Goal: Transaction & Acquisition: Purchase product/service

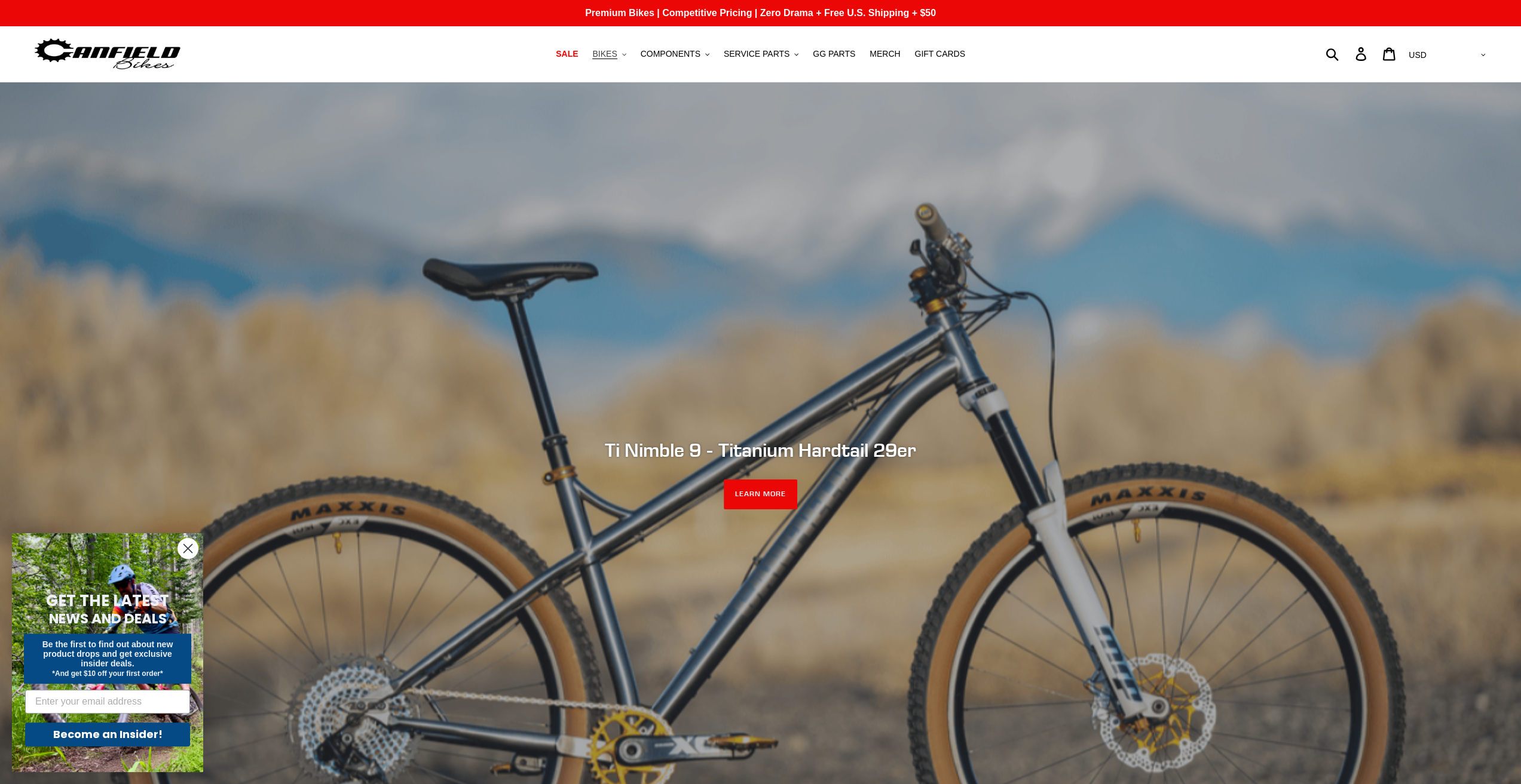
click at [632, 57] on button "BIKES .cls-1{fill:#231f20}" at bounding box center [609, 54] width 45 height 16
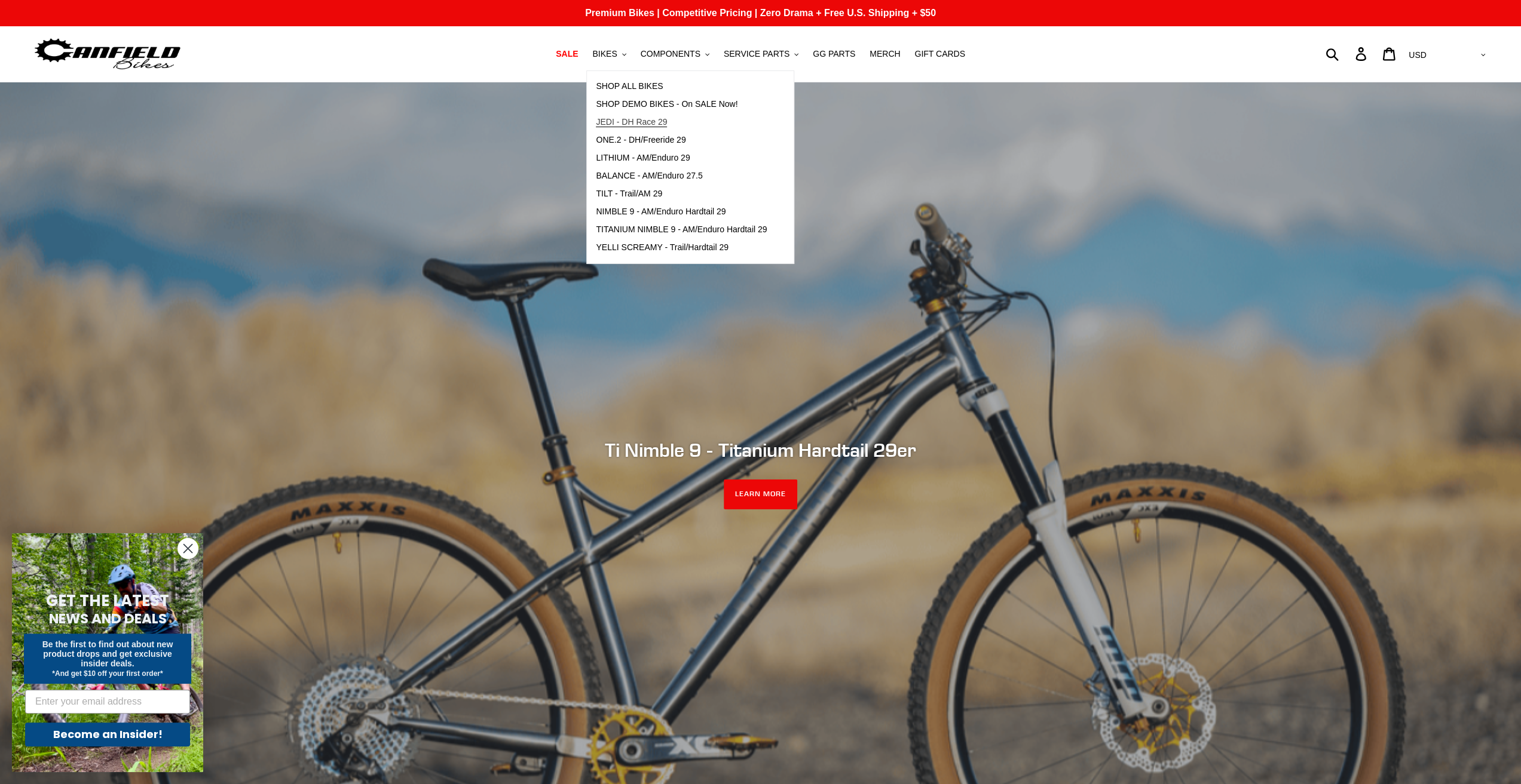
click at [663, 121] on span "JEDI - DH Race 29" at bounding box center [632, 122] width 71 height 10
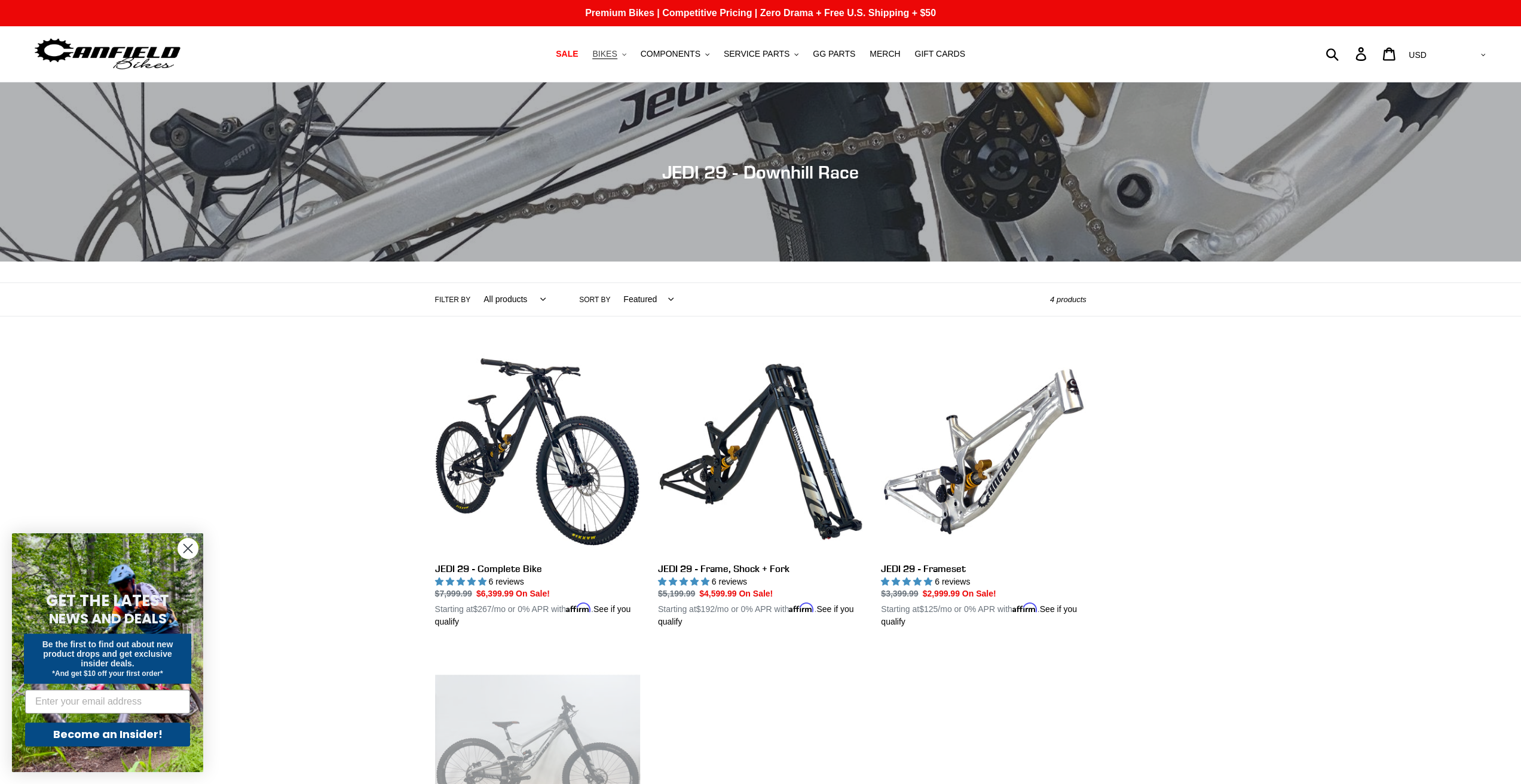
click at [626, 53] on icon ".cls-1{fill:#231f20}" at bounding box center [624, 54] width 4 height 4
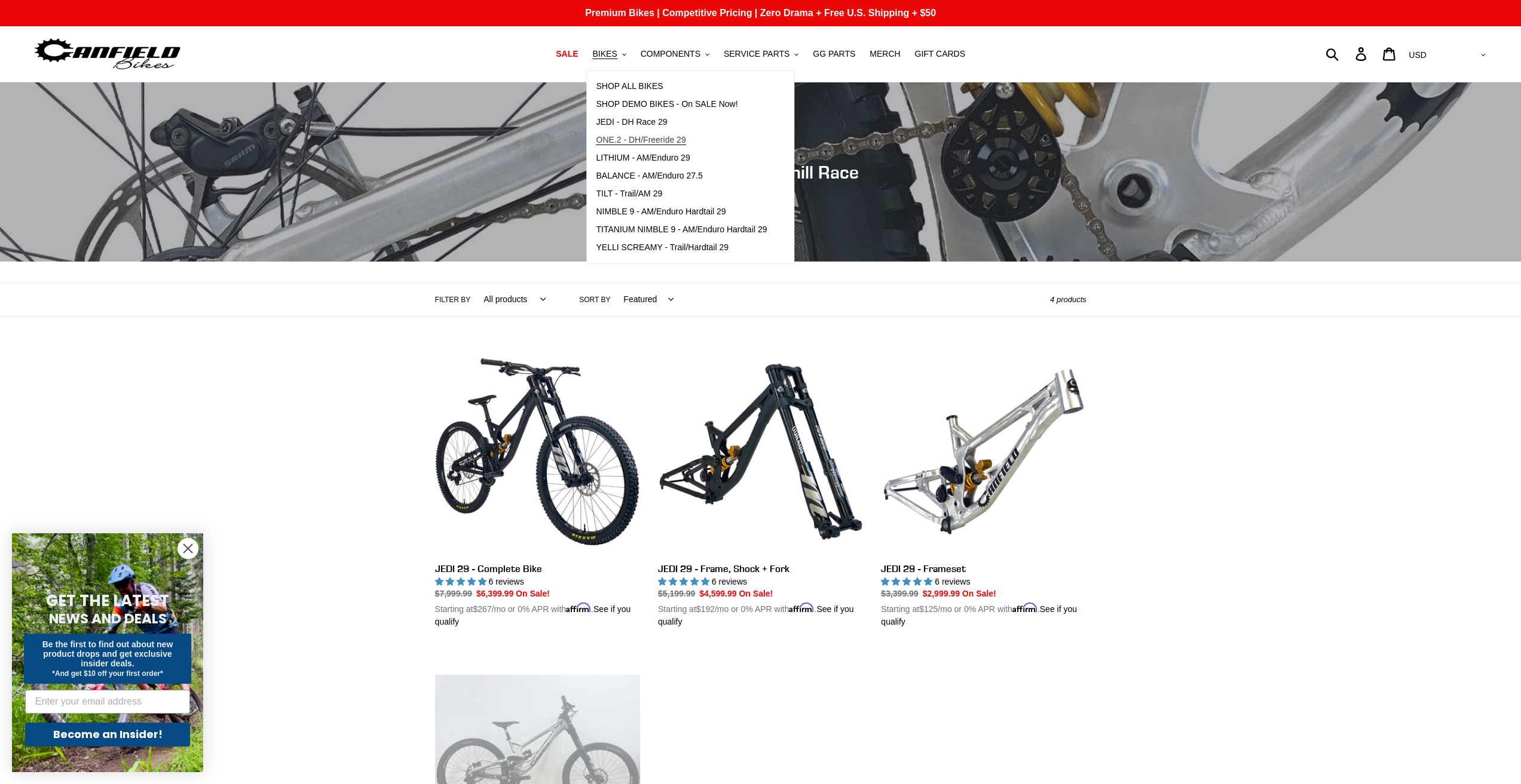
click at [677, 144] on span "ONE.2 - DH/Freeride 29" at bounding box center [641, 140] width 89 height 10
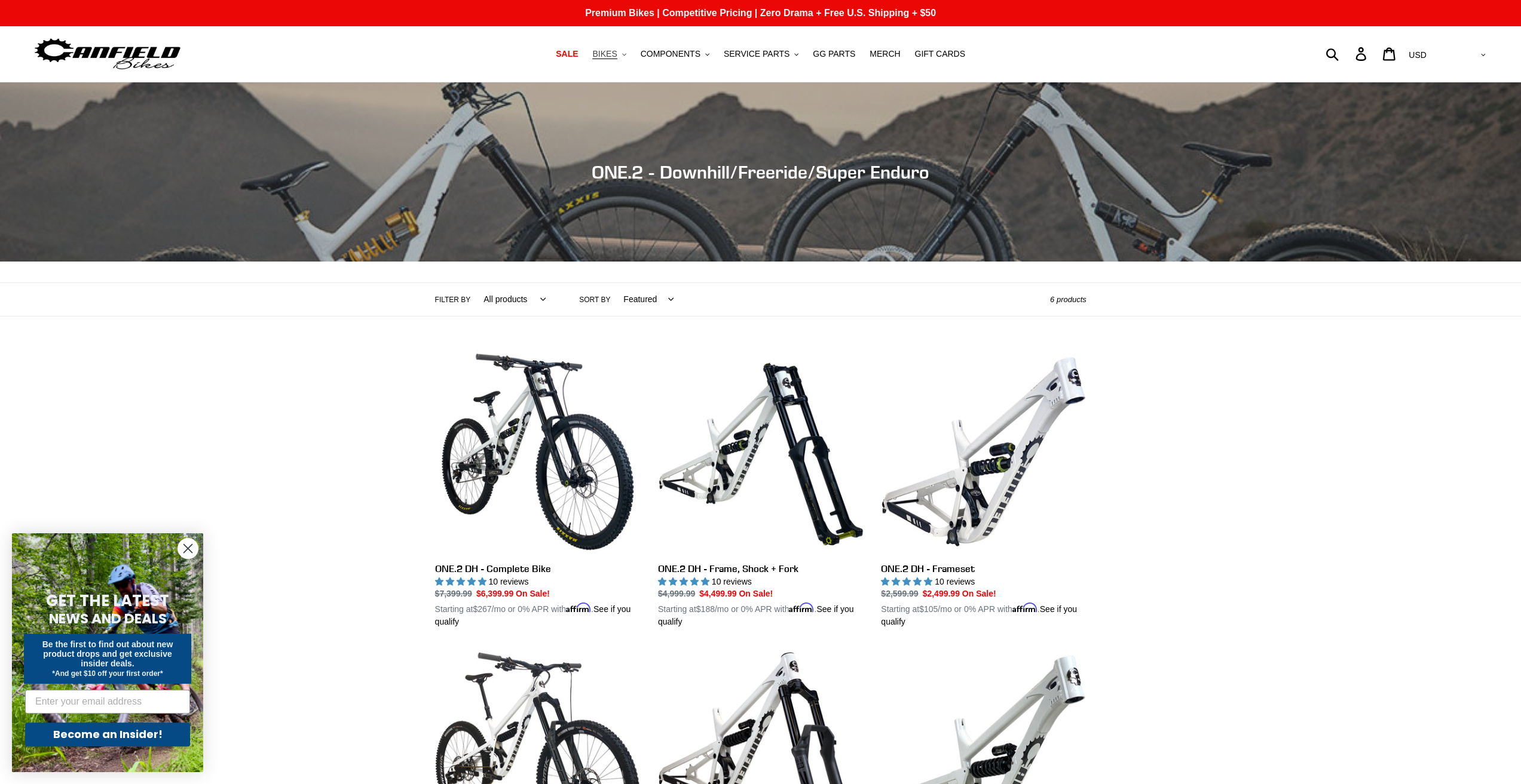
click at [616, 54] on span "BIKES" at bounding box center [604, 54] width 25 height 10
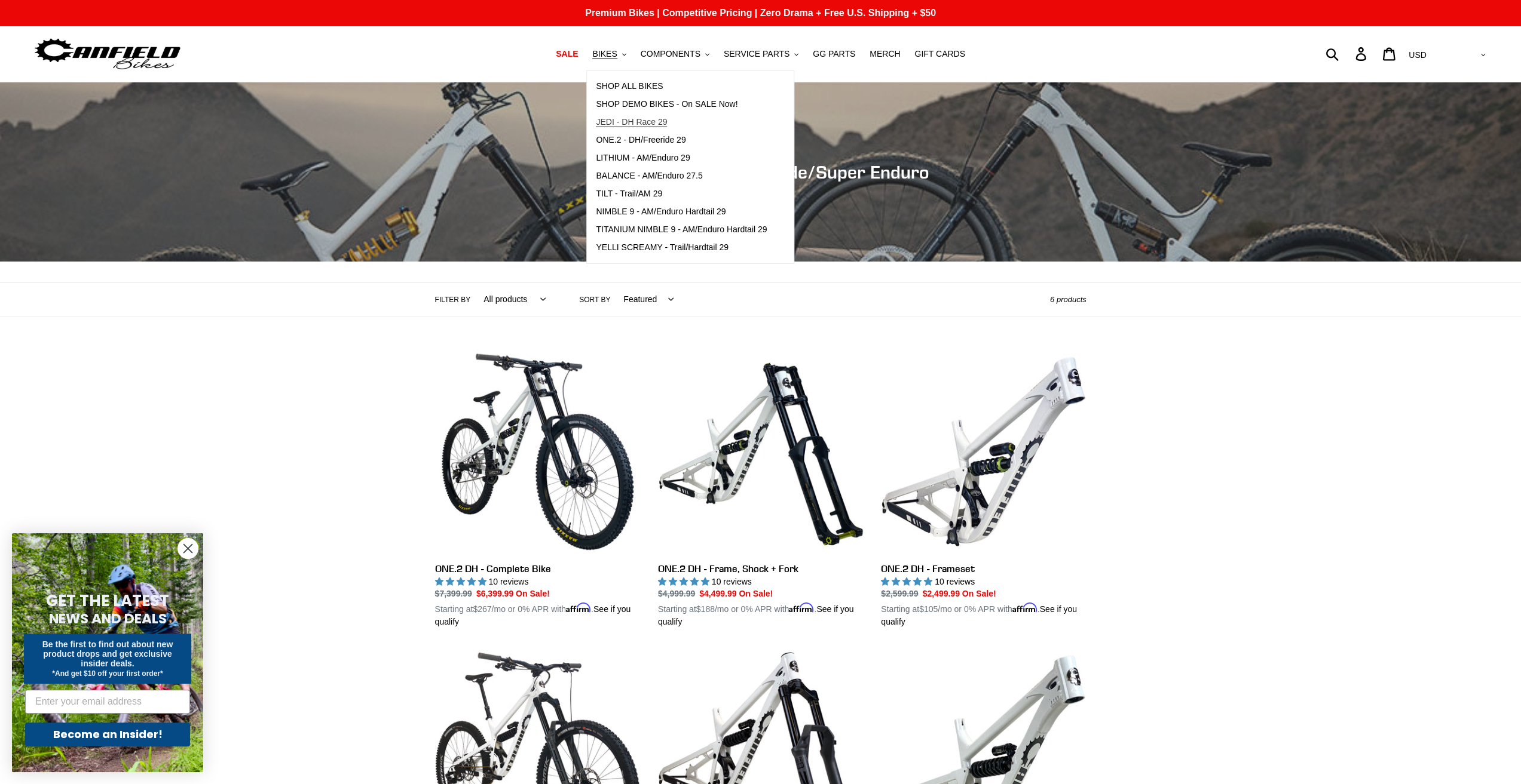
click at [667, 120] on span "JEDI - DH Race 29" at bounding box center [632, 122] width 71 height 10
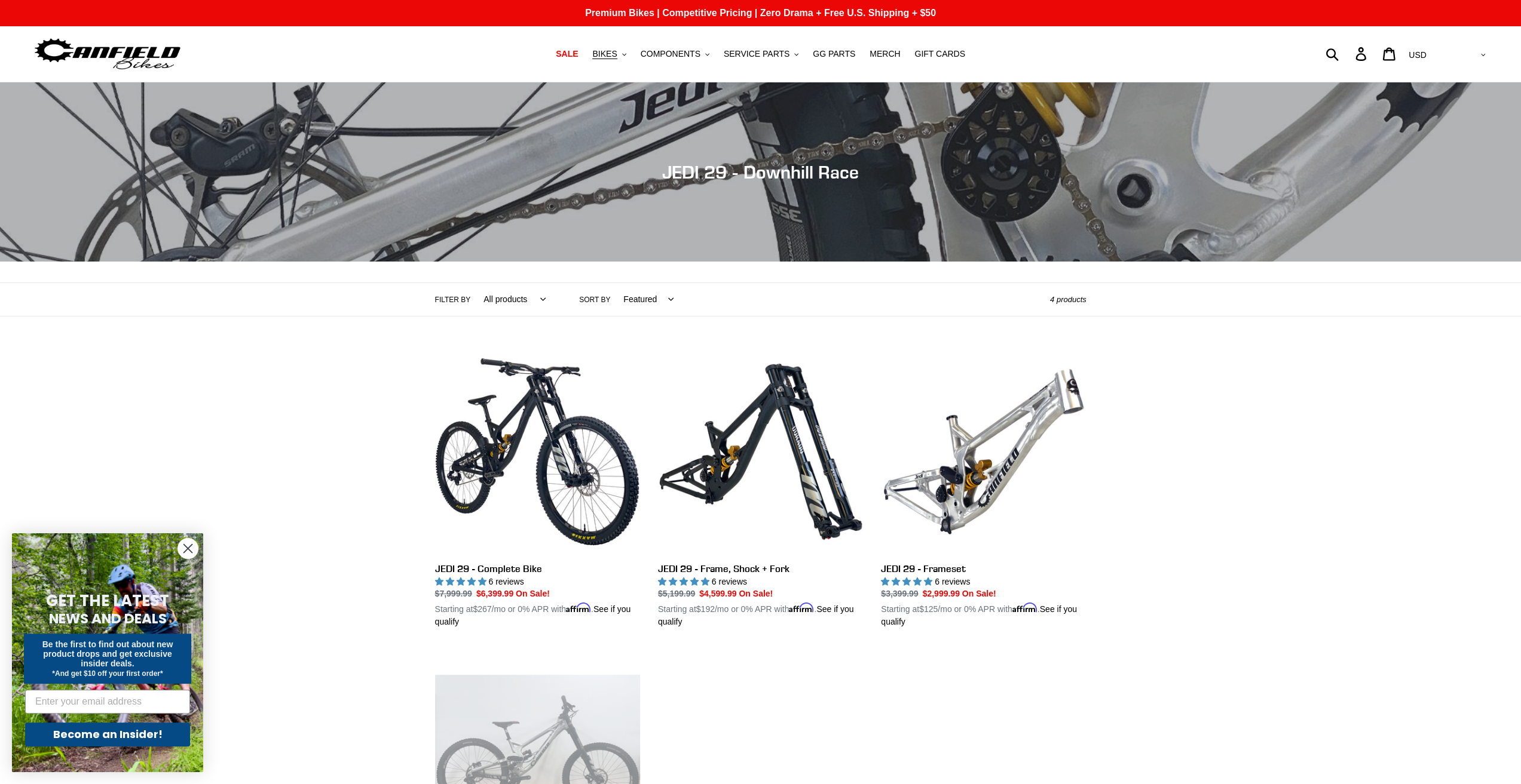
drag, startPoint x: 1092, startPoint y: 290, endPoint x: 992, endPoint y: 96, distance: 218.3
click at [616, 54] on span "BIKES" at bounding box center [604, 54] width 25 height 10
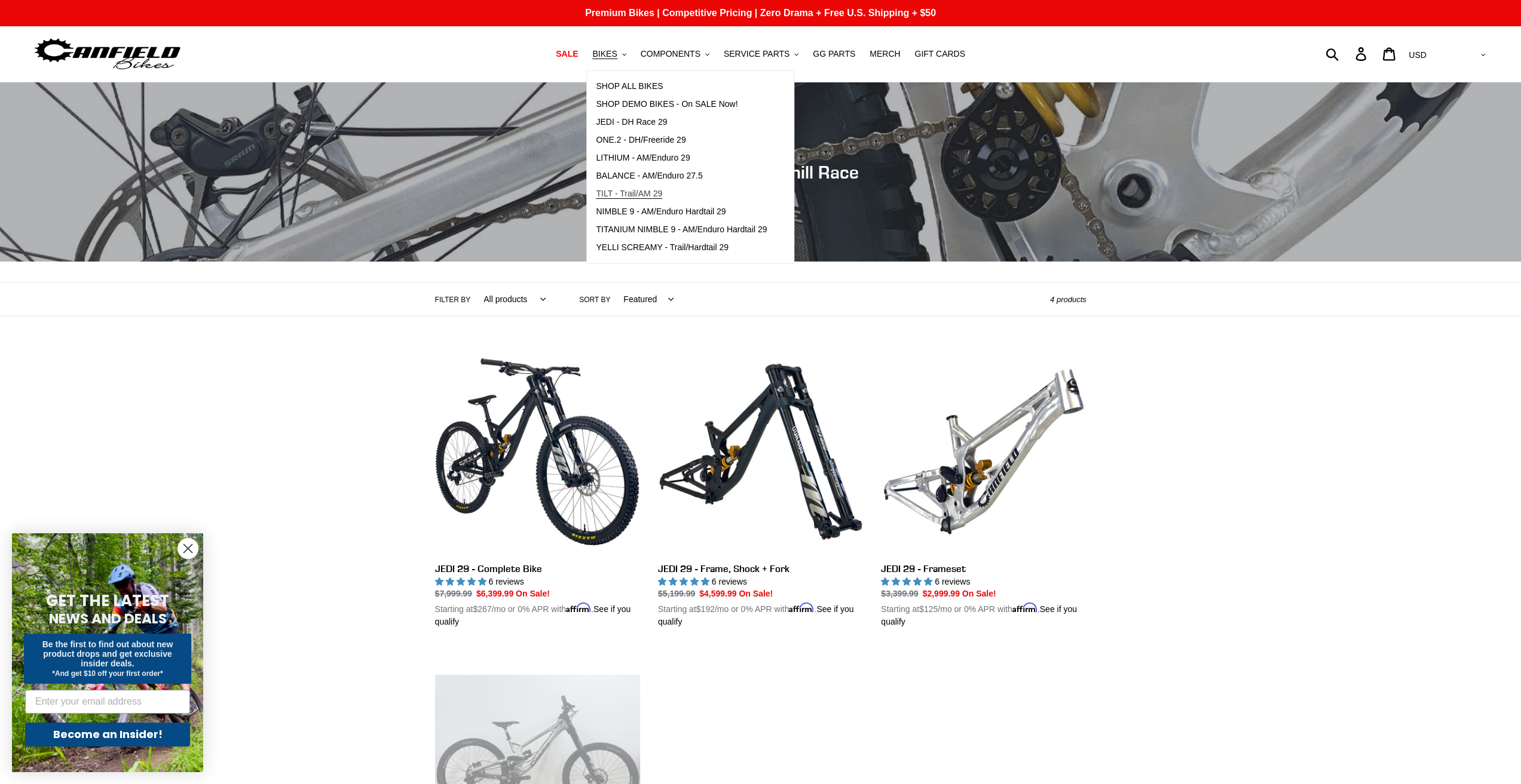
click at [655, 194] on span "TILT - Trail/AM 29" at bounding box center [629, 194] width 66 height 10
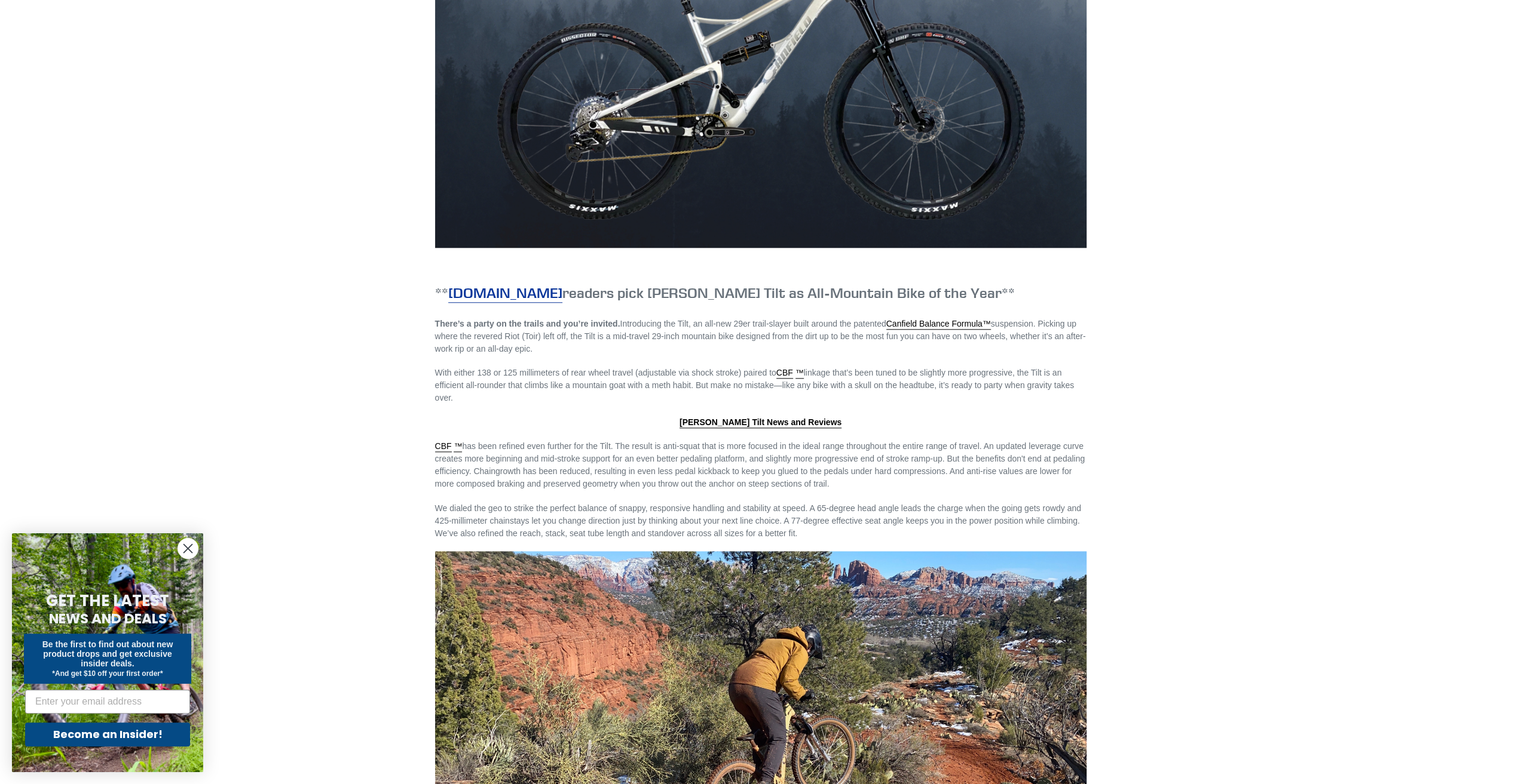
scroll to position [1135, 0]
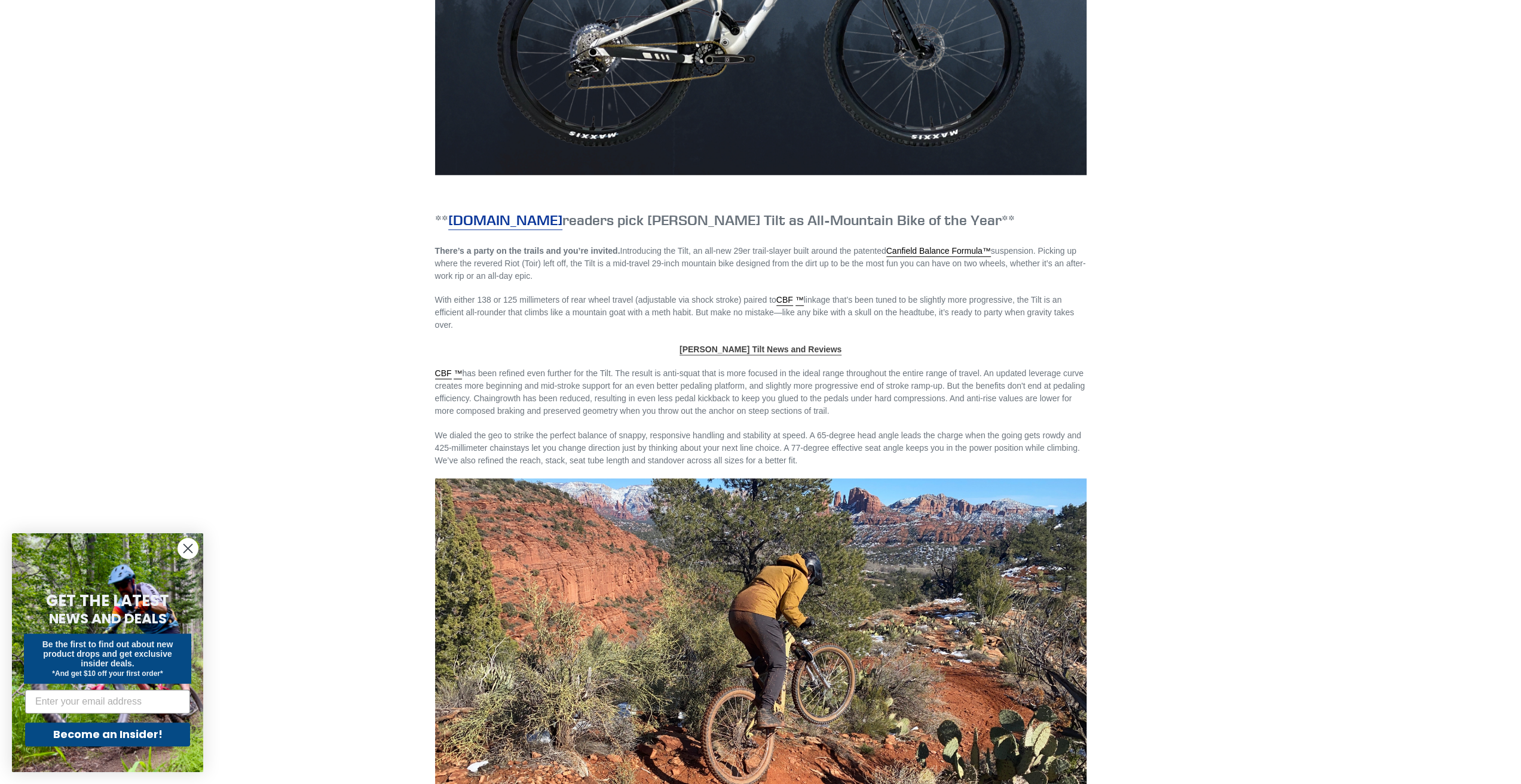
click at [757, 345] on span "Canfield Tilt News and Reviews" at bounding box center [760, 349] width 162 height 10
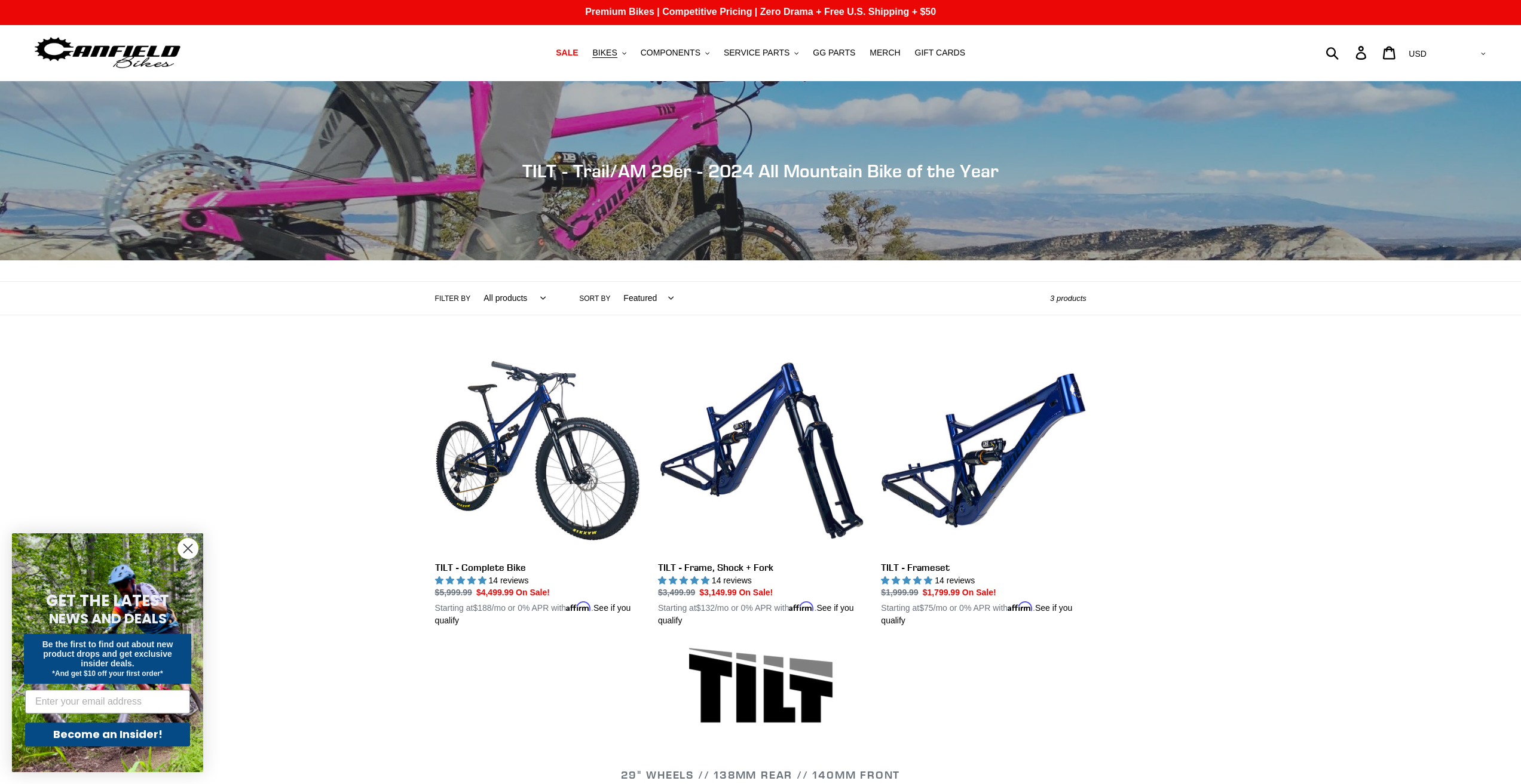
scroll to position [0, 0]
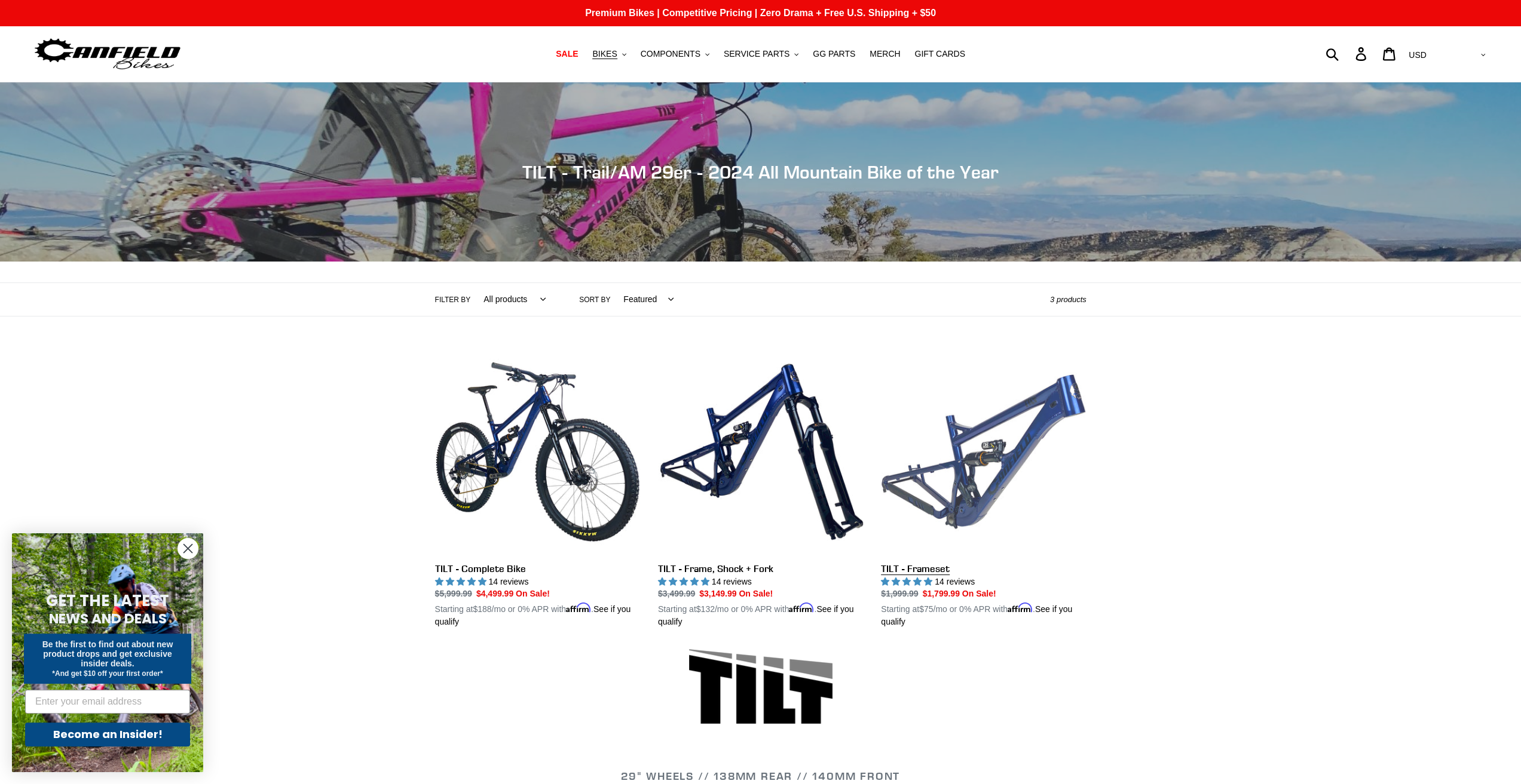
click at [943, 414] on link "TILT - Frameset" at bounding box center [983, 489] width 205 height 279
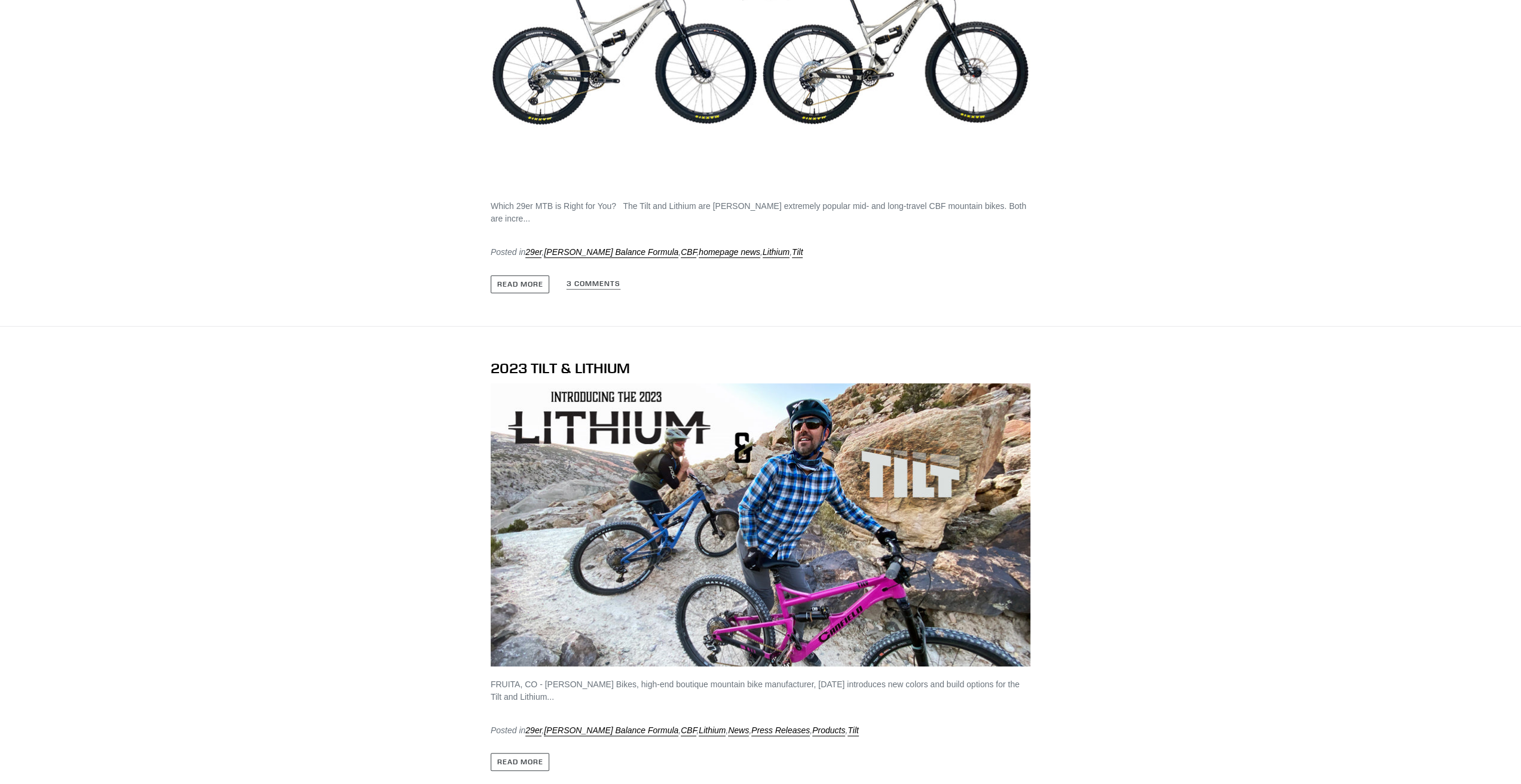
scroll to position [359, 0]
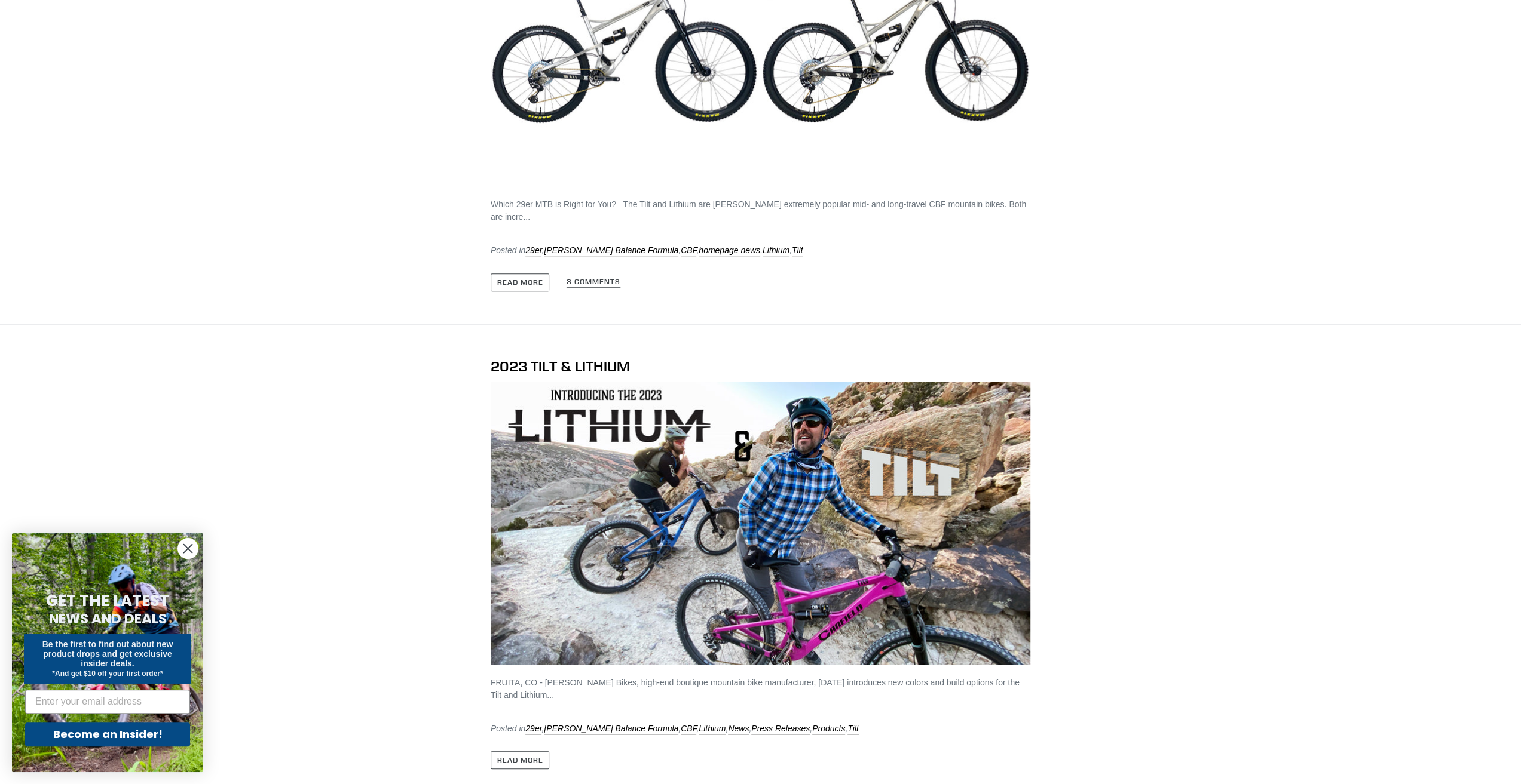
click at [962, 474] on img at bounding box center [761, 523] width 540 height 283
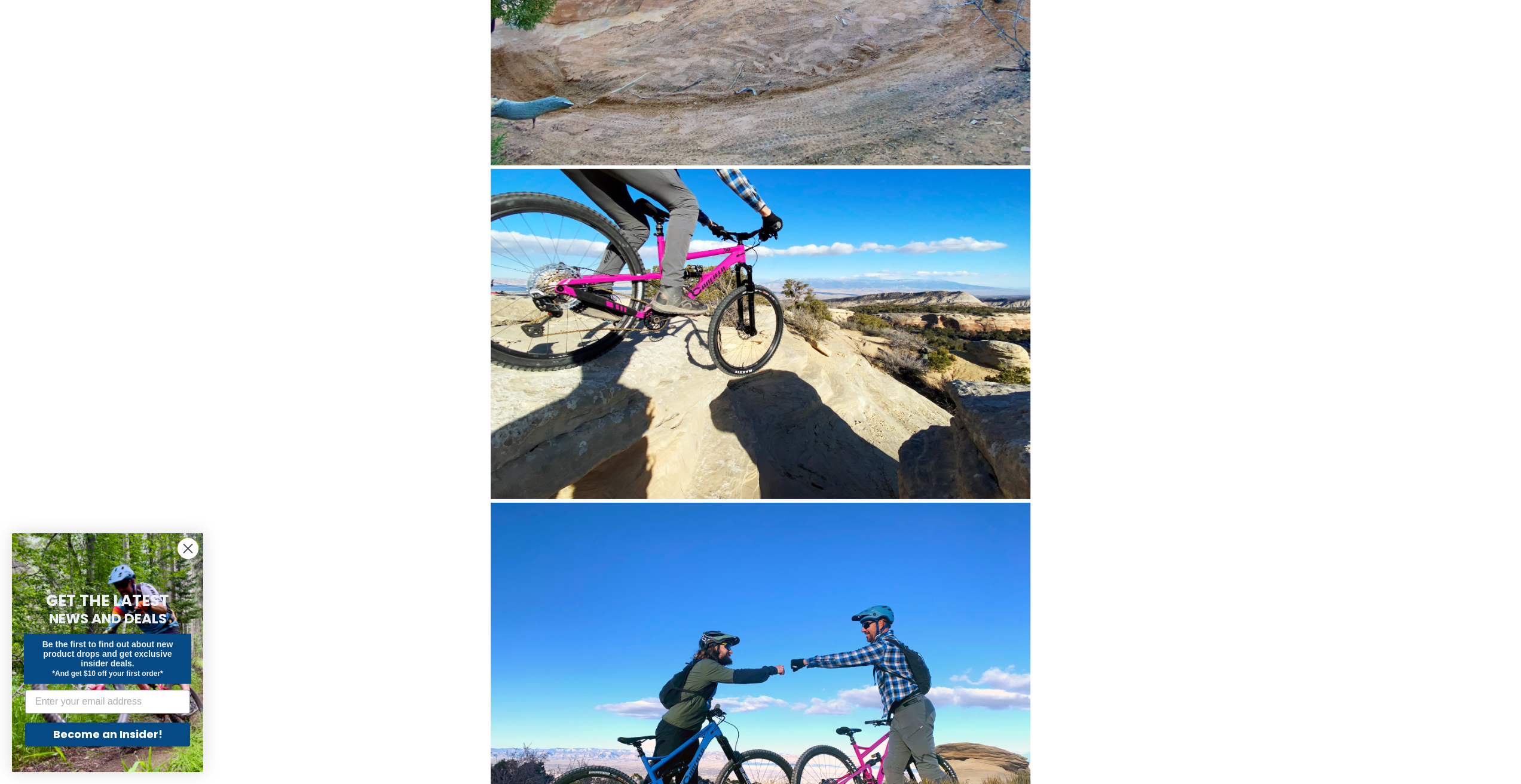
scroll to position [3942, 0]
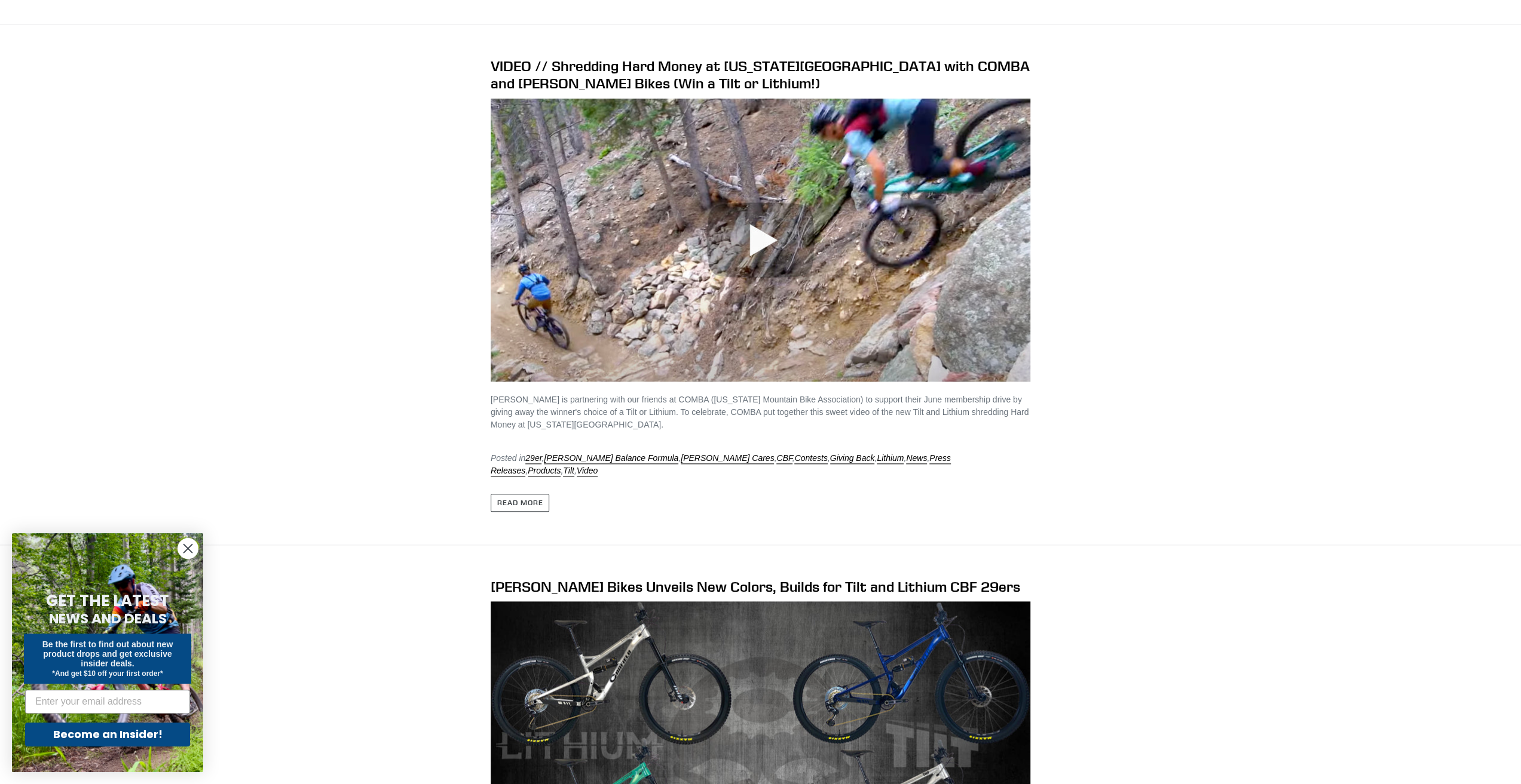
scroll to position [1135, 0]
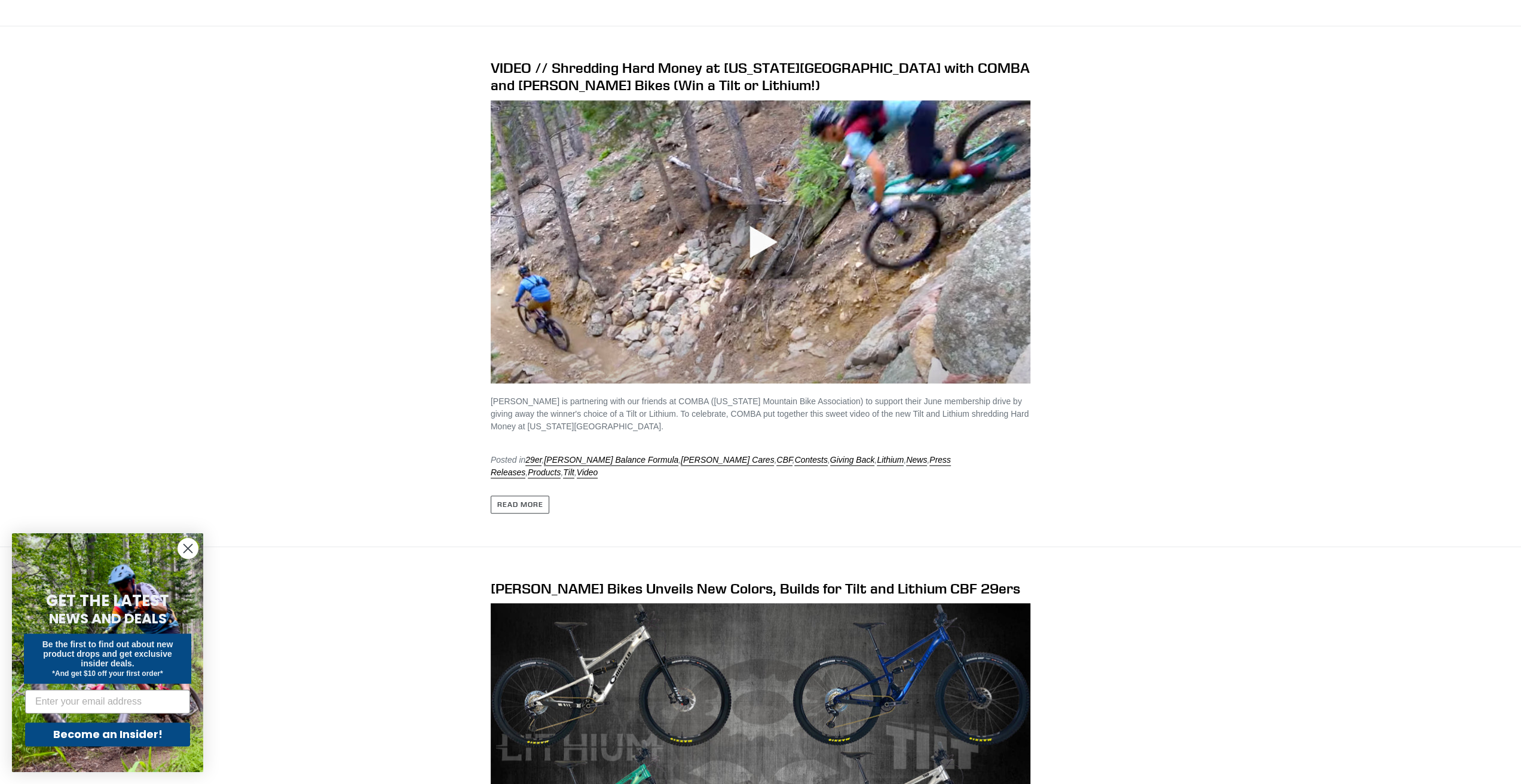
click at [737, 224] on img at bounding box center [761, 241] width 540 height 283
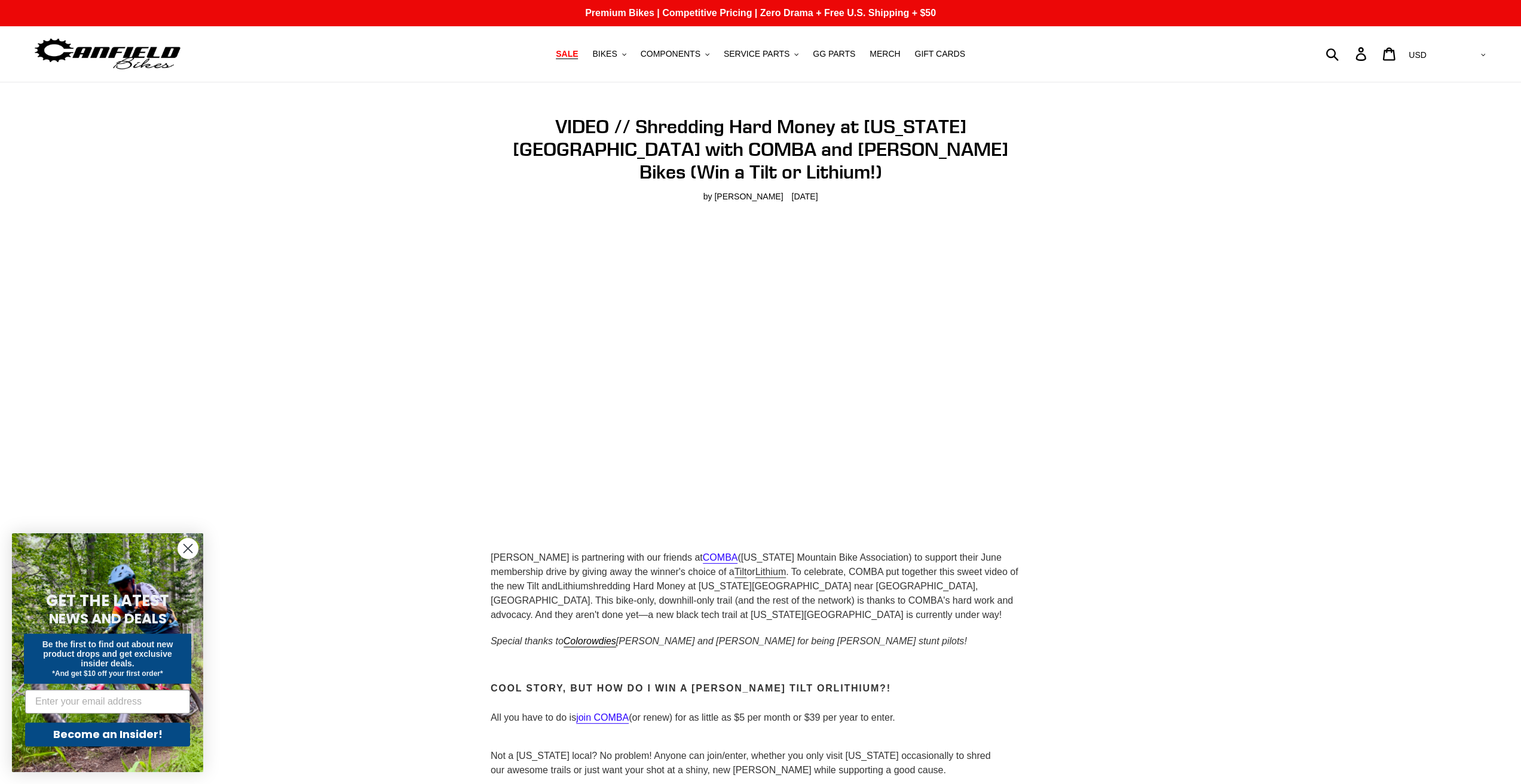
click at [578, 51] on span "SALE" at bounding box center [566, 54] width 22 height 10
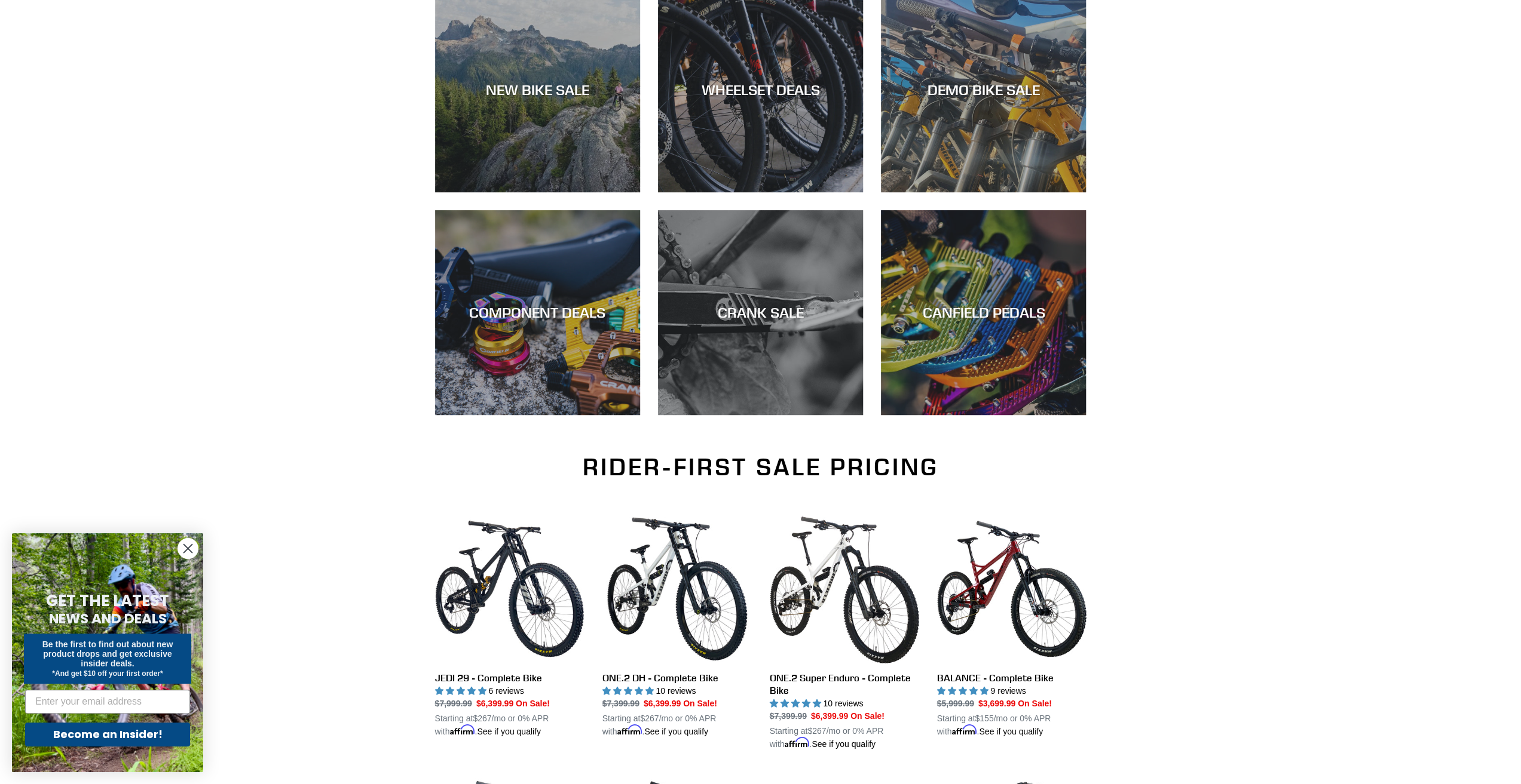
scroll to position [60, 0]
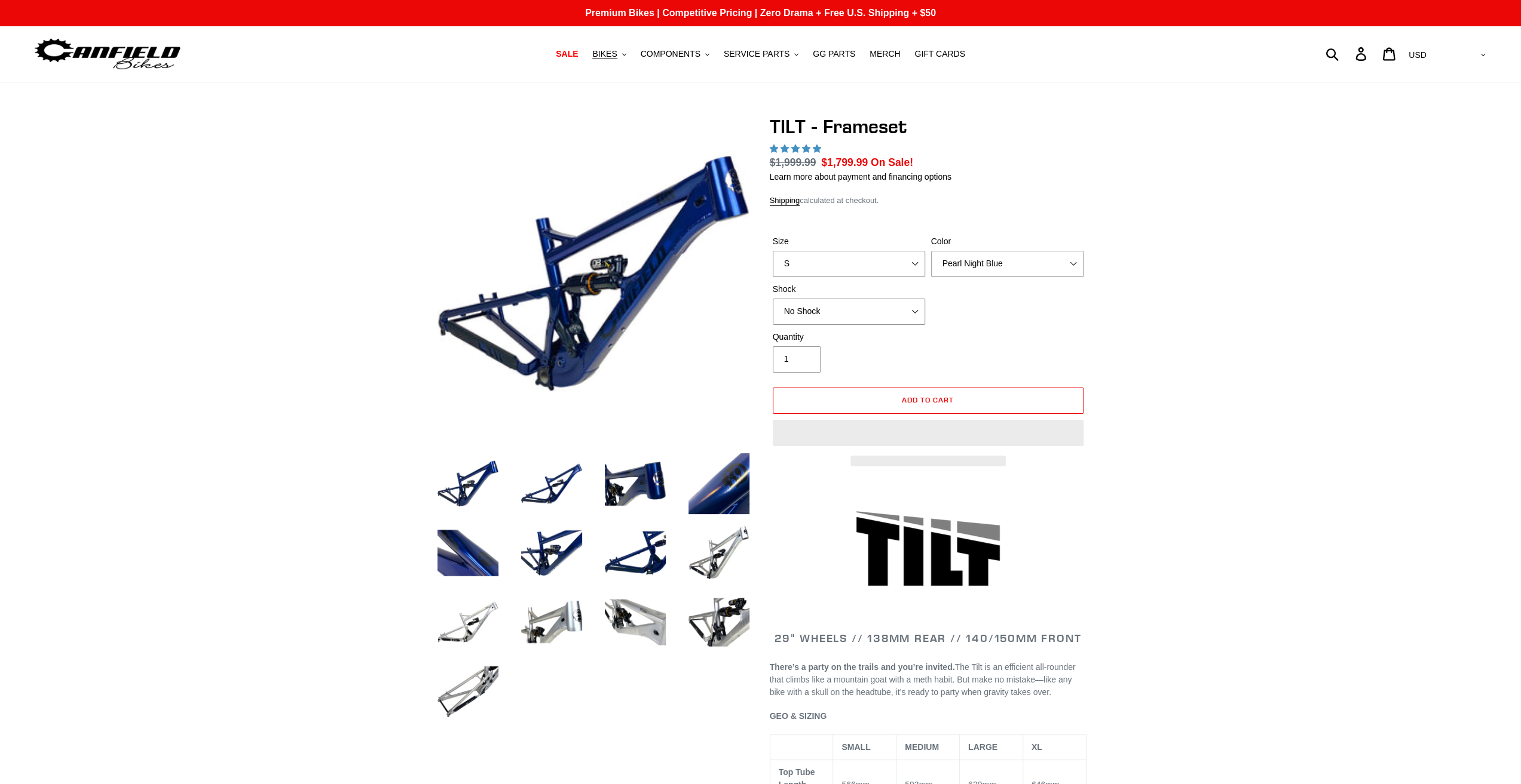
select select "highest-rating"
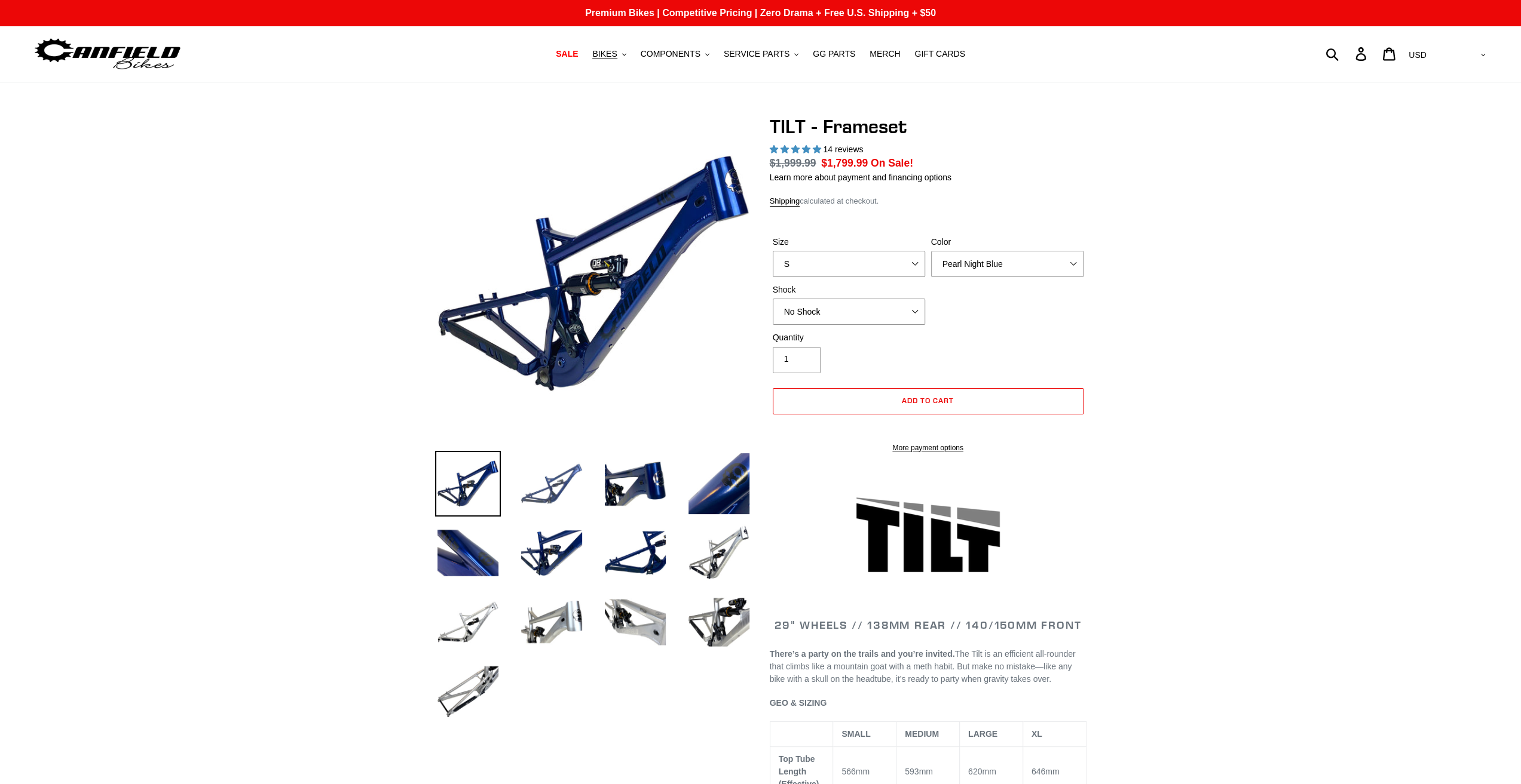
click at [563, 471] on img at bounding box center [551, 483] width 66 height 66
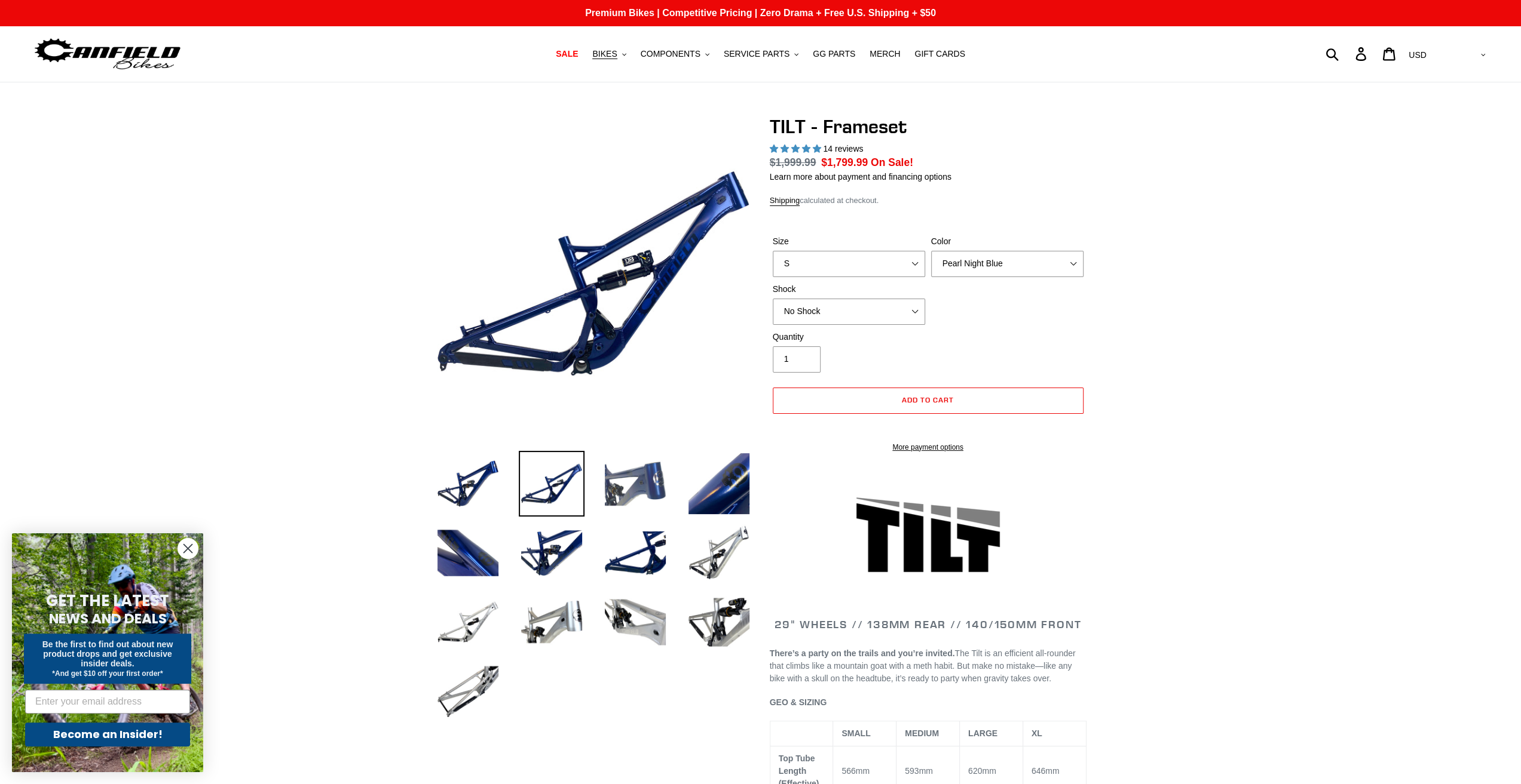
click at [631, 478] on img at bounding box center [635, 483] width 66 height 66
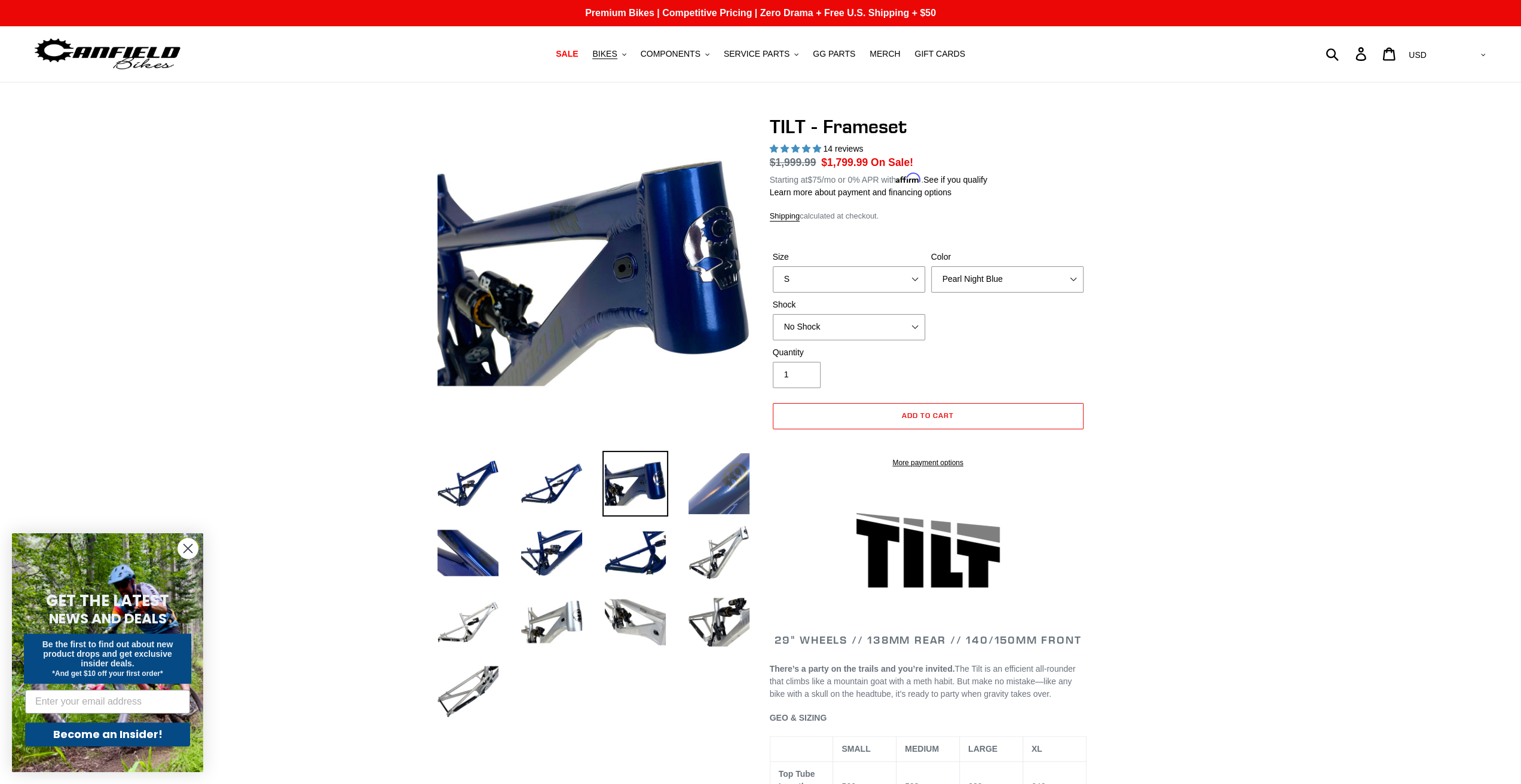
click at [696, 487] on img at bounding box center [719, 483] width 66 height 66
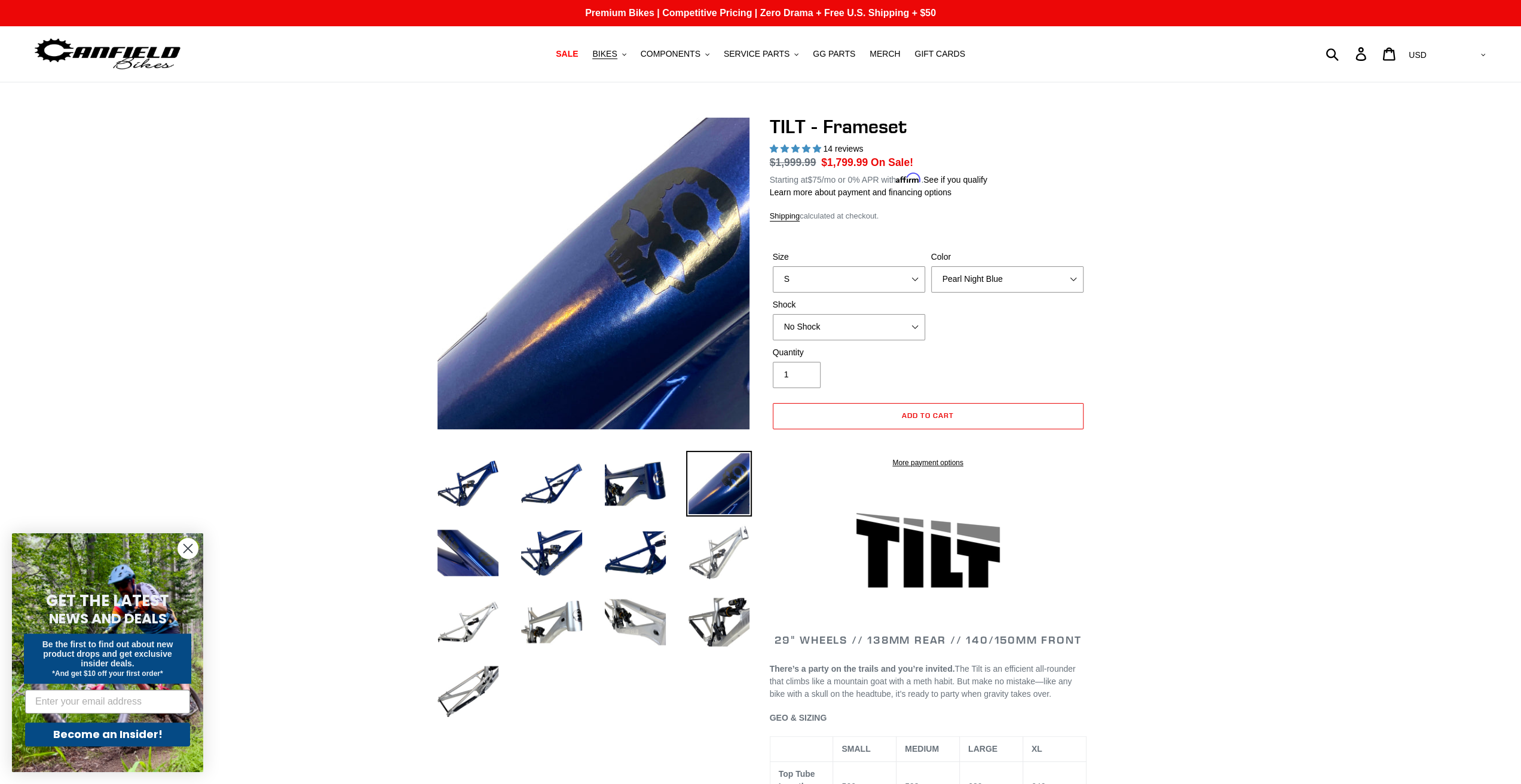
click at [717, 561] on img at bounding box center [719, 553] width 66 height 66
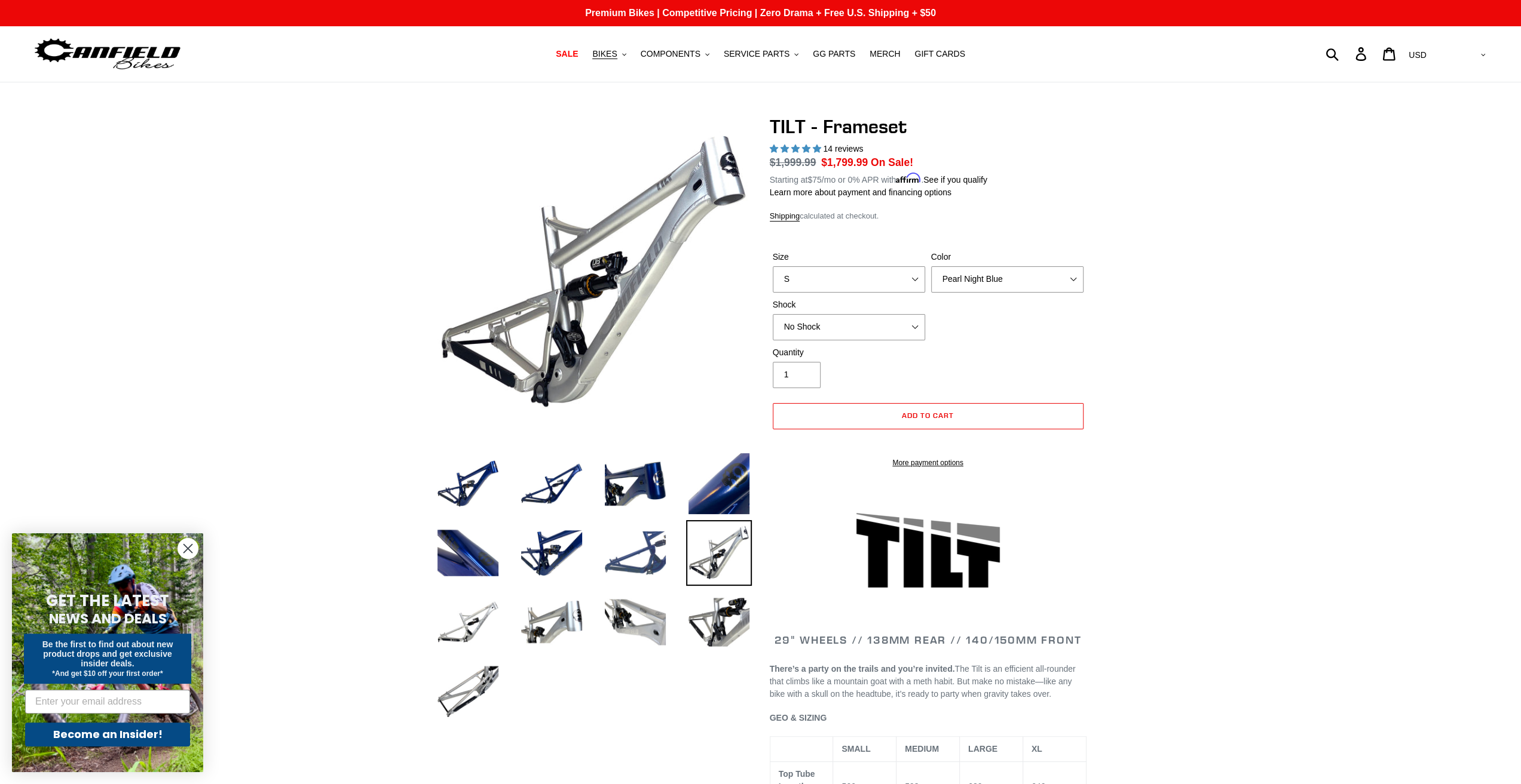
click at [649, 551] on img at bounding box center [635, 553] width 66 height 66
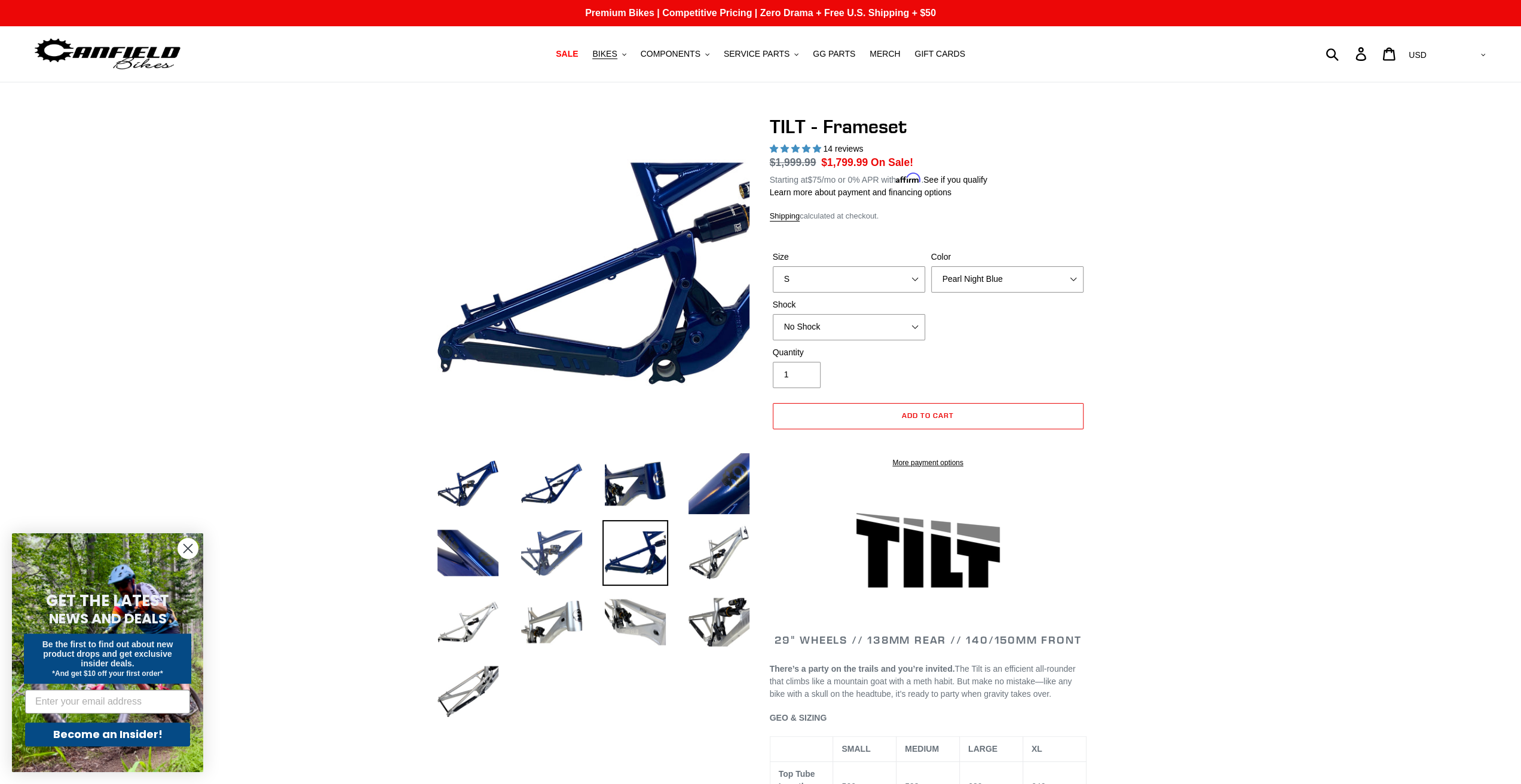
click at [539, 554] on img at bounding box center [551, 553] width 66 height 66
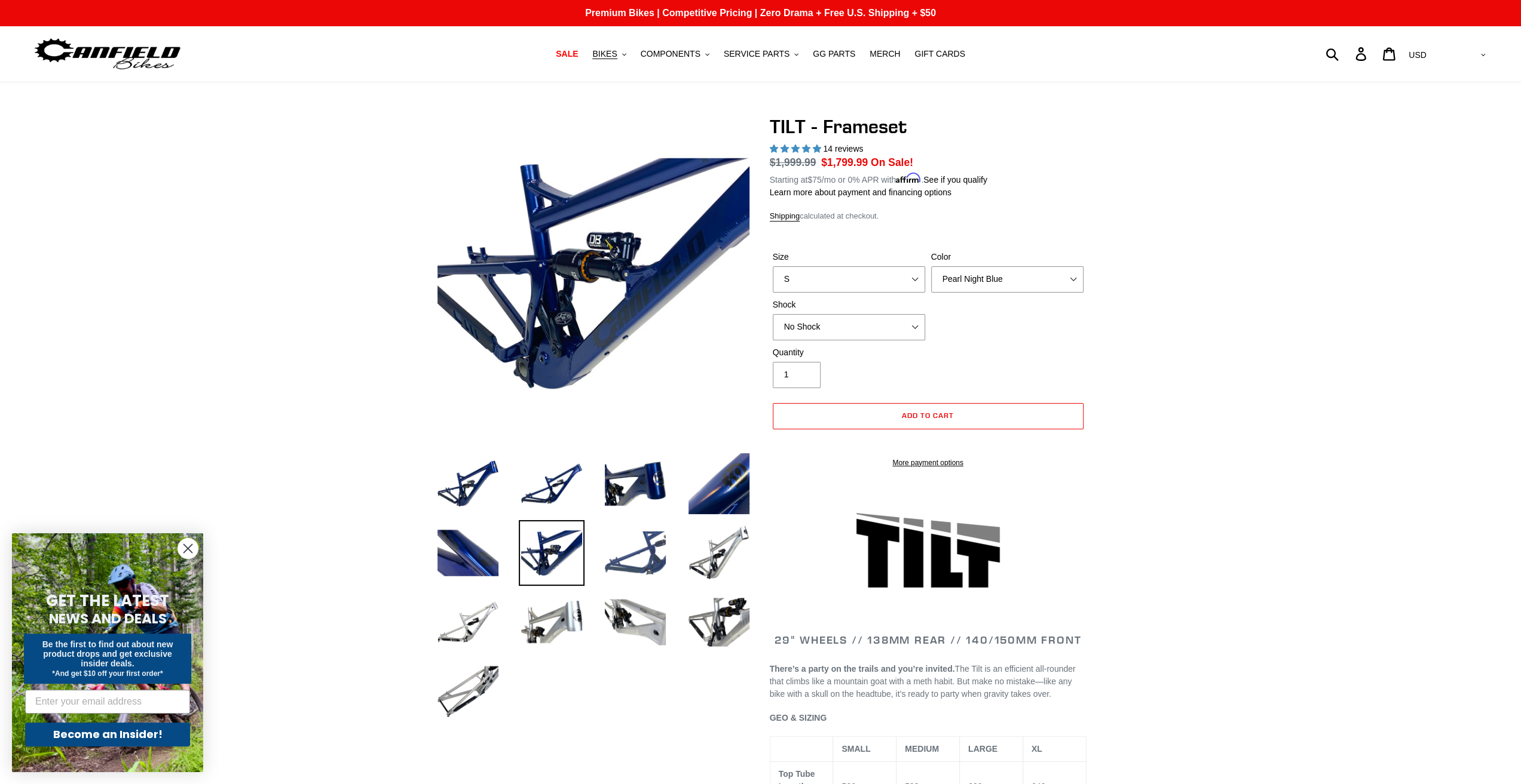
click at [636, 555] on img at bounding box center [635, 553] width 66 height 66
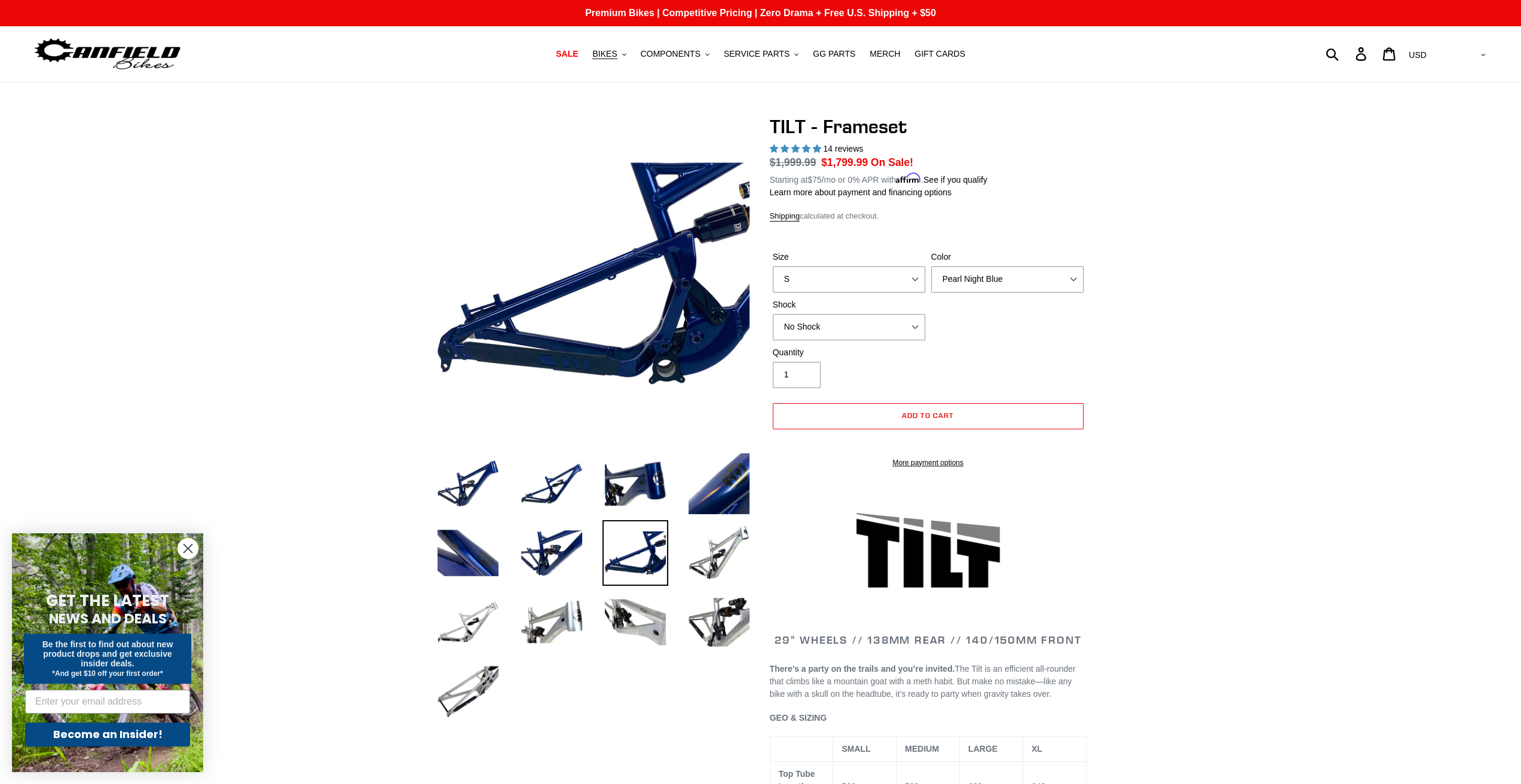
click at [511, 547] on li at bounding box center [542, 556] width 84 height 69
click at [481, 614] on img at bounding box center [467, 622] width 66 height 66
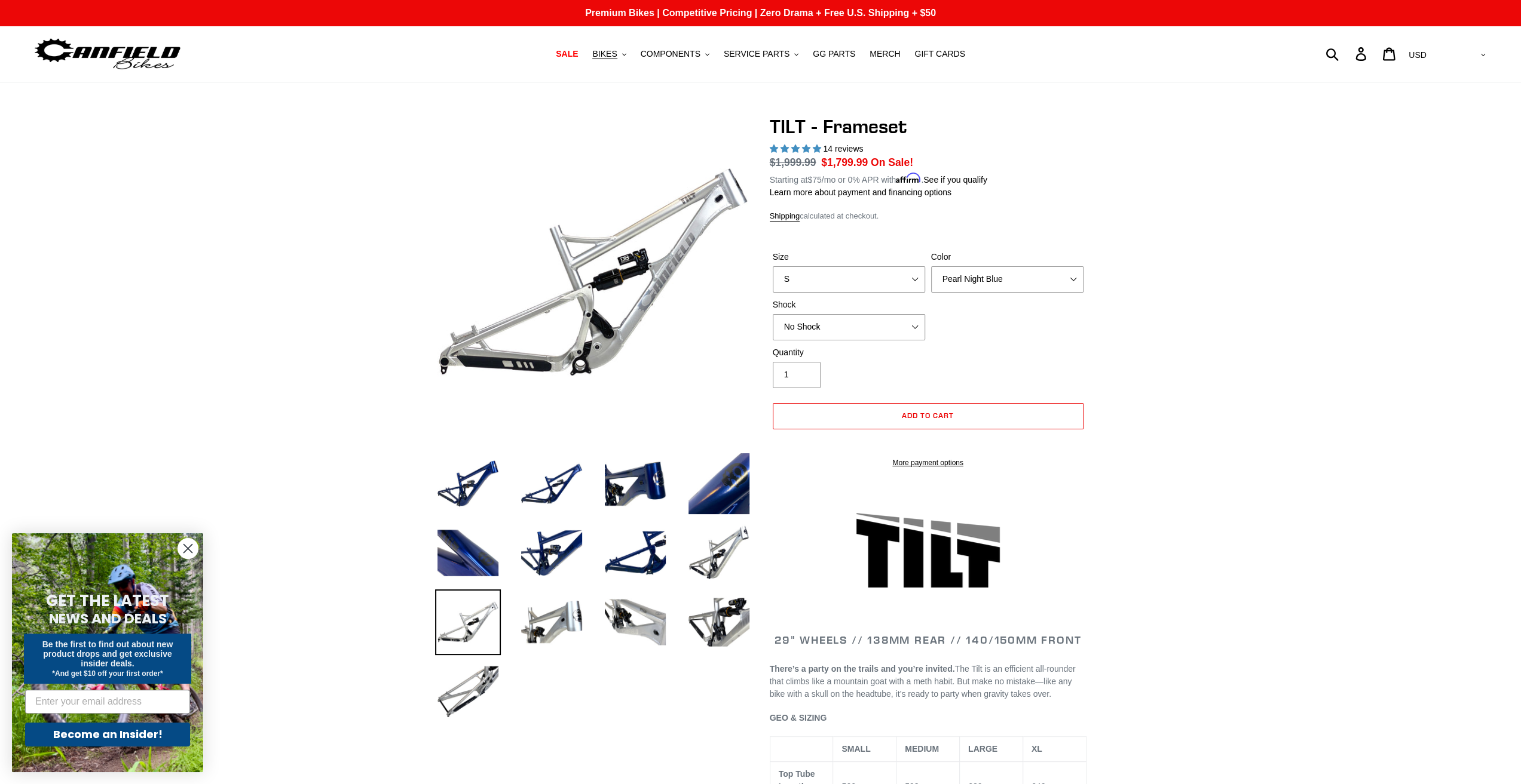
click at [825, 292] on div "Size S M L XL Color Pearl Night Blue Stealth Silver Shock No Shock Cane Creek D…" at bounding box center [928, 299] width 317 height 95
click at [832, 281] on select "S M L XL" at bounding box center [849, 279] width 152 height 27
click at [773, 266] on select "S M L XL" at bounding box center [849, 279] width 152 height 27
click at [867, 275] on select "S M L XL" at bounding box center [849, 279] width 152 height 27
select select "L"
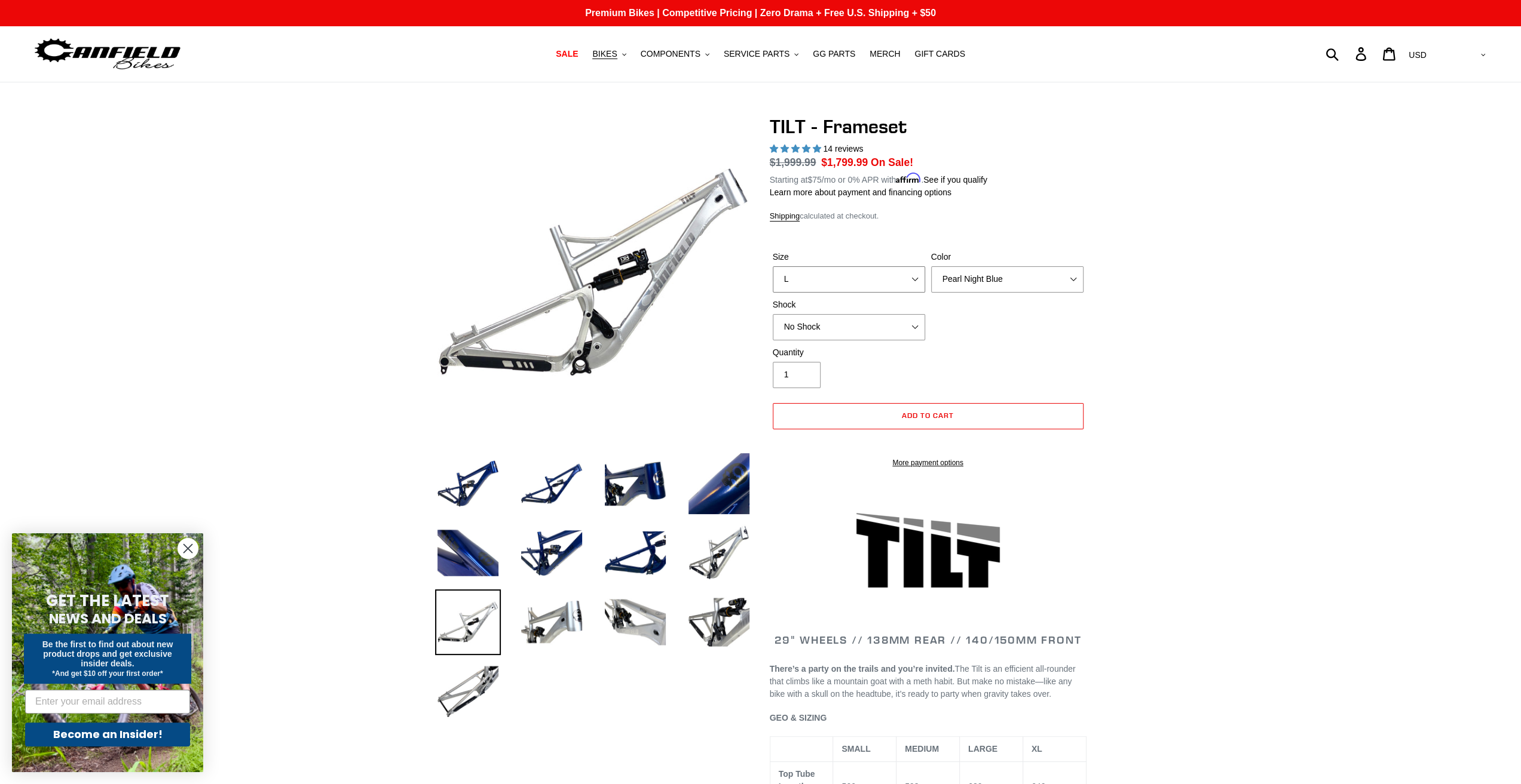
click at [773, 266] on select "S M L XL" at bounding box center [849, 279] width 152 height 27
click at [992, 279] on select "Pearl Night Blue Stealth Silver" at bounding box center [1007, 279] width 152 height 27
click at [931, 266] on select "Pearl Night Blue Stealth Silver" at bounding box center [1007, 279] width 152 height 27
click at [908, 331] on select "No Shock Cane Creek DB Kitsuma Air RockShox Deluxe Ultimate Fox FLOAT X EXT Sto…" at bounding box center [849, 328] width 152 height 27
click at [773, 314] on select "No Shock Cane Creek DB Kitsuma Air RockShox Deluxe Ultimate Fox FLOAT X EXT Sto…" at bounding box center [849, 328] width 152 height 27
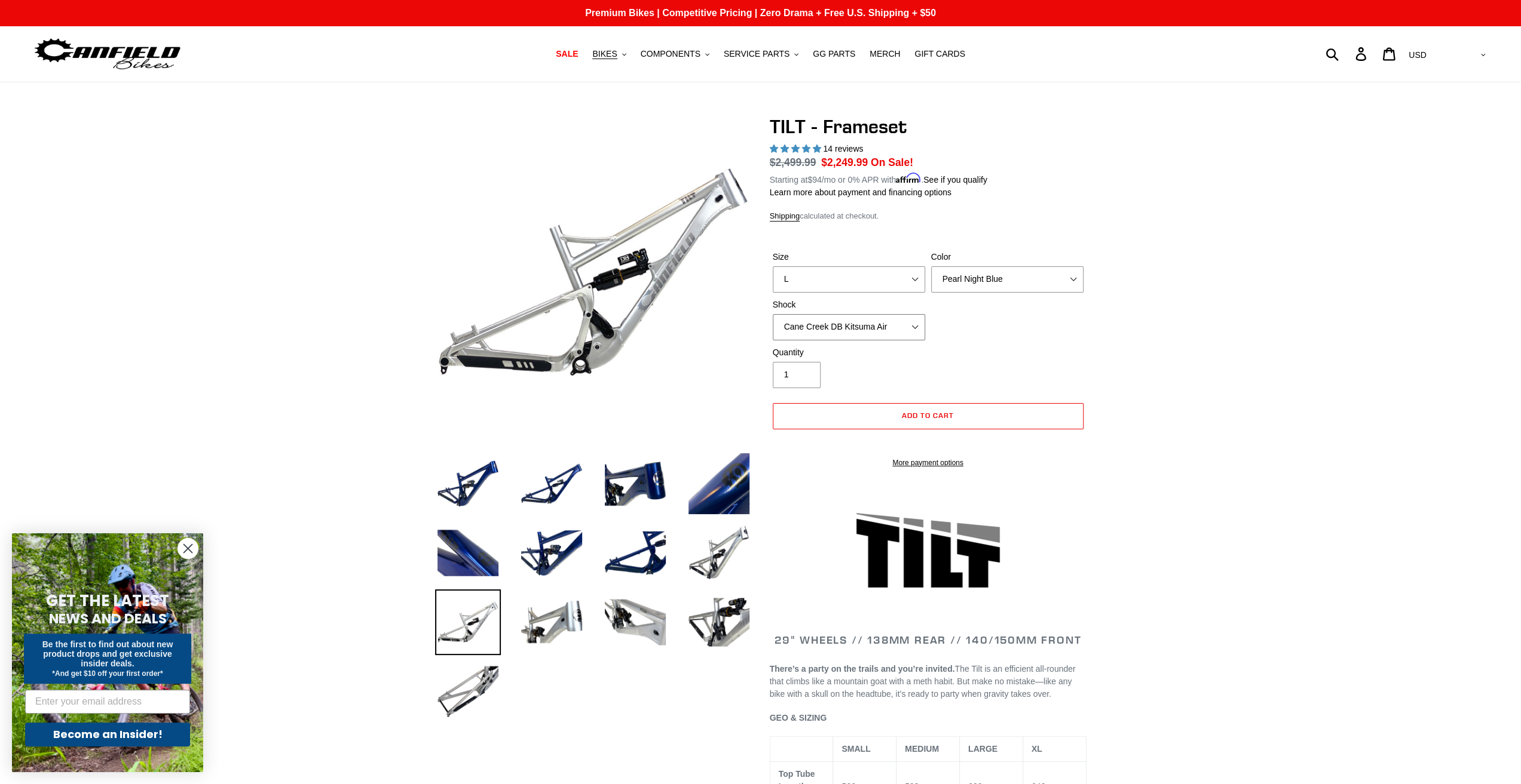
click at [887, 323] on select "No Shock Cane Creek DB Kitsuma Air RockShox Deluxe Ultimate Fox FLOAT X EXT Sto…" at bounding box center [849, 328] width 152 height 27
click at [773, 314] on select "No Shock Cane Creek DB Kitsuma Air RockShox Deluxe Ultimate Fox FLOAT X EXT Sto…" at bounding box center [849, 328] width 152 height 27
click at [882, 332] on select "No Shock Cane Creek DB Kitsuma Air RockShox Deluxe Ultimate Fox FLOAT X EXT Sto…" at bounding box center [849, 328] width 152 height 27
click at [878, 332] on select "No Shock Cane Creek DB Kitsuma Air RockShox Deluxe Ultimate Fox FLOAT X EXT Sto…" at bounding box center [849, 328] width 152 height 27
click at [773, 314] on select "No Shock Cane Creek DB Kitsuma Air RockShox Deluxe Ultimate Fox FLOAT X EXT Sto…" at bounding box center [849, 328] width 152 height 27
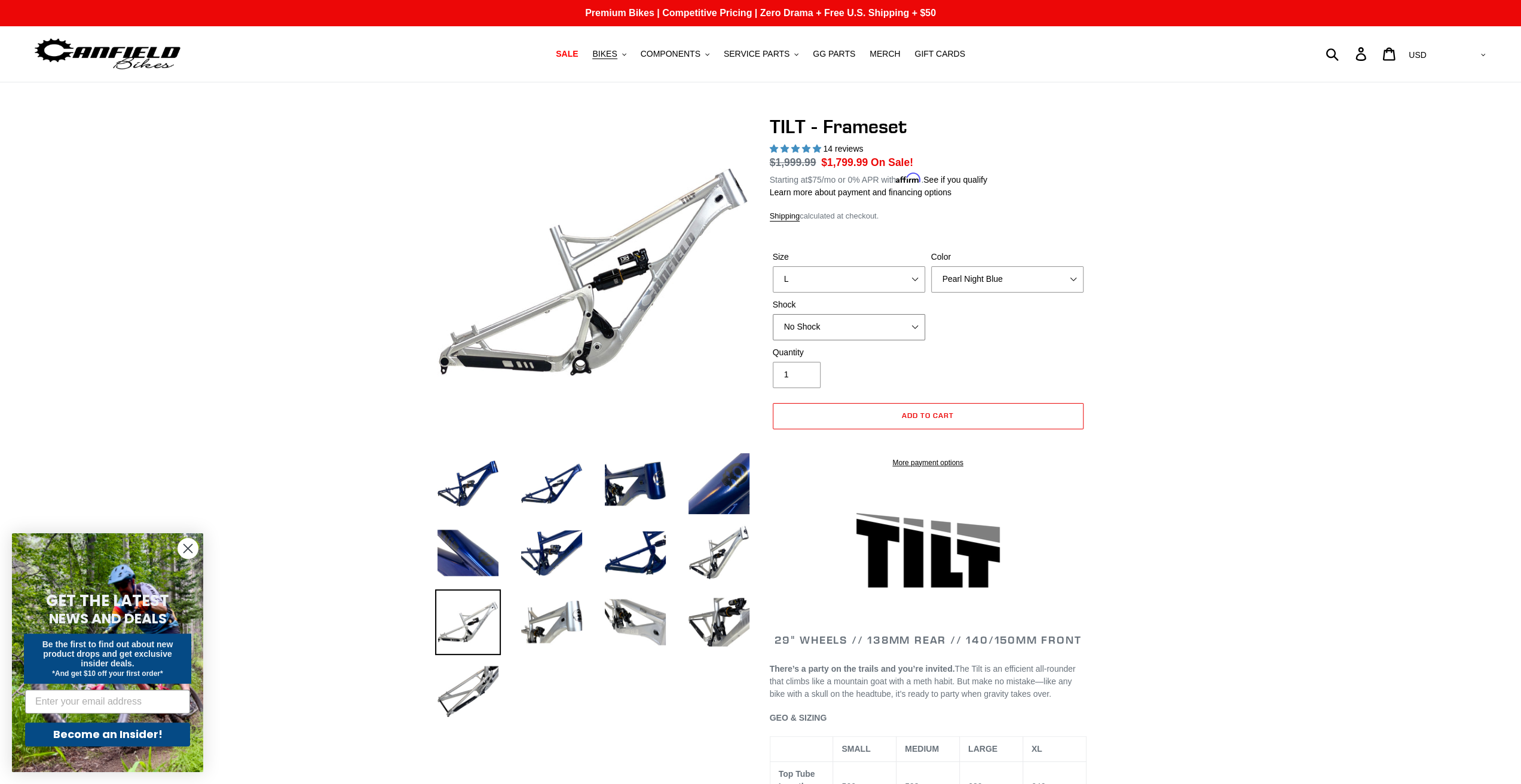
click at [876, 329] on select "No Shock Cane Creek DB Kitsuma Air RockShox Deluxe Ultimate Fox FLOAT X EXT Sto…" at bounding box center [849, 328] width 152 height 27
click at [773, 314] on select "No Shock Cane Creek DB Kitsuma Air RockShox Deluxe Ultimate Fox FLOAT X EXT Sto…" at bounding box center [849, 328] width 152 height 27
click at [842, 328] on select "No Shock Cane Creek DB Kitsuma Air RockShox Deluxe Ultimate Fox FLOAT X EXT Sto…" at bounding box center [849, 328] width 152 height 27
click at [773, 314] on select "No Shock Cane Creek DB Kitsuma Air RockShox Deluxe Ultimate Fox FLOAT X EXT Sto…" at bounding box center [849, 328] width 152 height 27
click at [852, 327] on select "No Shock Cane Creek DB Kitsuma Air RockShox Deluxe Ultimate Fox FLOAT X EXT Sto…" at bounding box center [849, 328] width 152 height 27
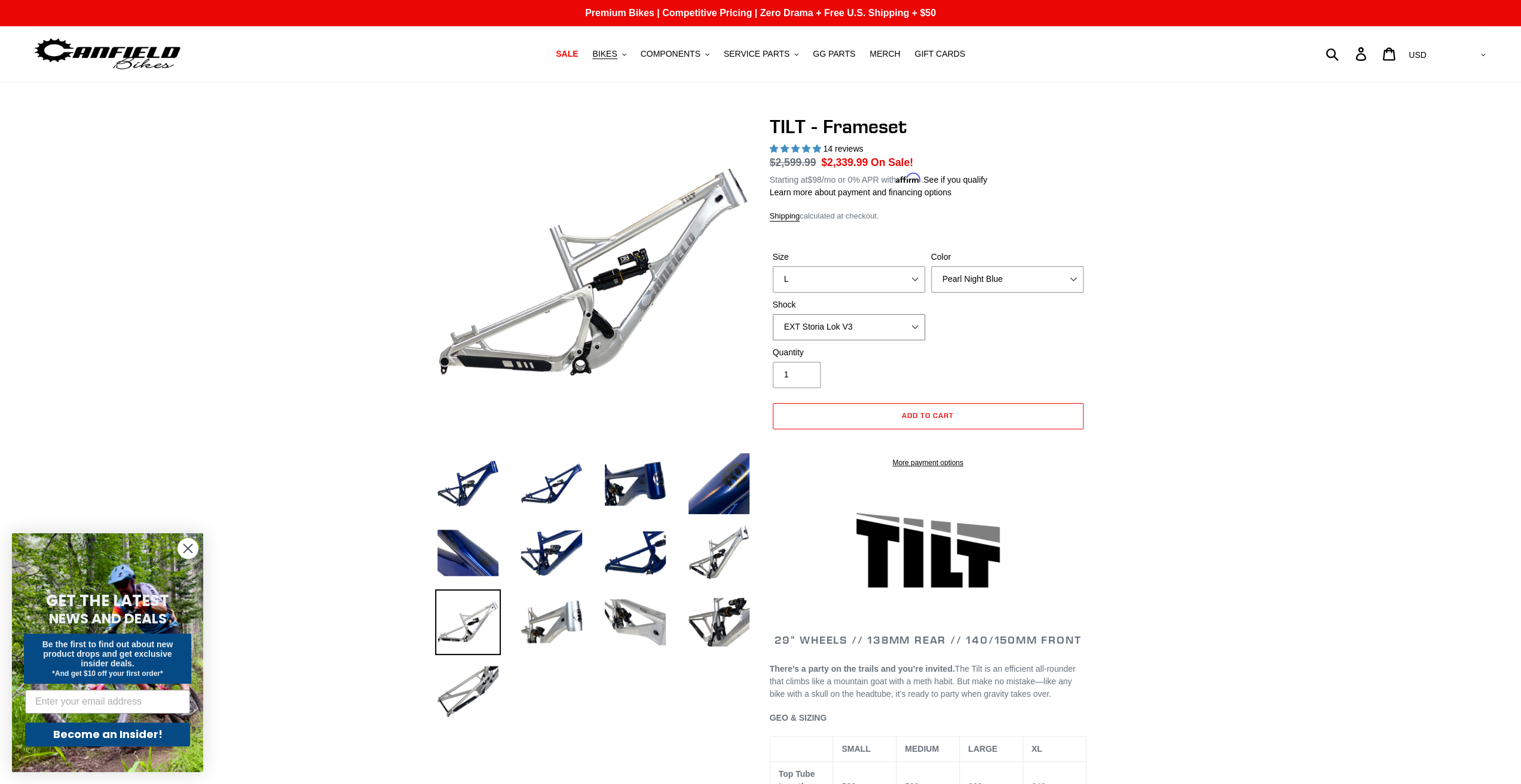
click at [773, 314] on select "No Shock Cane Creek DB Kitsuma Air RockShox Deluxe Ultimate Fox FLOAT X EXT Sto…" at bounding box center [849, 328] width 152 height 27
click at [838, 330] on select "No Shock Cane Creek DB Kitsuma Air RockShox Deluxe Ultimate Fox FLOAT X EXT Sto…" at bounding box center [849, 328] width 152 height 27
click at [773, 314] on select "No Shock Cane Creek DB Kitsuma Air RockShox Deluxe Ultimate Fox FLOAT X EXT Sto…" at bounding box center [849, 328] width 152 height 27
click at [466, 477] on img at bounding box center [467, 483] width 66 height 66
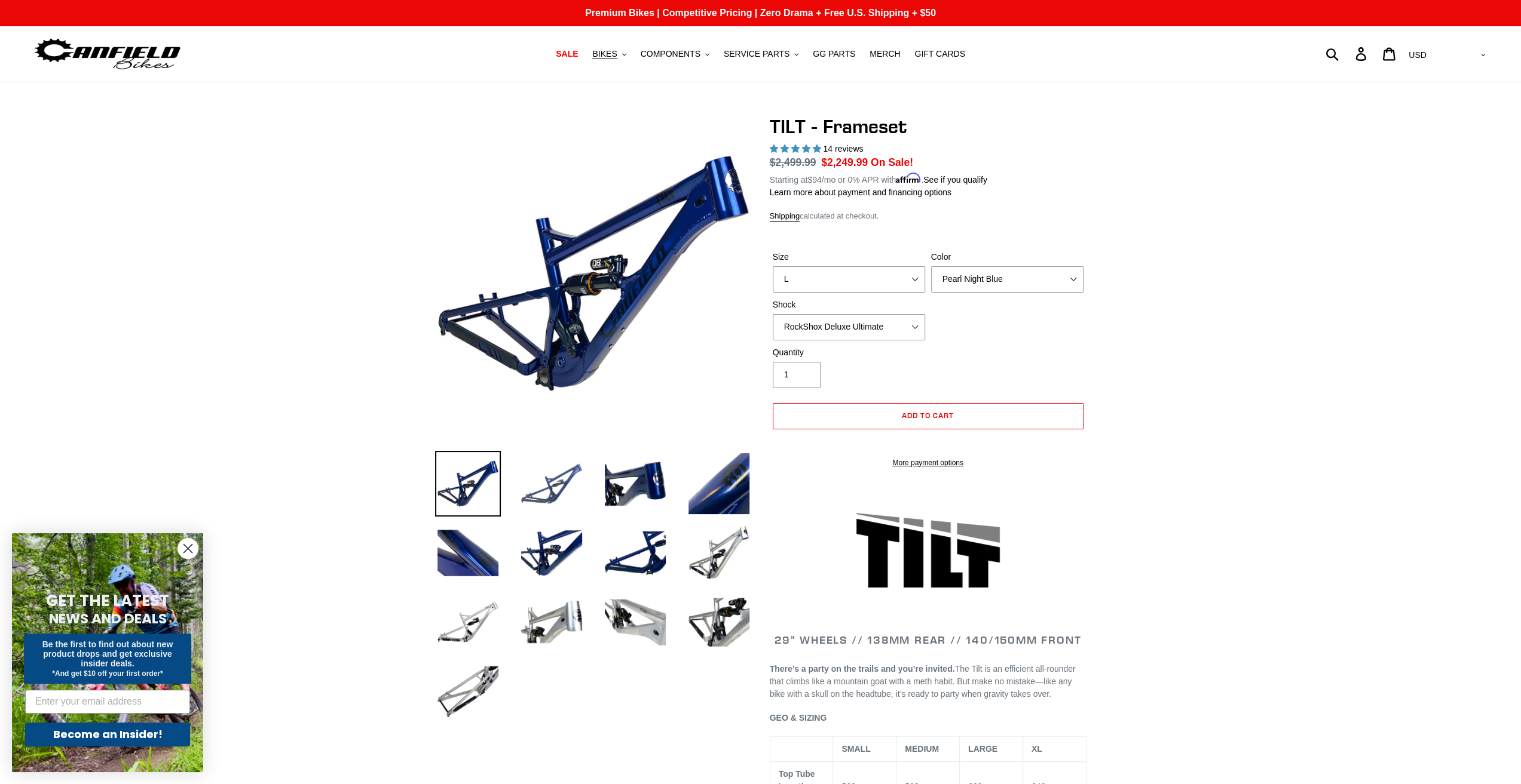
click at [537, 477] on img at bounding box center [551, 483] width 66 height 66
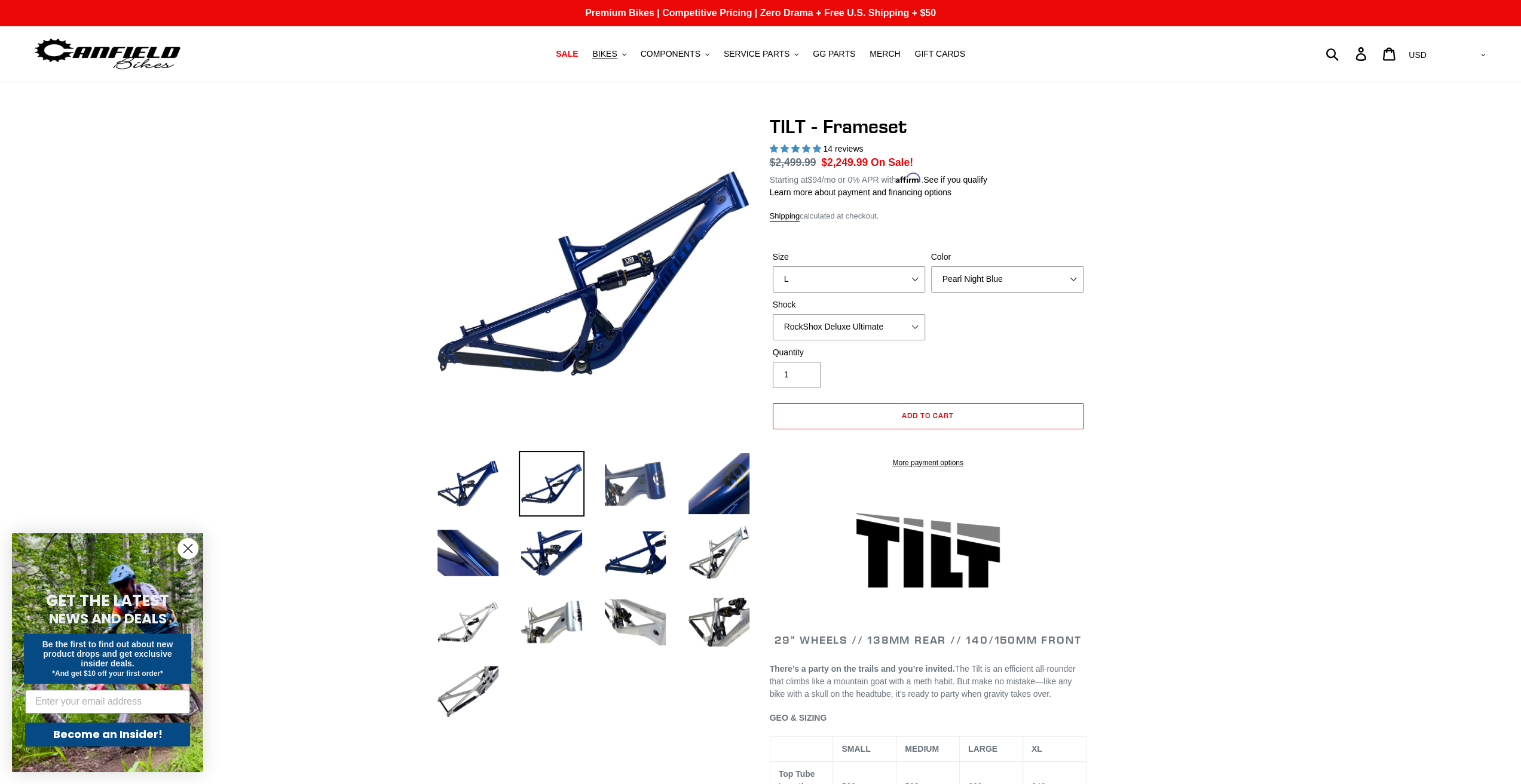
click at [607, 474] on img at bounding box center [635, 483] width 66 height 66
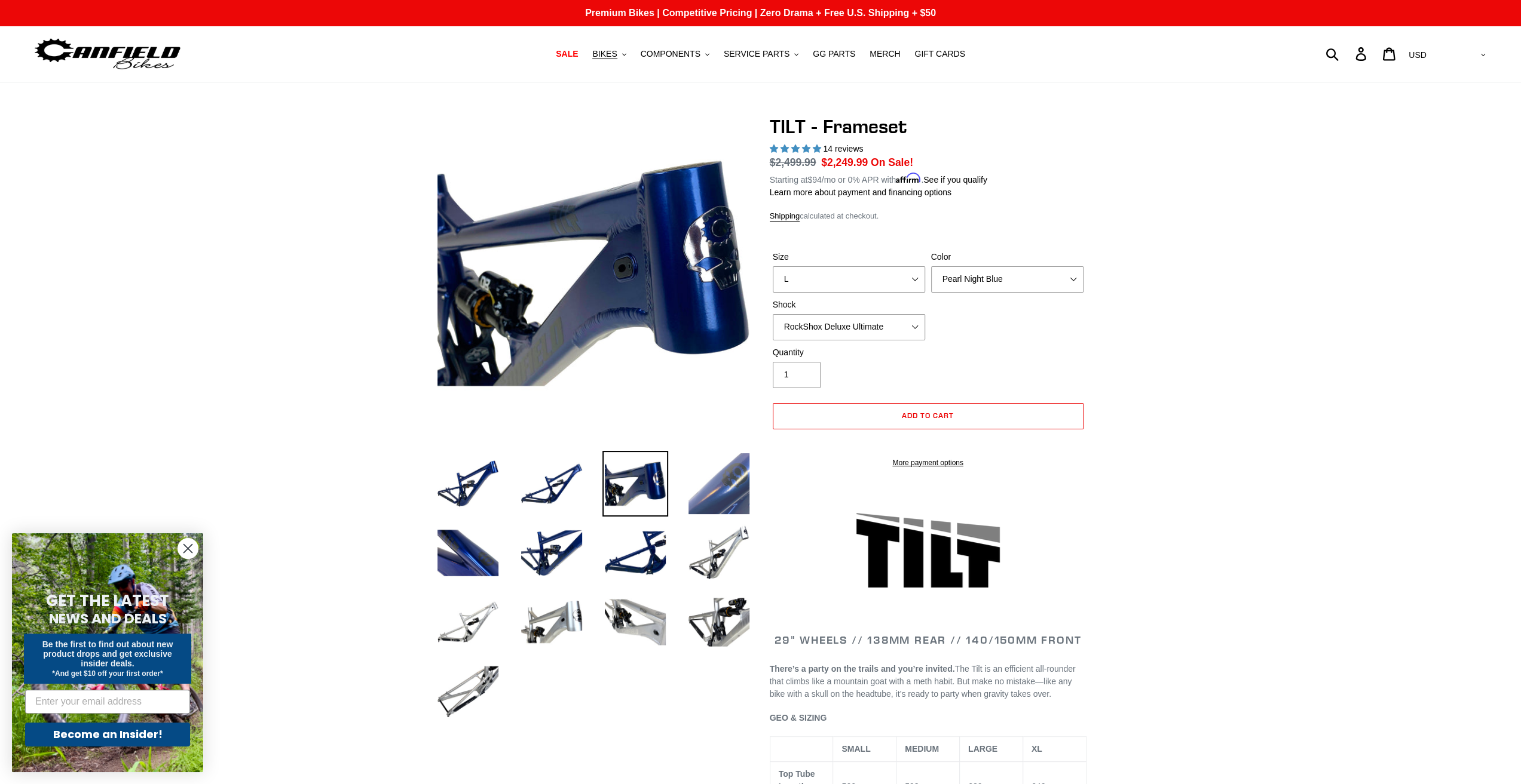
click at [689, 479] on img at bounding box center [719, 483] width 66 height 66
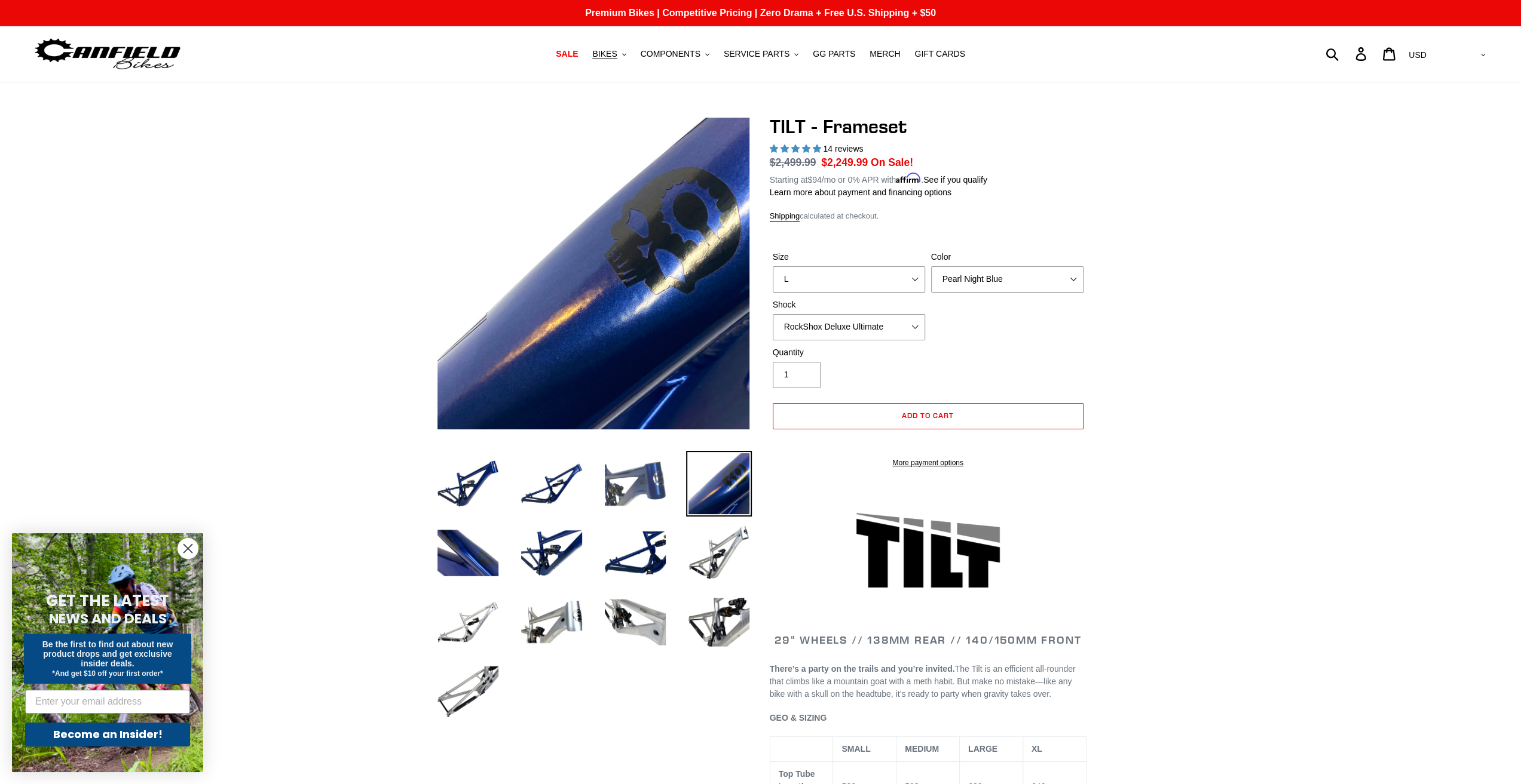
click at [624, 480] on img at bounding box center [635, 483] width 66 height 66
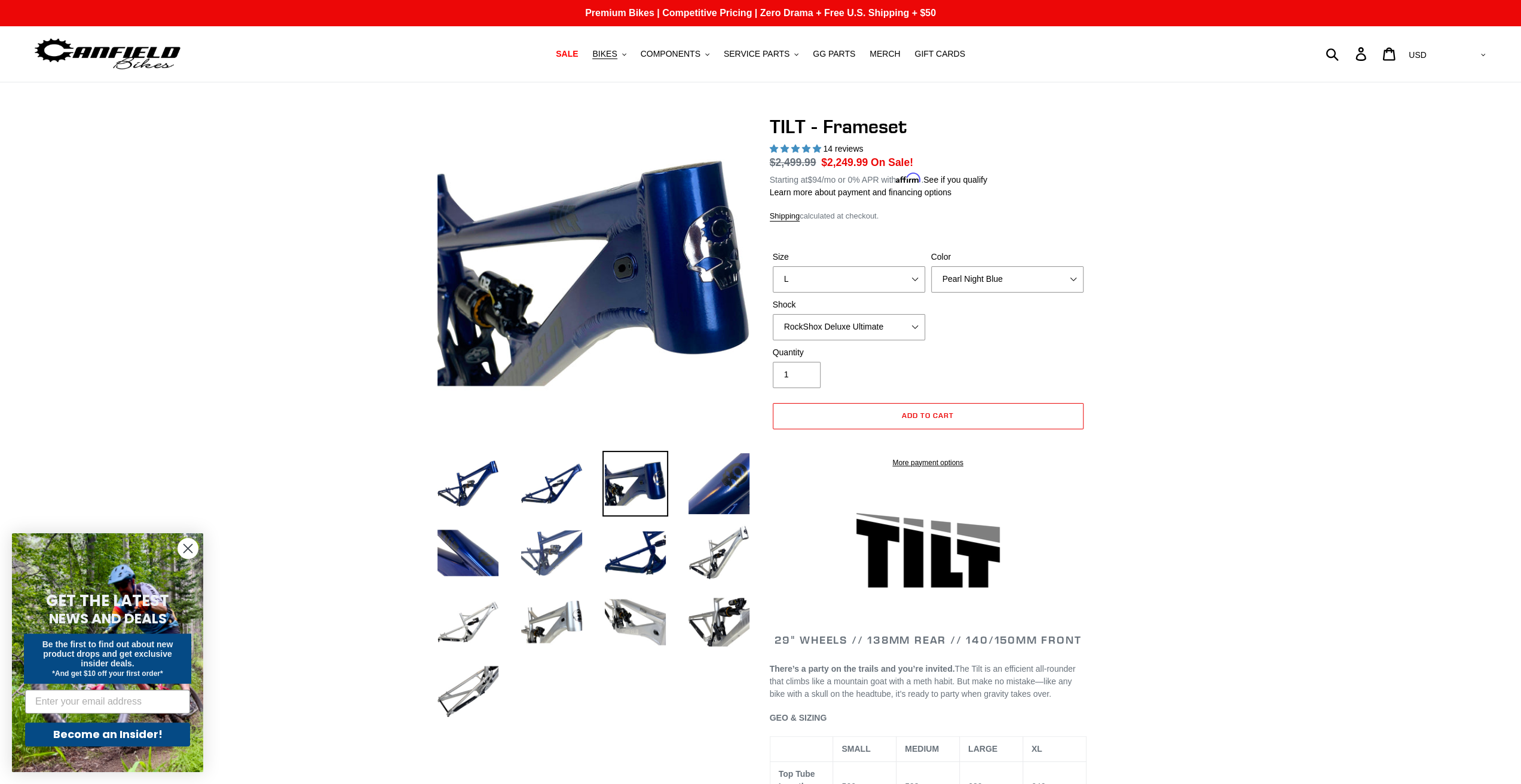
click at [540, 526] on img at bounding box center [551, 553] width 66 height 66
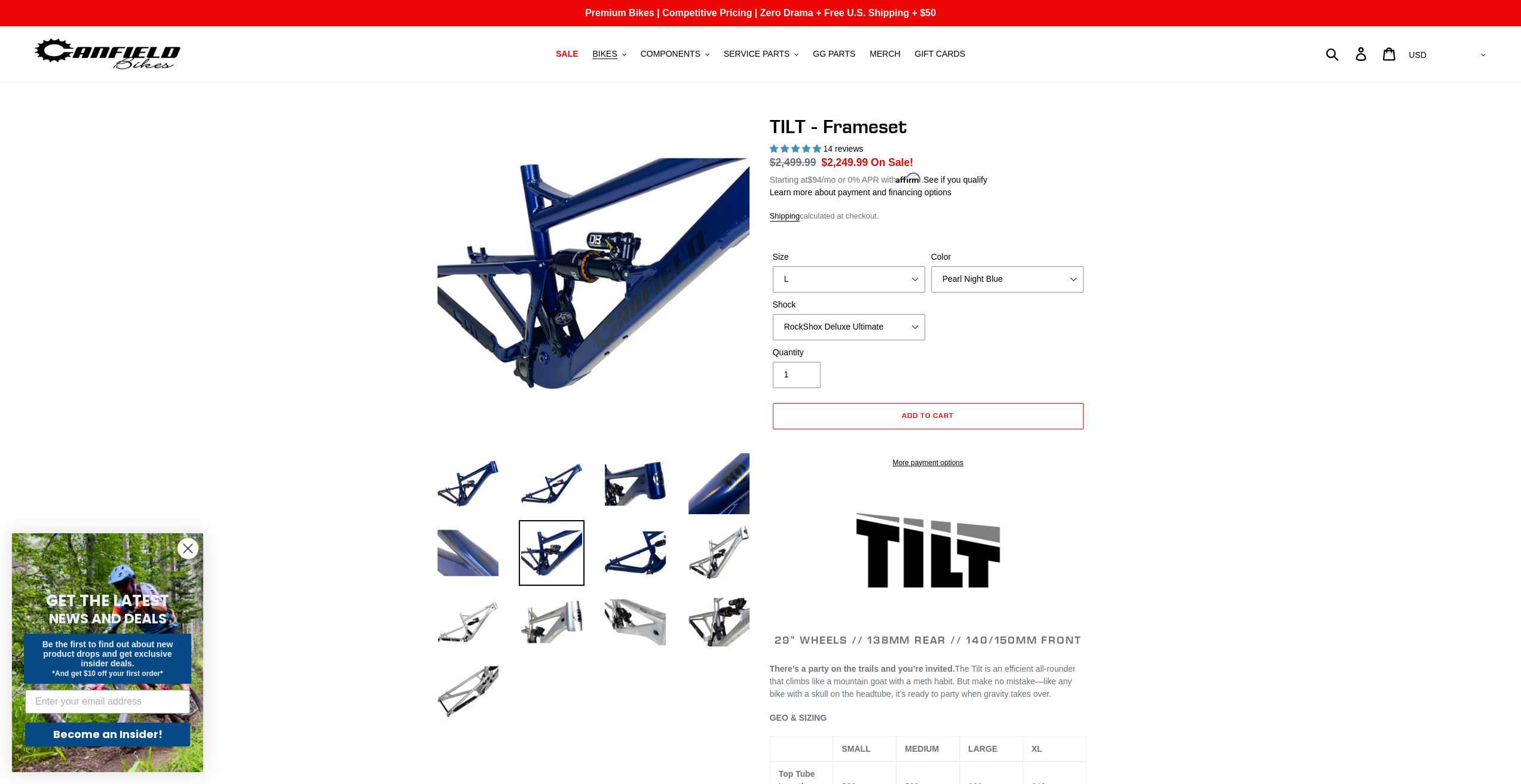
click at [473, 545] on img at bounding box center [467, 553] width 66 height 66
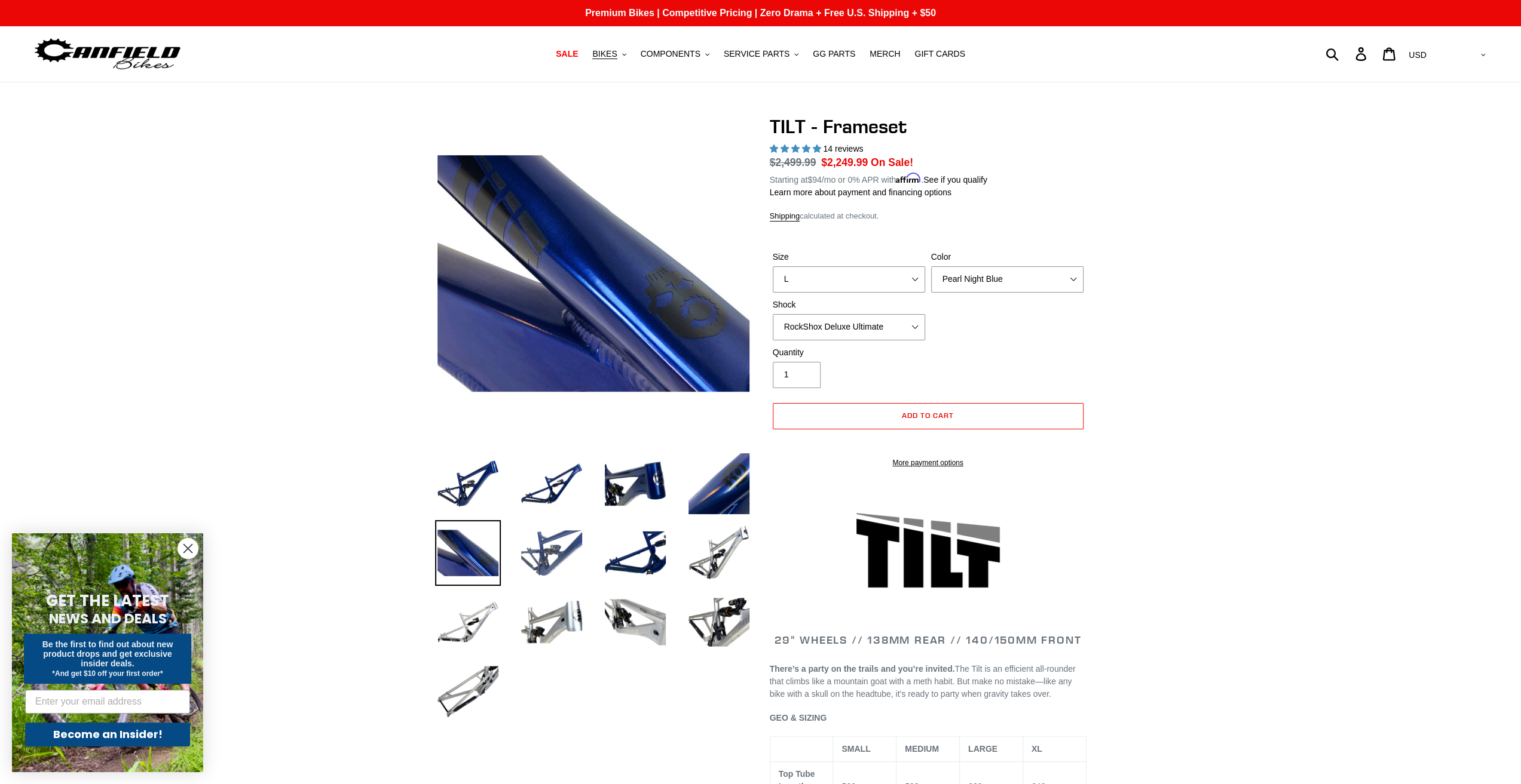
click at [556, 544] on img at bounding box center [551, 553] width 66 height 66
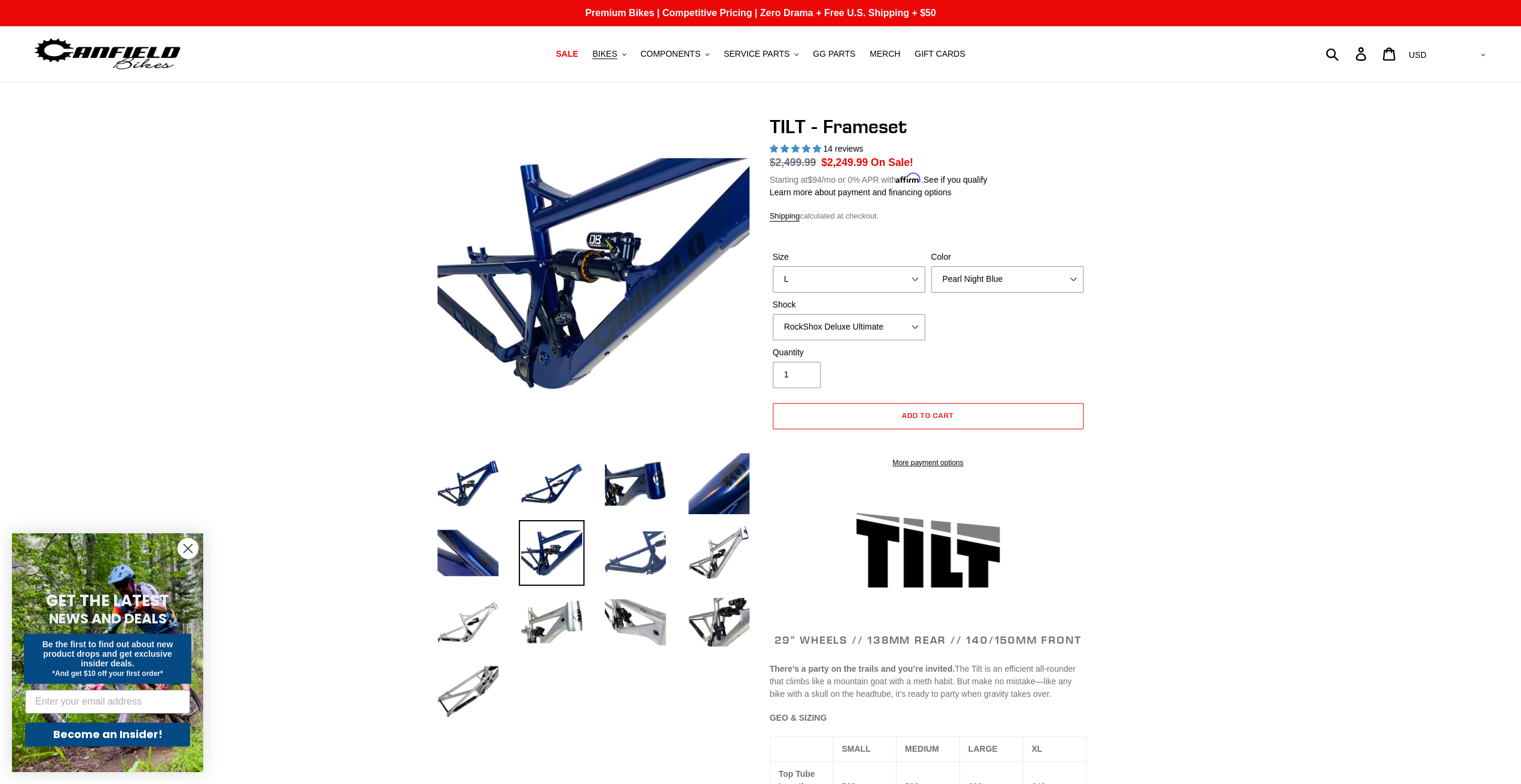
click at [629, 546] on img at bounding box center [635, 553] width 66 height 66
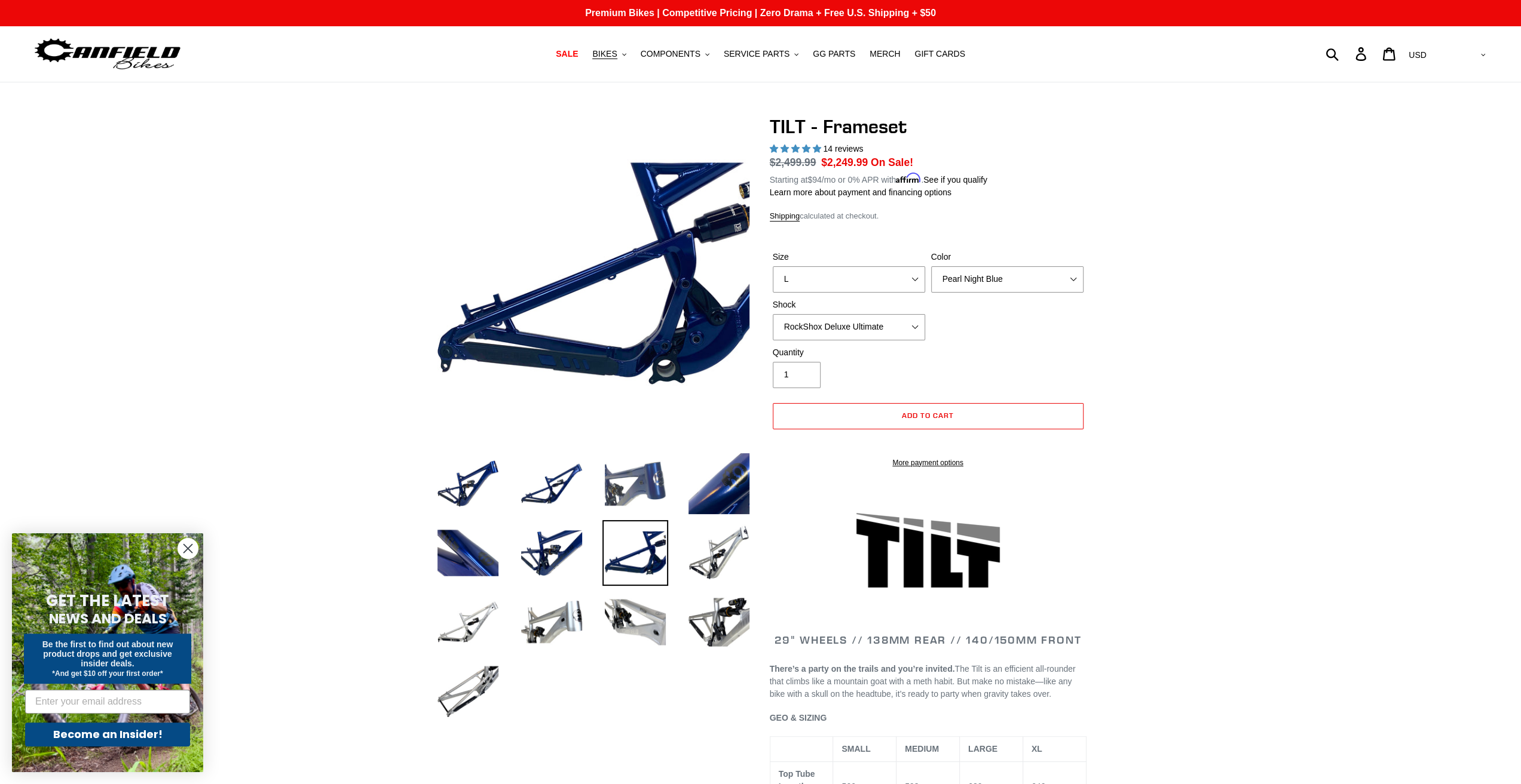
click at [654, 506] on img at bounding box center [635, 483] width 66 height 66
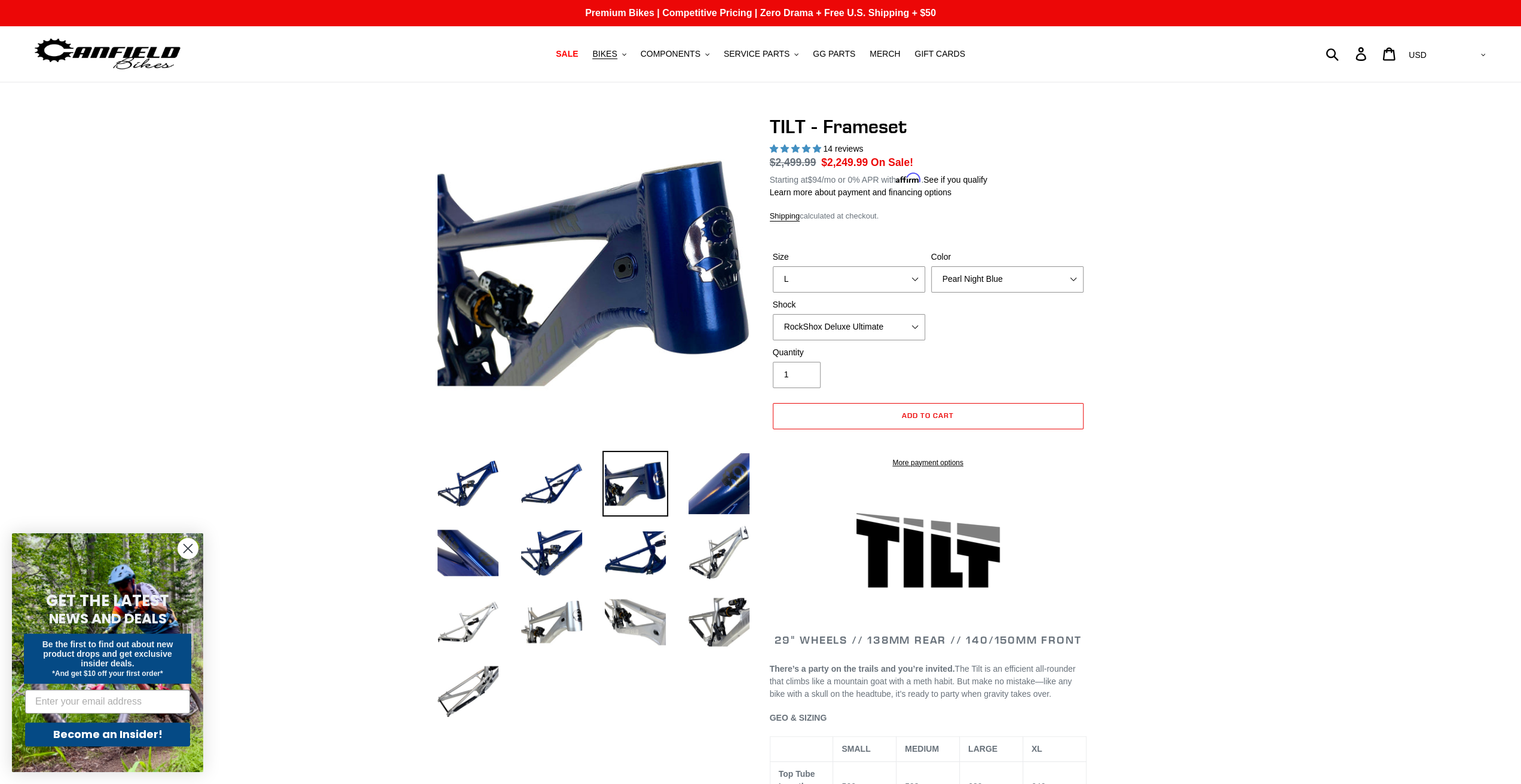
click at [835, 343] on div "Size S M L XL Color Pearl Night Blue Stealth Silver Shock No Shock Cane Creek D…" at bounding box center [928, 299] width 317 height 95
click at [836, 336] on select "No Shock Cane Creek DB Kitsuma Air RockShox Deluxe Ultimate Fox FLOAT X EXT Sto…" at bounding box center [849, 328] width 152 height 27
click at [773, 314] on select "No Shock Cane Creek DB Kitsuma Air RockShox Deluxe Ultimate Fox FLOAT X EXT Sto…" at bounding box center [849, 328] width 152 height 27
click at [830, 320] on select "No Shock Cane Creek DB Kitsuma Air RockShox Deluxe Ultimate Fox FLOAT X EXT Sto…" at bounding box center [849, 328] width 152 height 27
select select "RockShox Deluxe Ultimate"
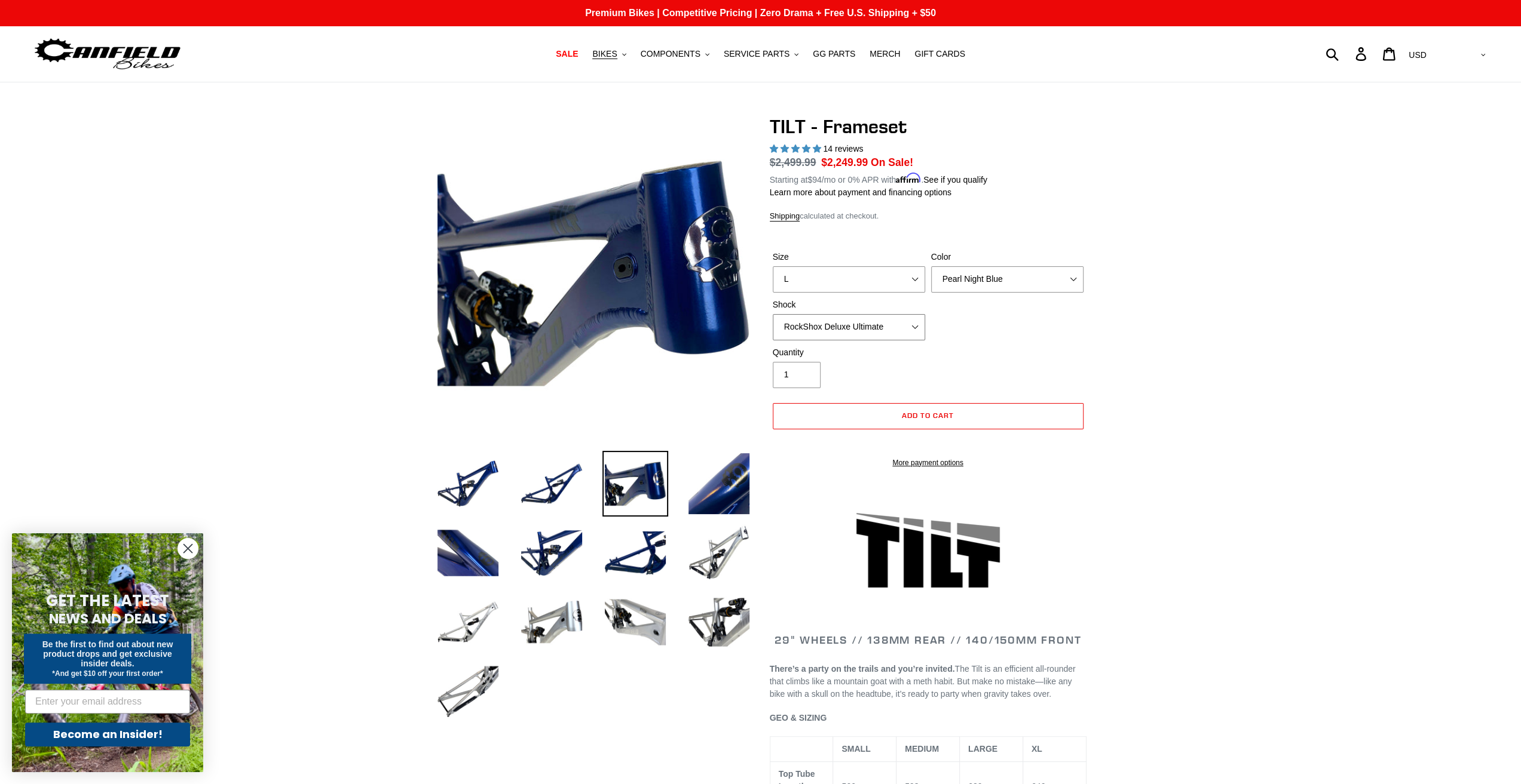
click at [773, 314] on select "No Shock Cane Creek DB Kitsuma Air RockShox Deluxe Ultimate Fox FLOAT X EXT Sto…" at bounding box center [849, 328] width 152 height 27
click at [470, 500] on img at bounding box center [467, 483] width 66 height 66
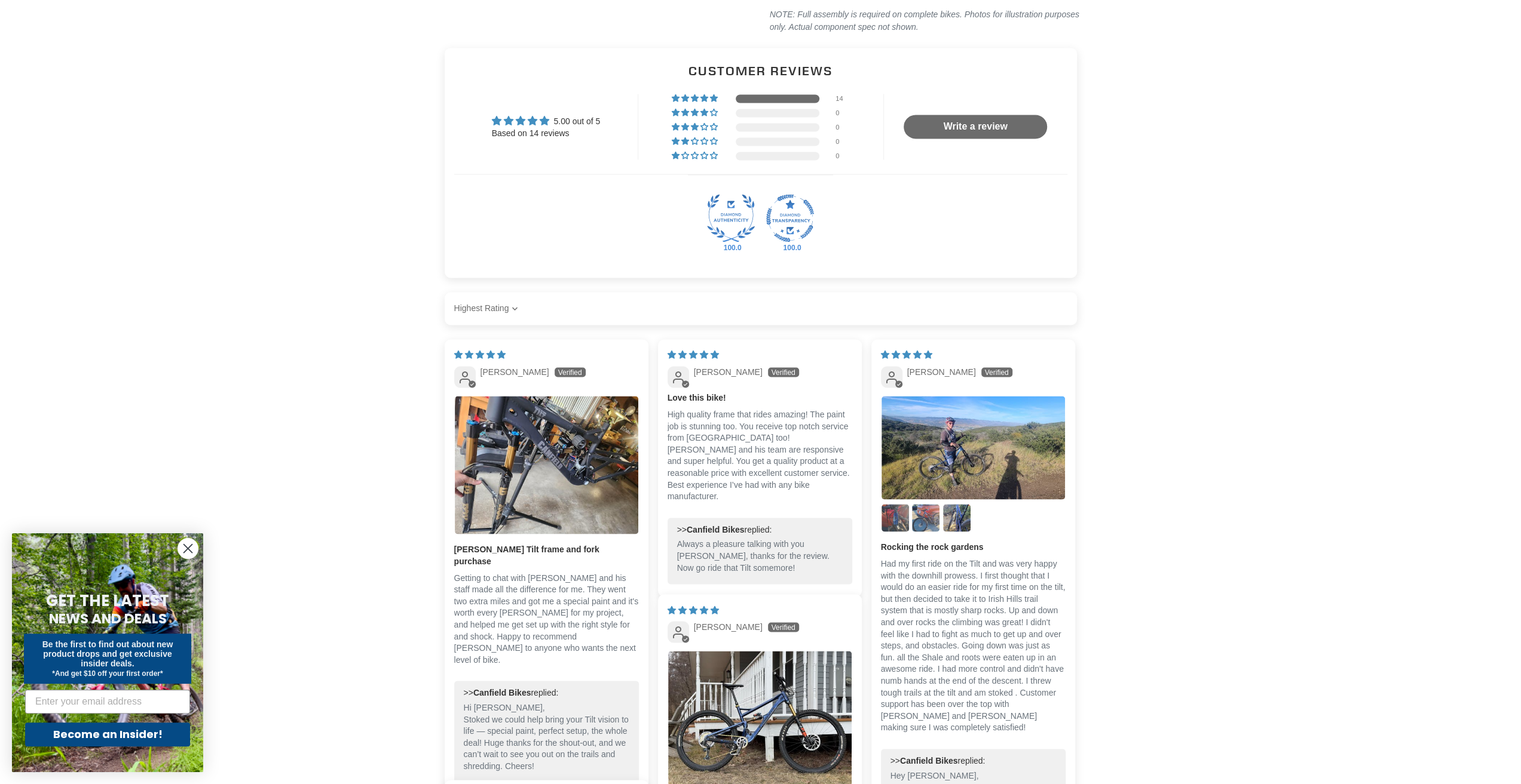
scroll to position [1911, 0]
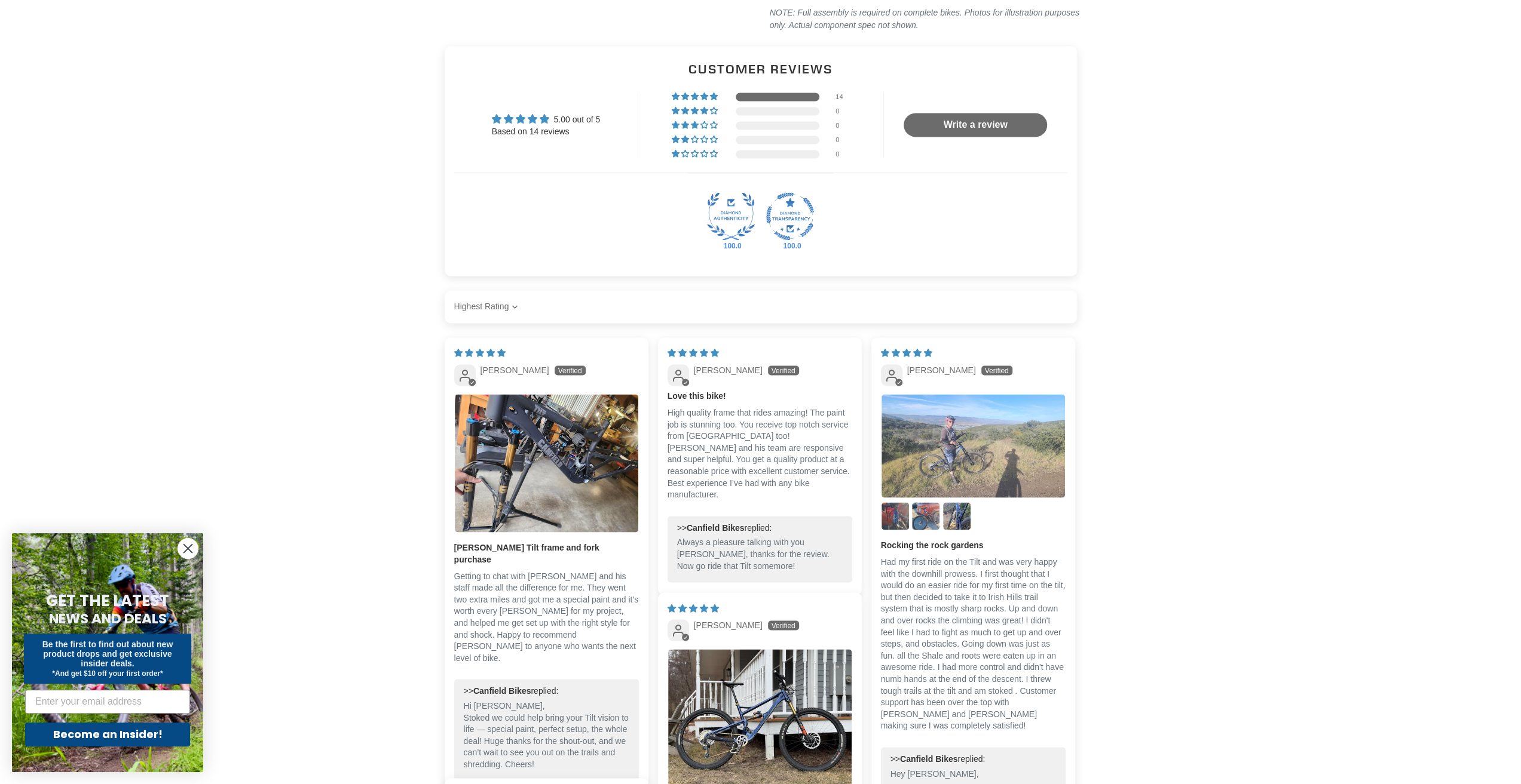
click at [1009, 446] on img "Link to user picture 1" at bounding box center [973, 445] width 184 height 103
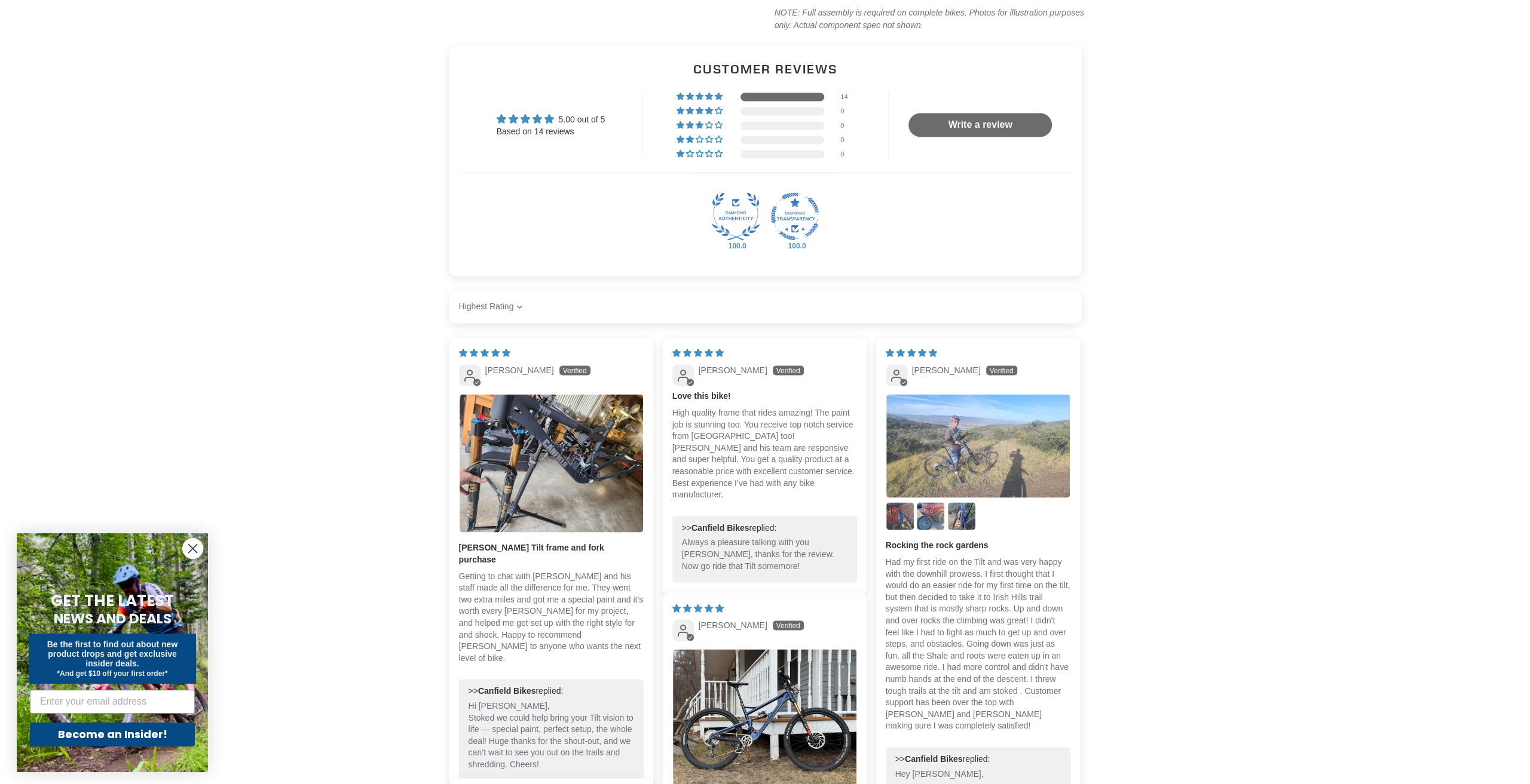
scroll to position [0, 0]
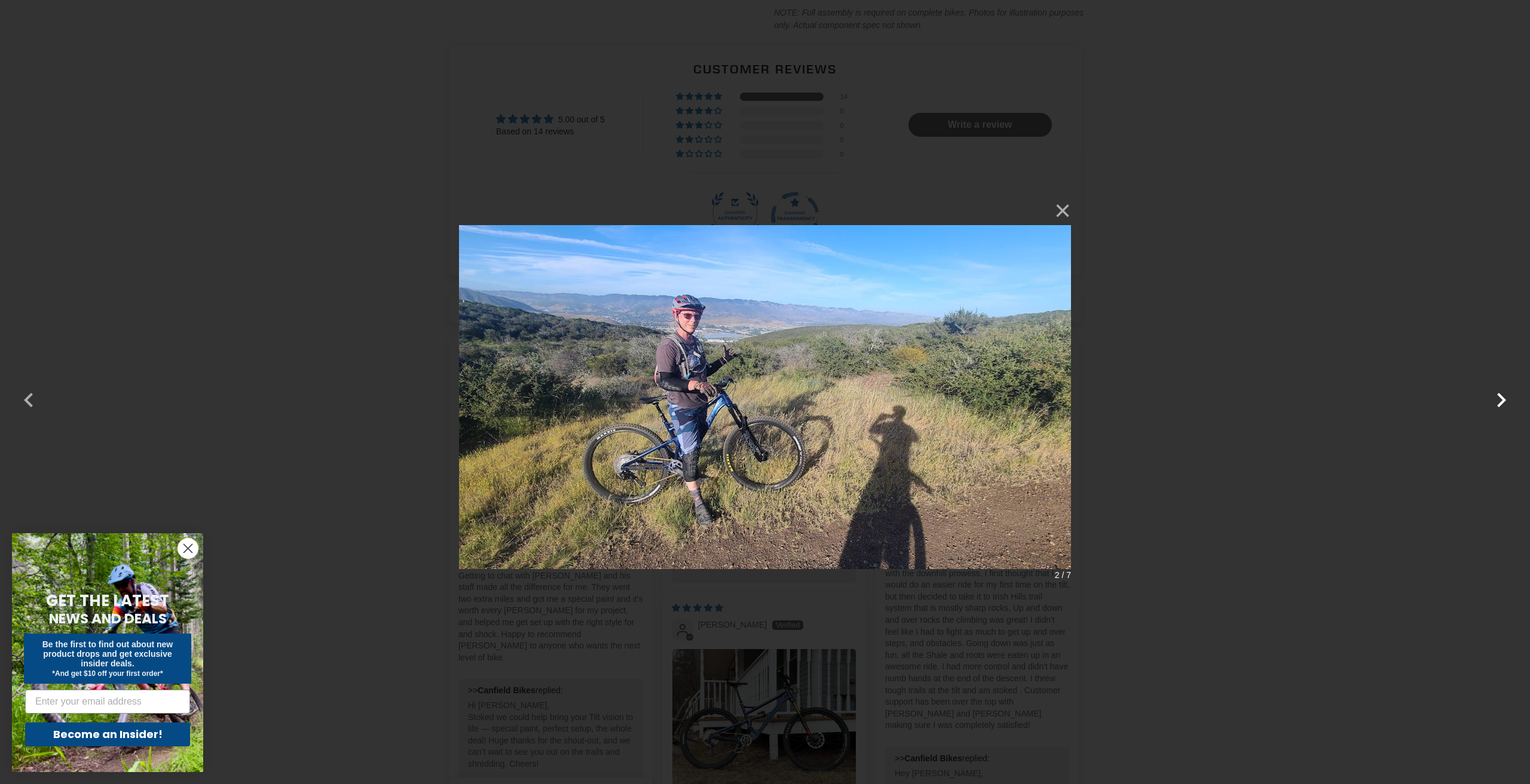
click at [1499, 392] on button "button" at bounding box center [1501, 392] width 29 height 29
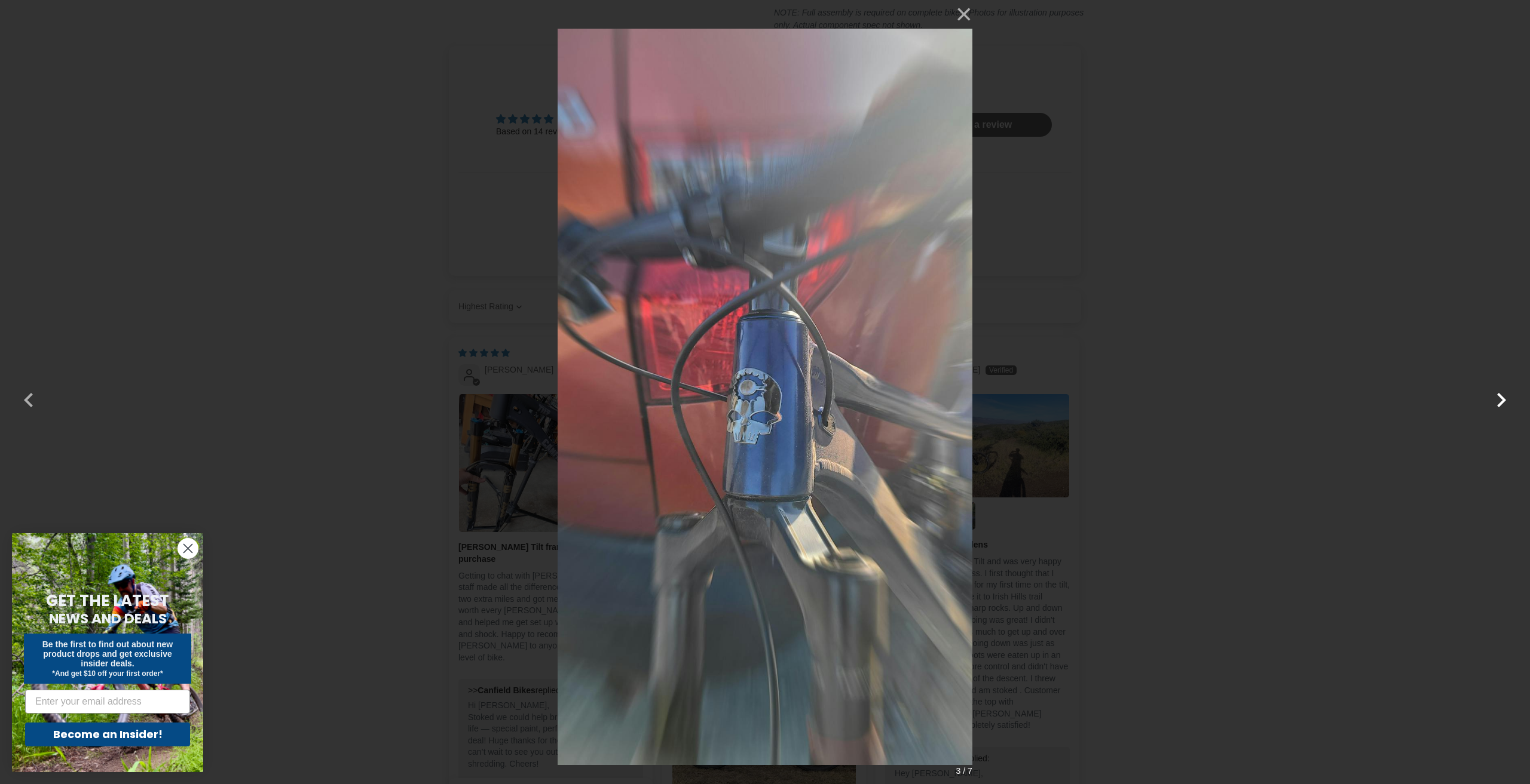
click at [1499, 392] on button "button" at bounding box center [1501, 392] width 29 height 29
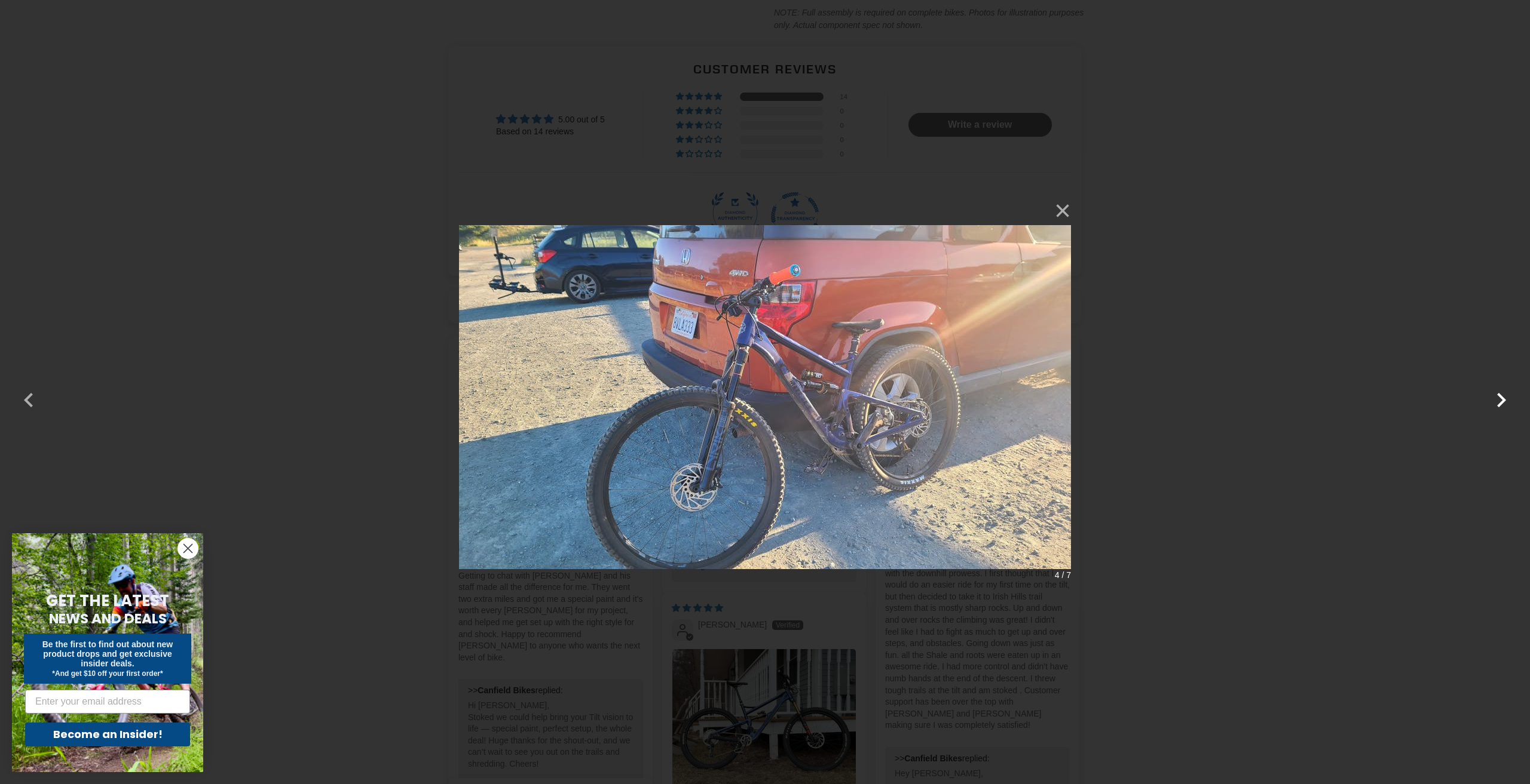
click at [1499, 392] on button "button" at bounding box center [1501, 392] width 29 height 29
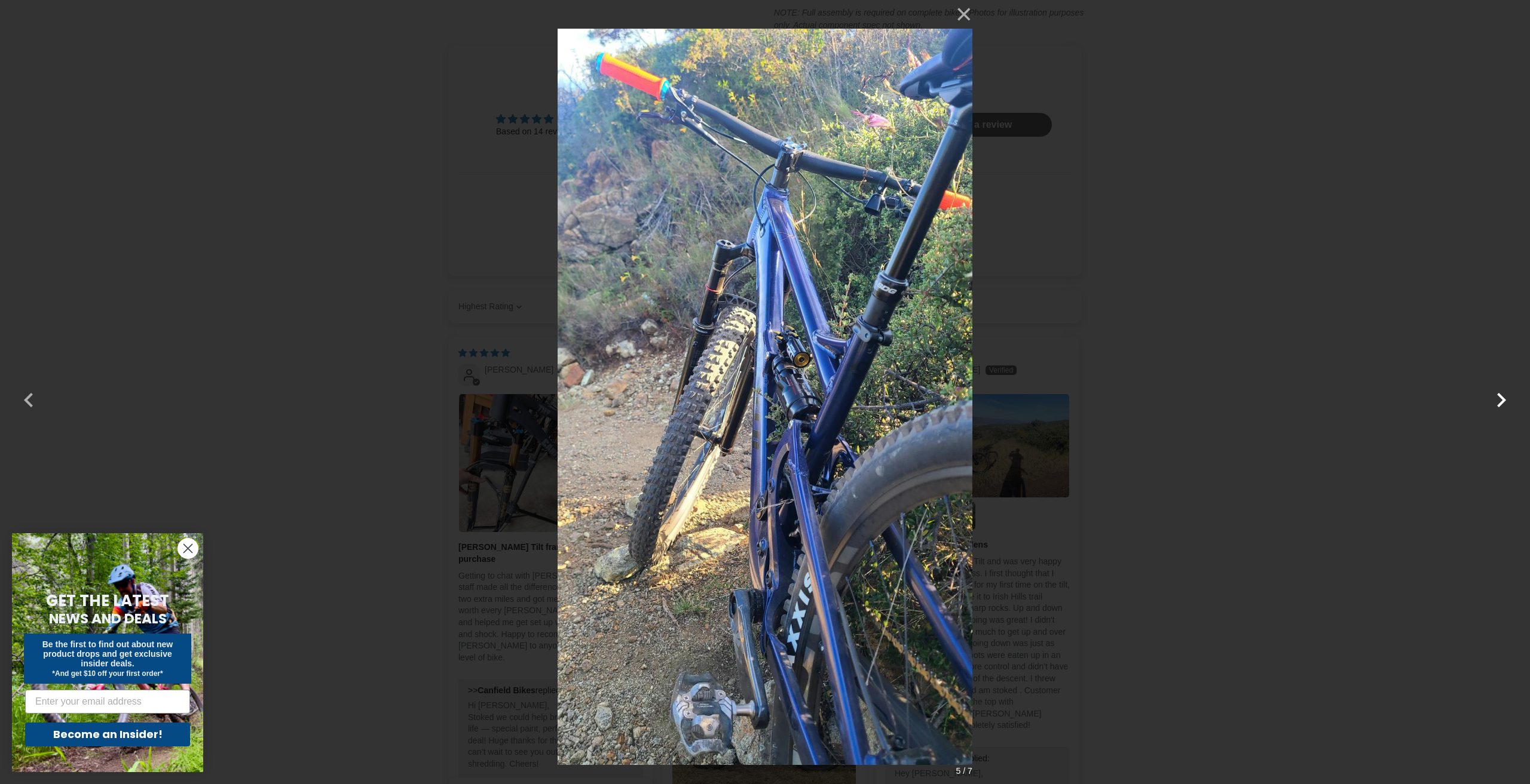
click at [1499, 392] on button "button" at bounding box center [1501, 392] width 29 height 29
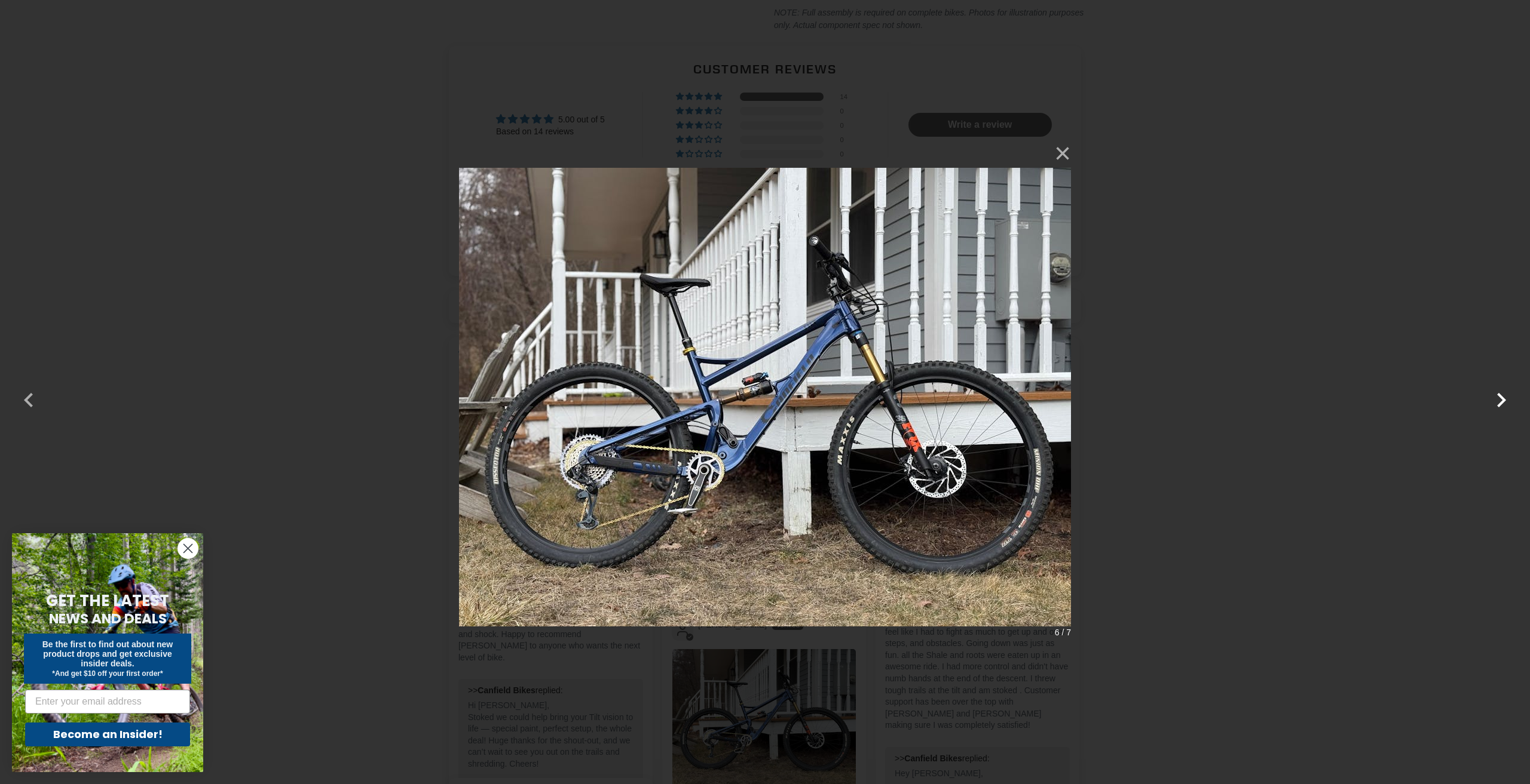
click at [1499, 392] on button "button" at bounding box center [1501, 392] width 29 height 29
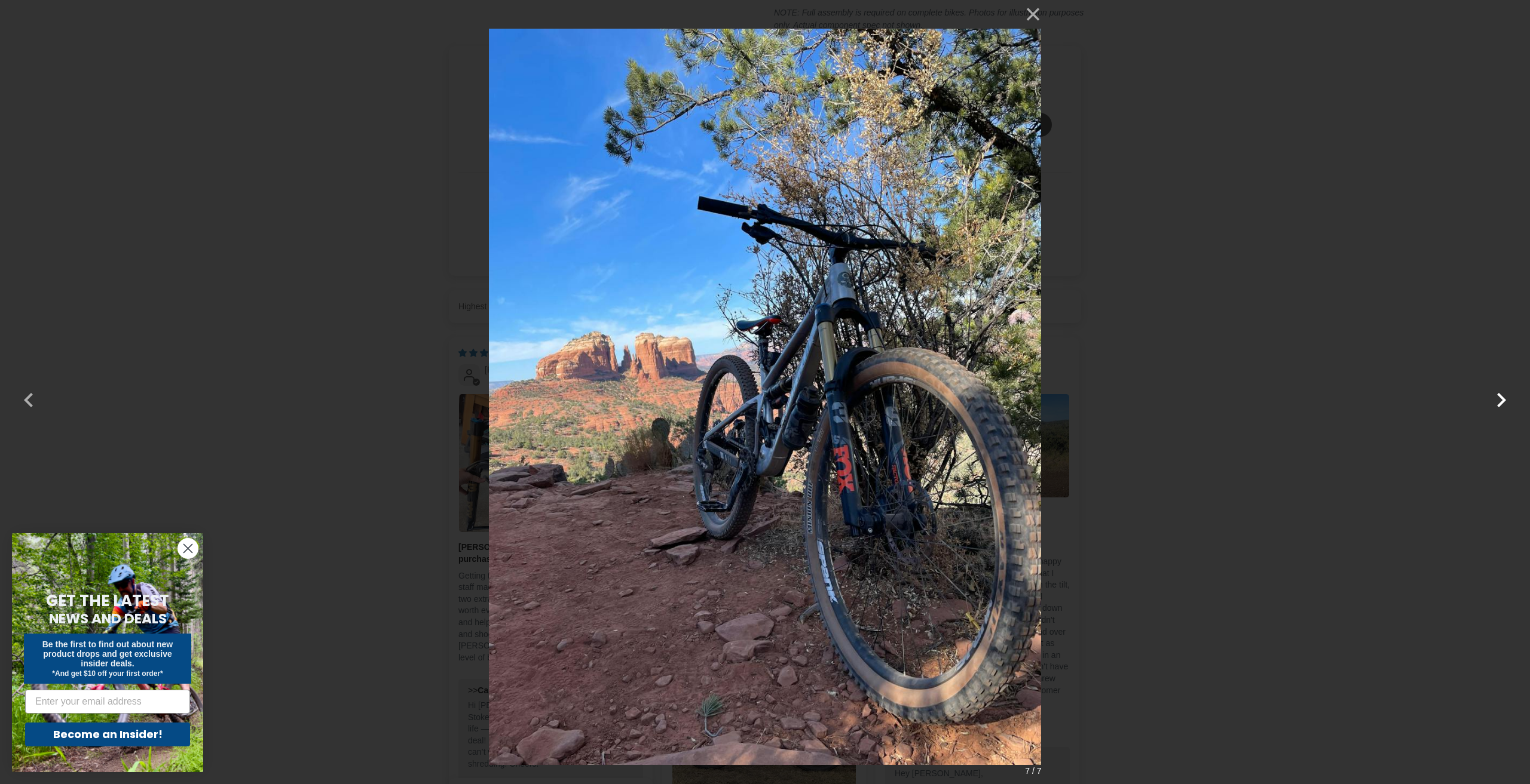
click at [1499, 392] on button "button" at bounding box center [1501, 392] width 29 height 29
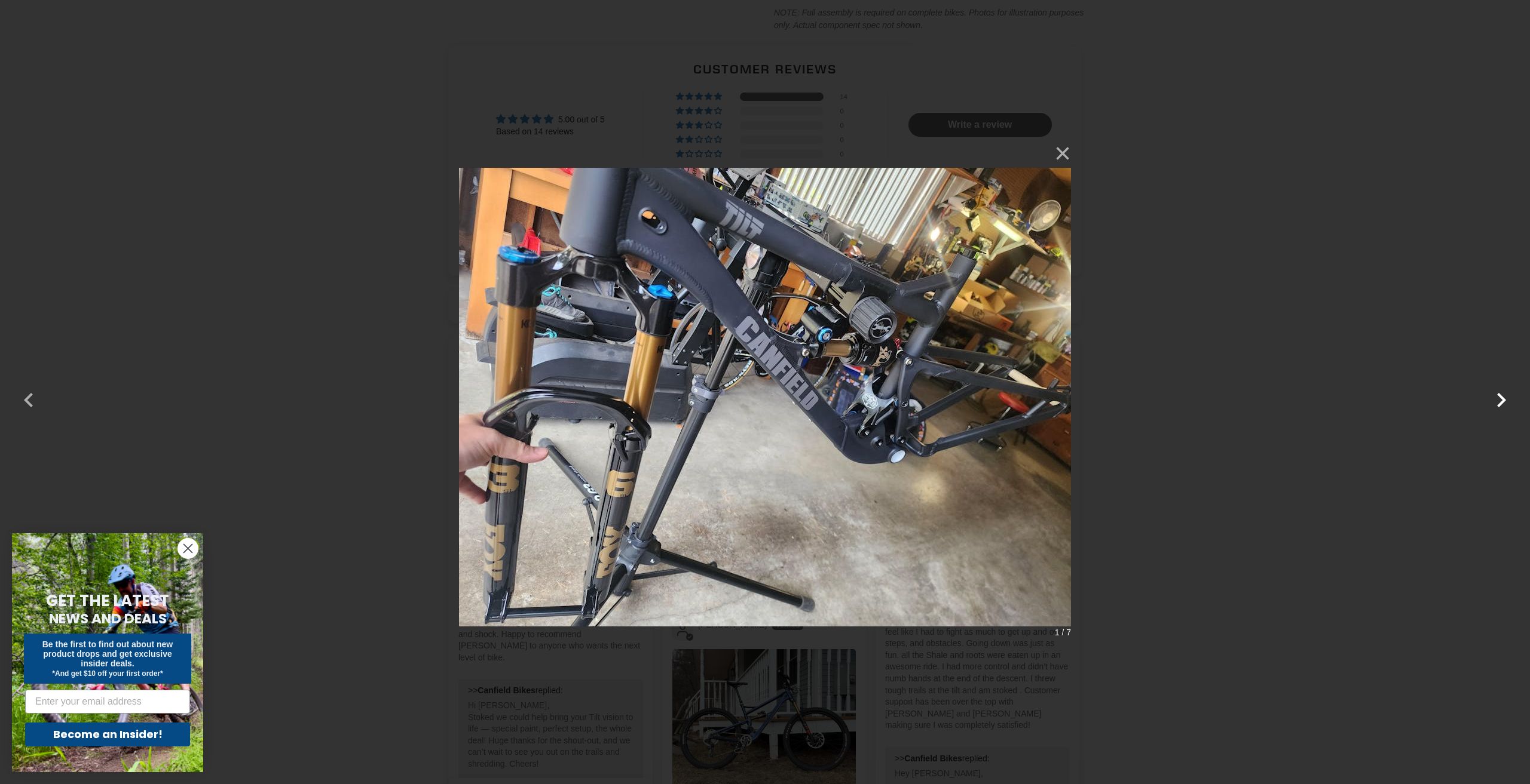
click at [1499, 392] on button "button" at bounding box center [1501, 392] width 29 height 29
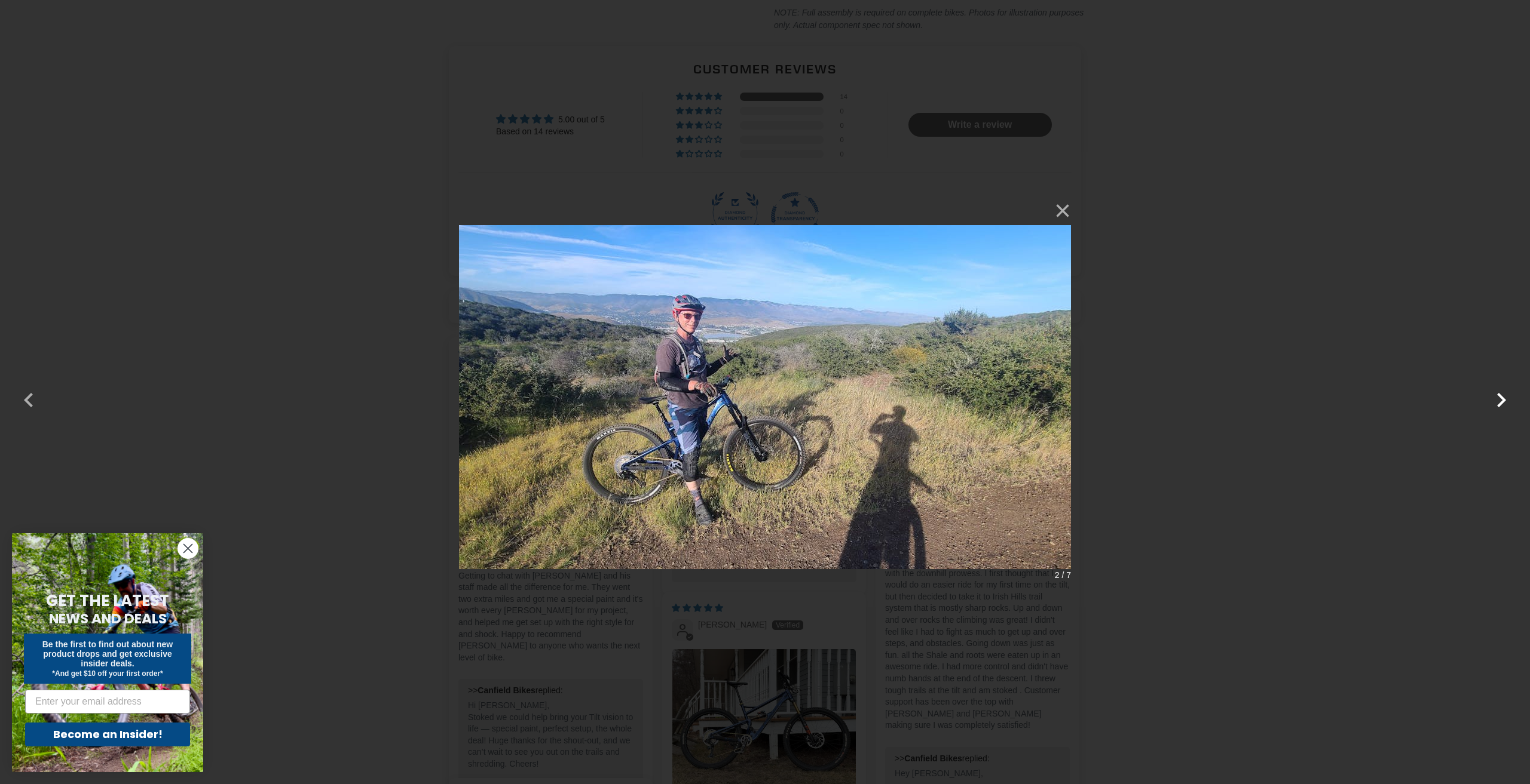
click at [1499, 392] on button "button" at bounding box center [1501, 392] width 29 height 29
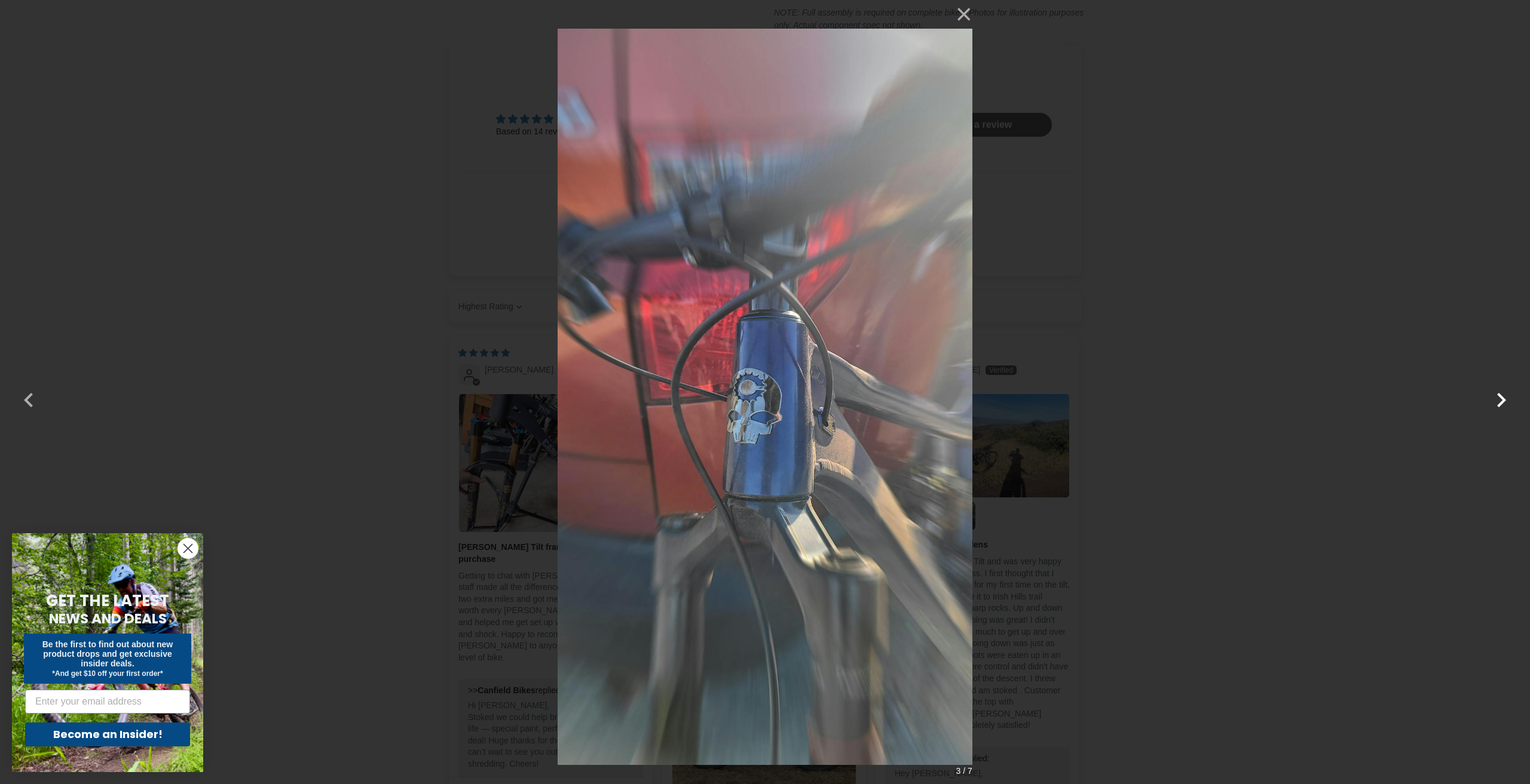
click at [1499, 392] on button "button" at bounding box center [1501, 392] width 29 height 29
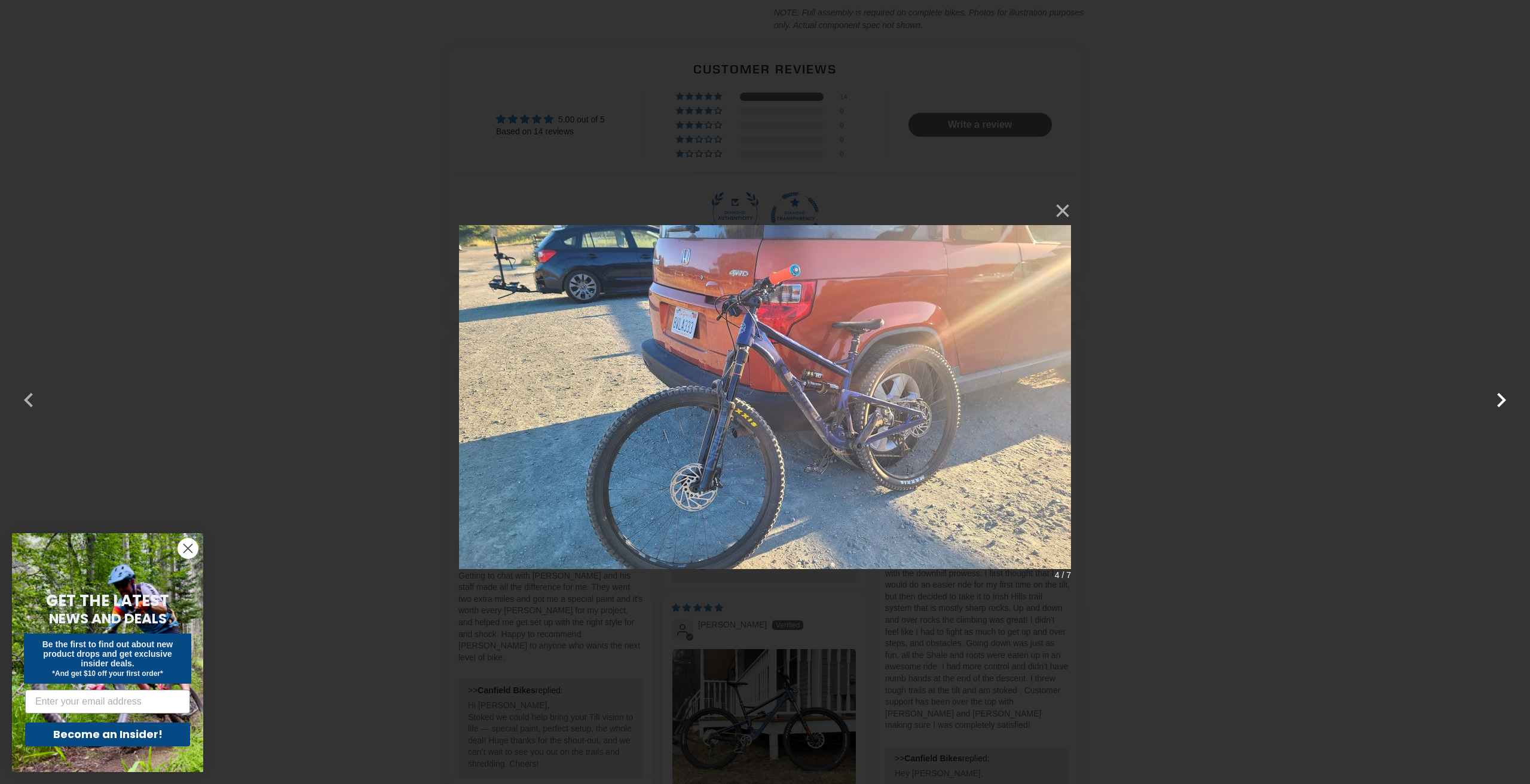
click at [1499, 392] on button "button" at bounding box center [1501, 392] width 29 height 29
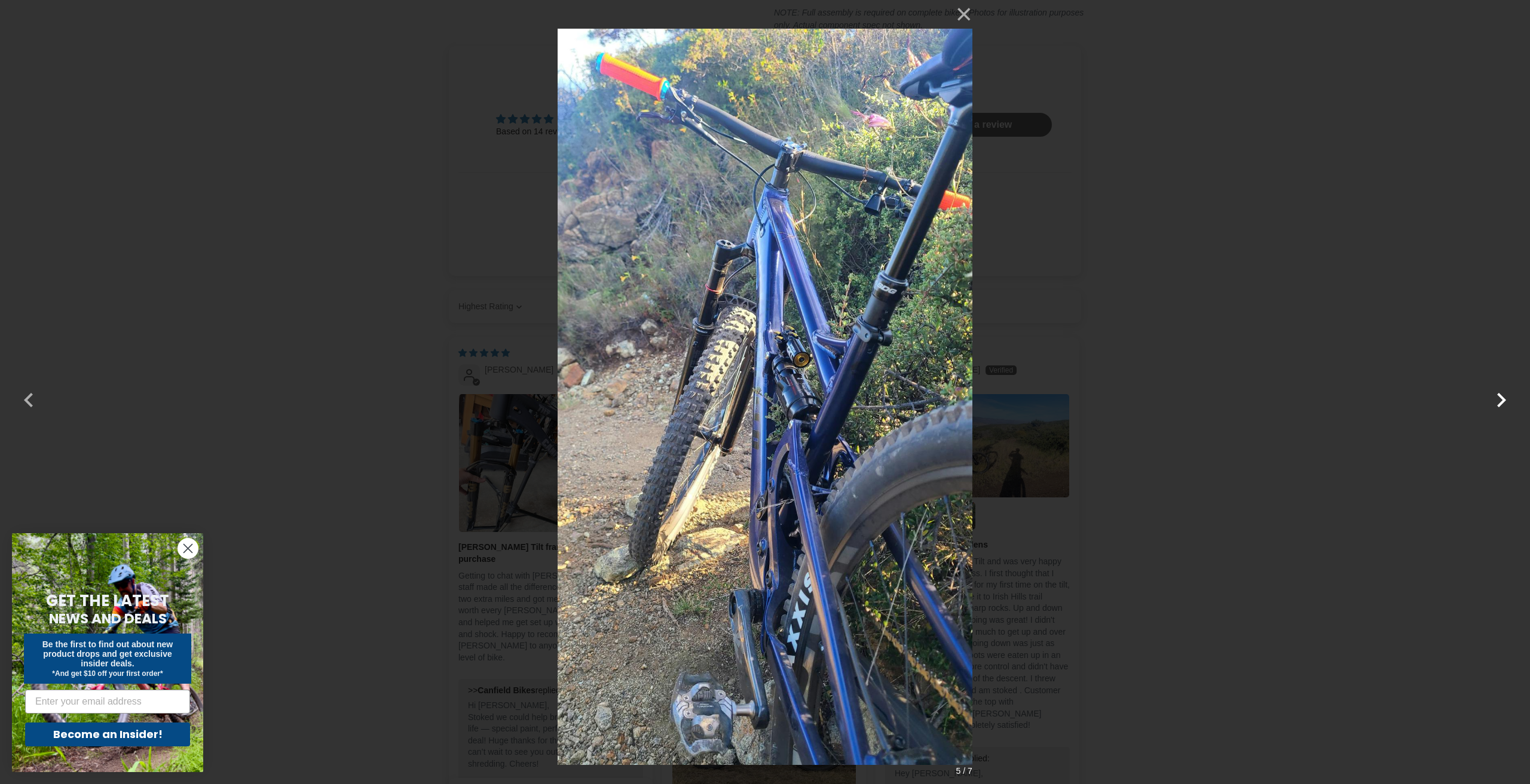
click at [1499, 392] on button "button" at bounding box center [1501, 392] width 29 height 29
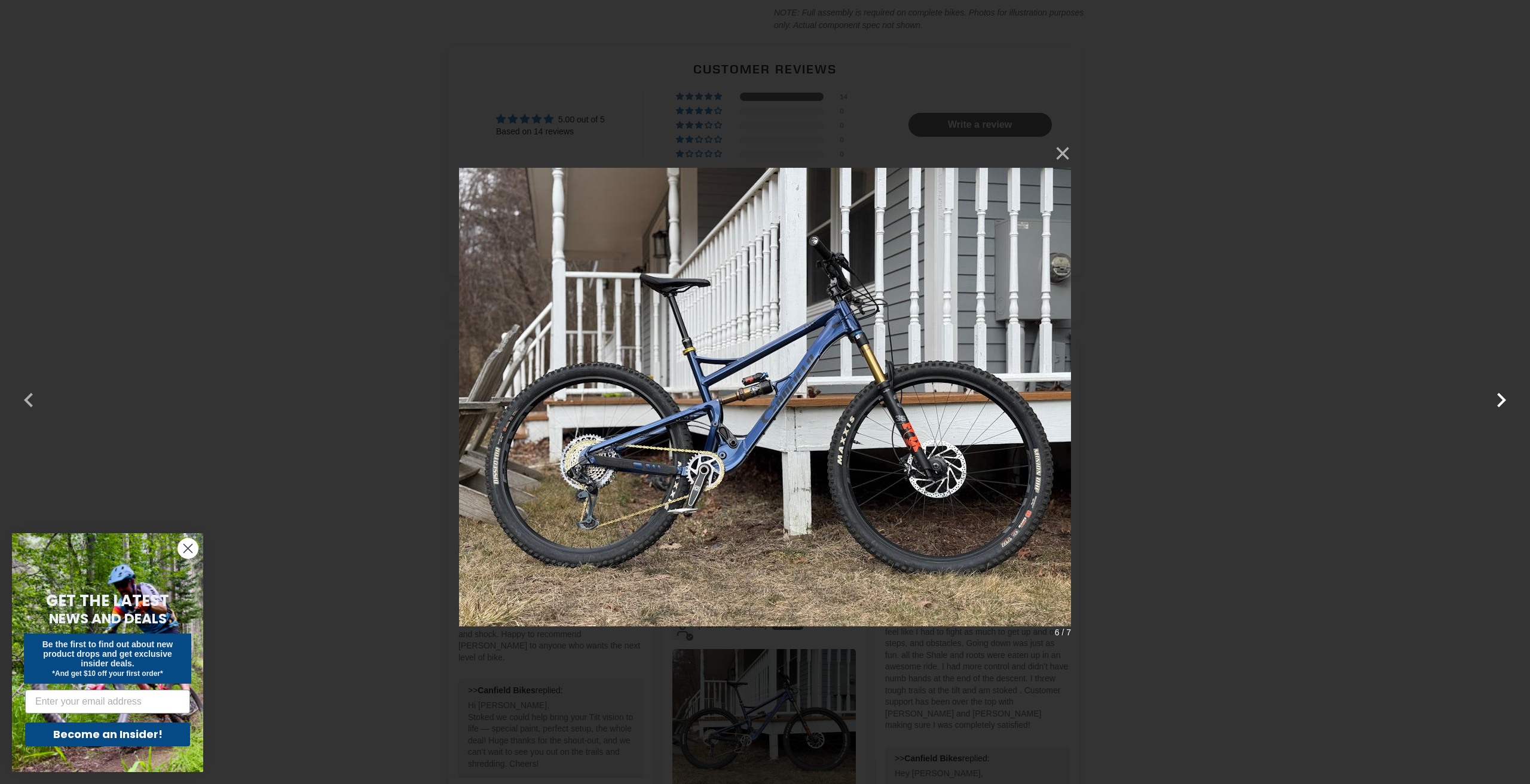
click at [1499, 392] on button "button" at bounding box center [1501, 392] width 29 height 29
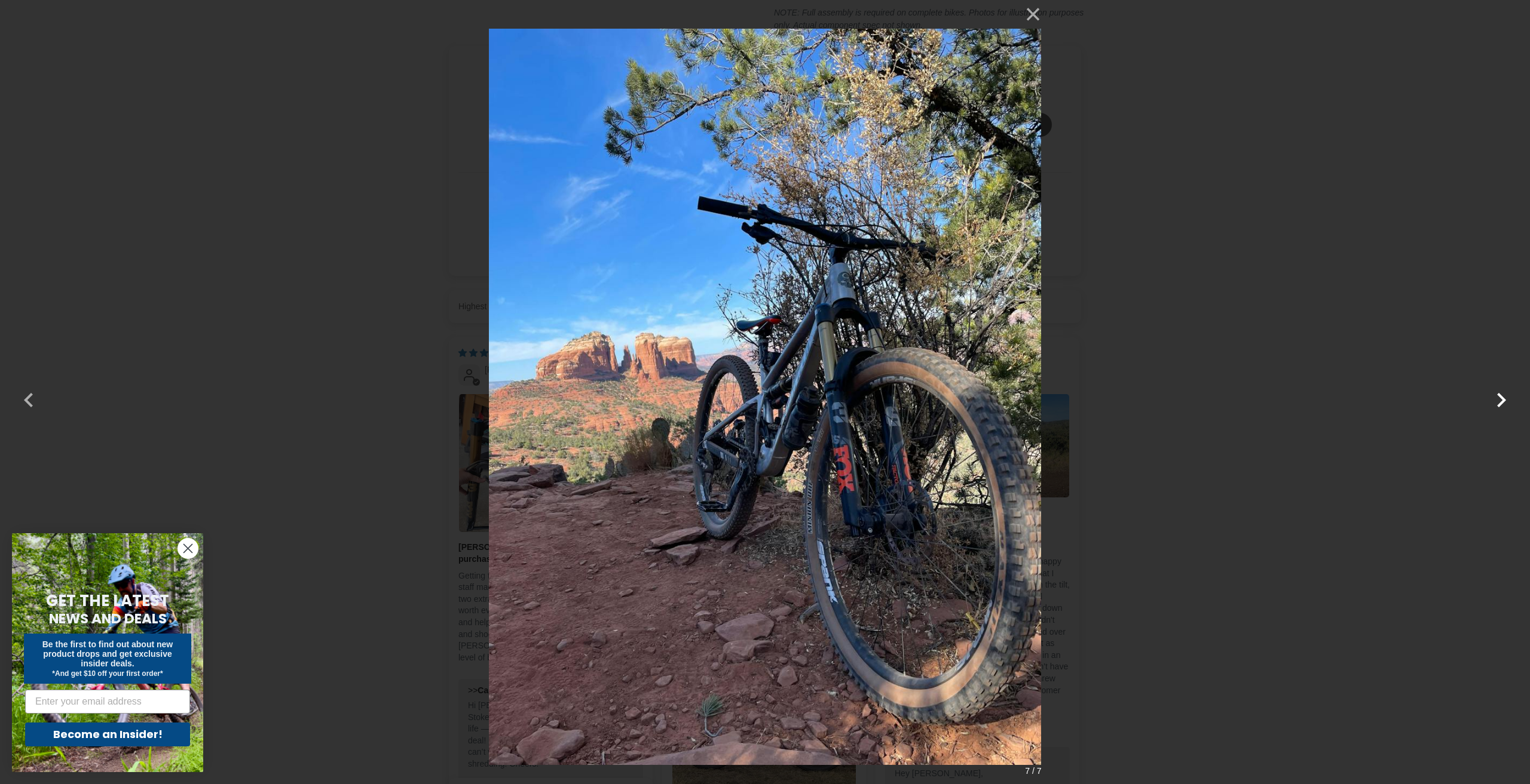
click at [1499, 392] on button "button" at bounding box center [1501, 392] width 29 height 29
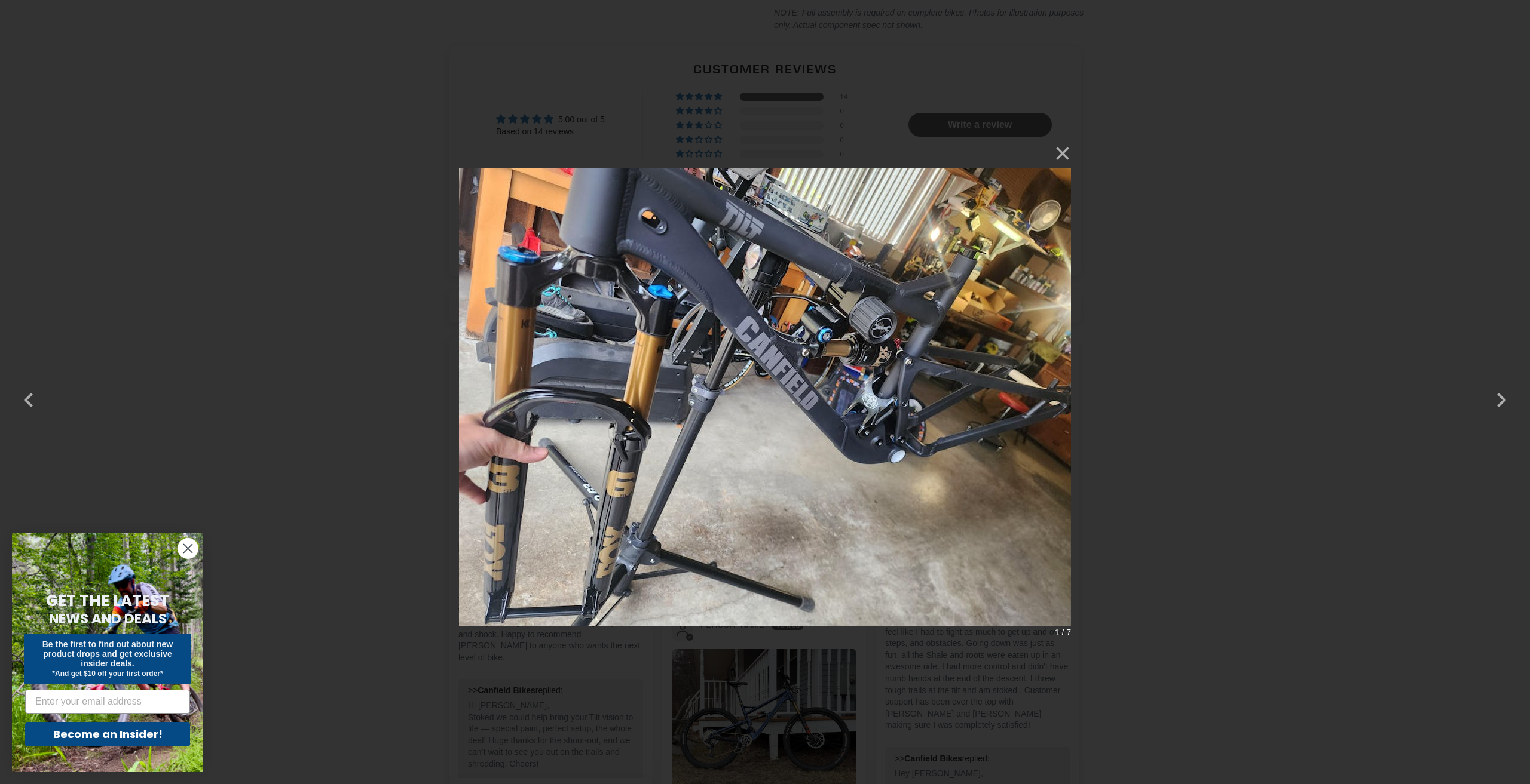
click at [1318, 333] on div "× 1 / 7 Loading..." at bounding box center [765, 392] width 1530 height 784
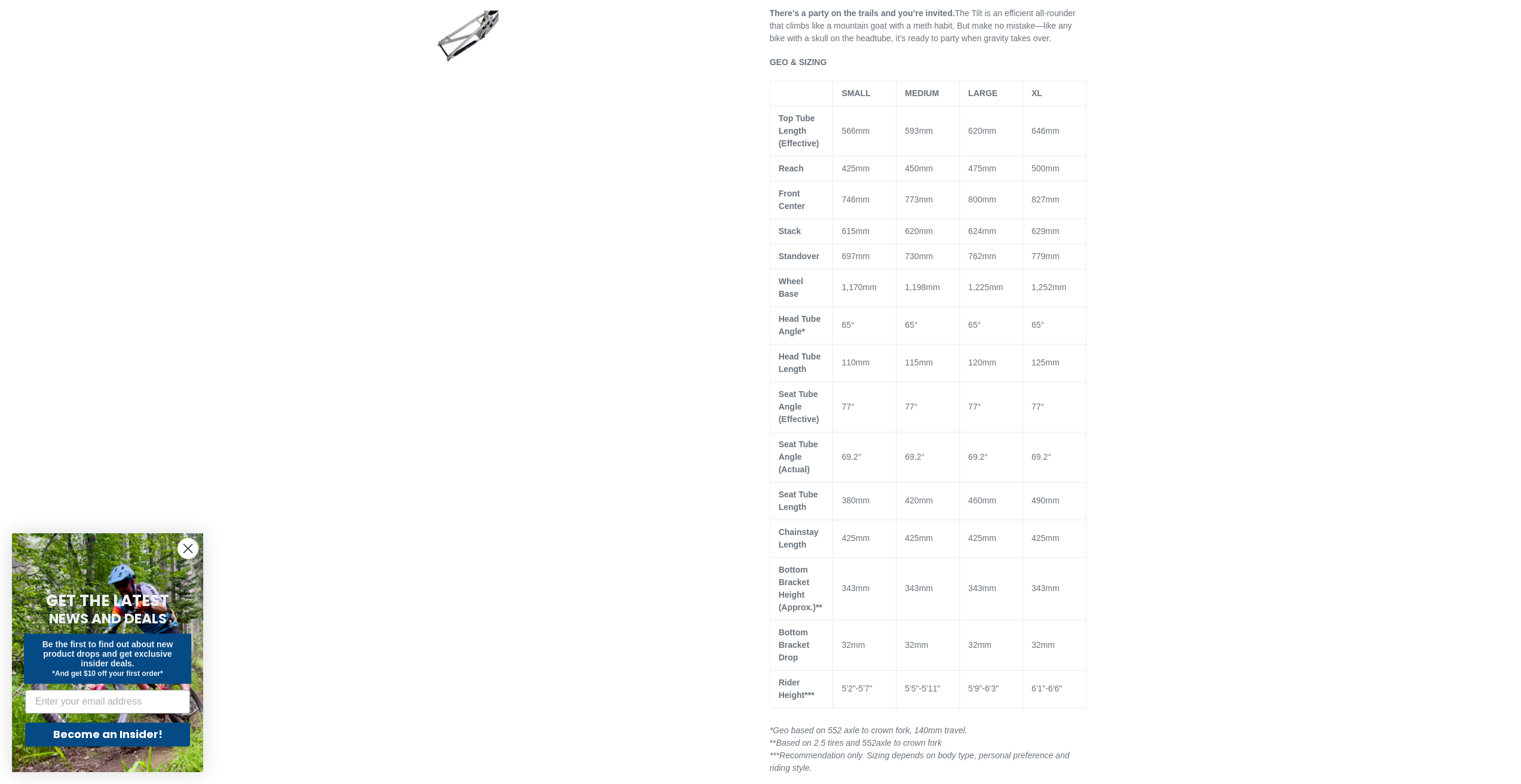
scroll to position [657, 0]
